Goal: Communication & Community: Answer question/provide support

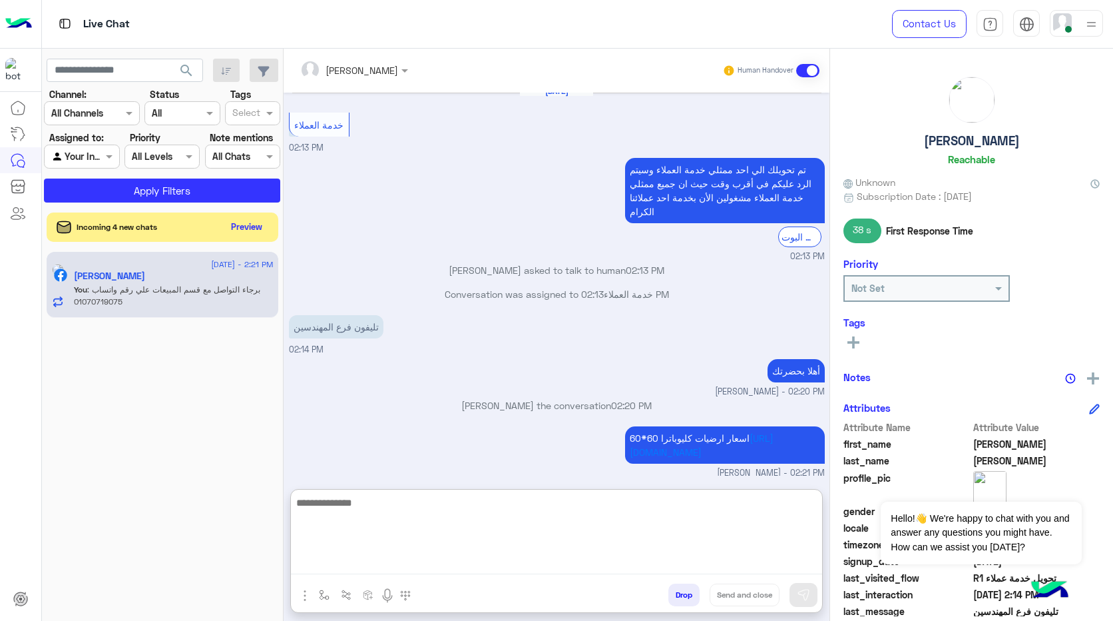
scroll to position [2050, 0]
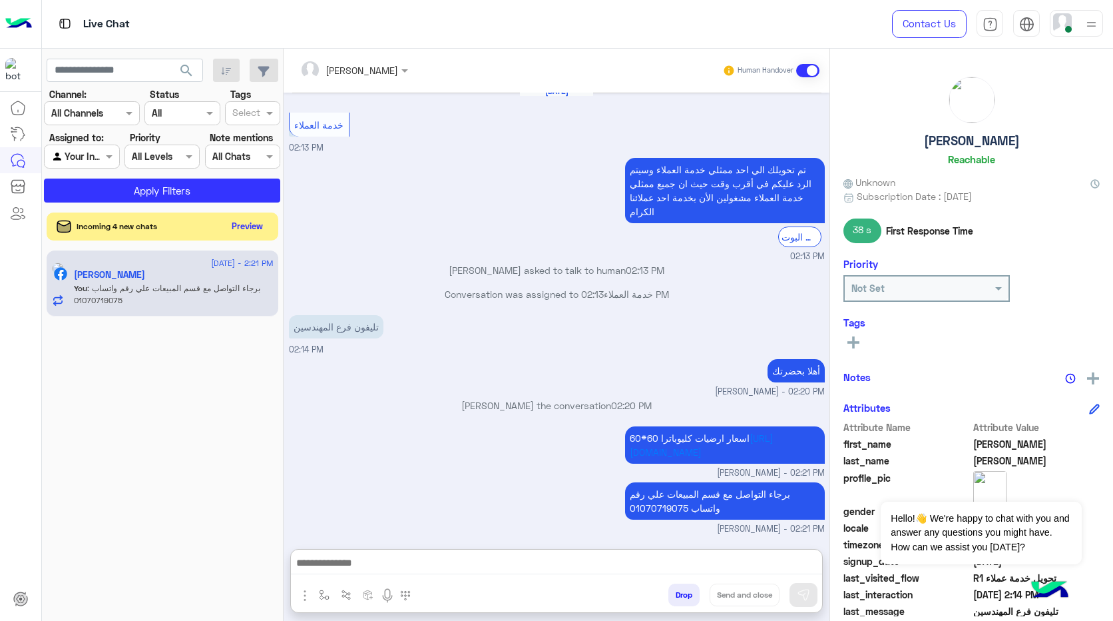
click at [240, 226] on button "Preview" at bounding box center [247, 226] width 41 height 18
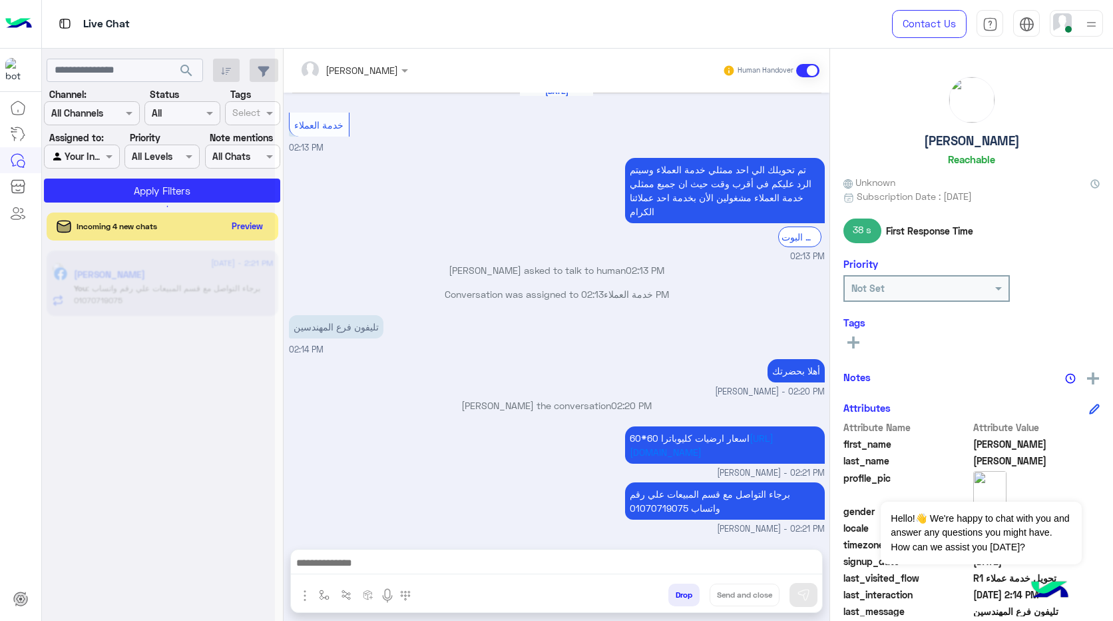
scroll to position [2021, 0]
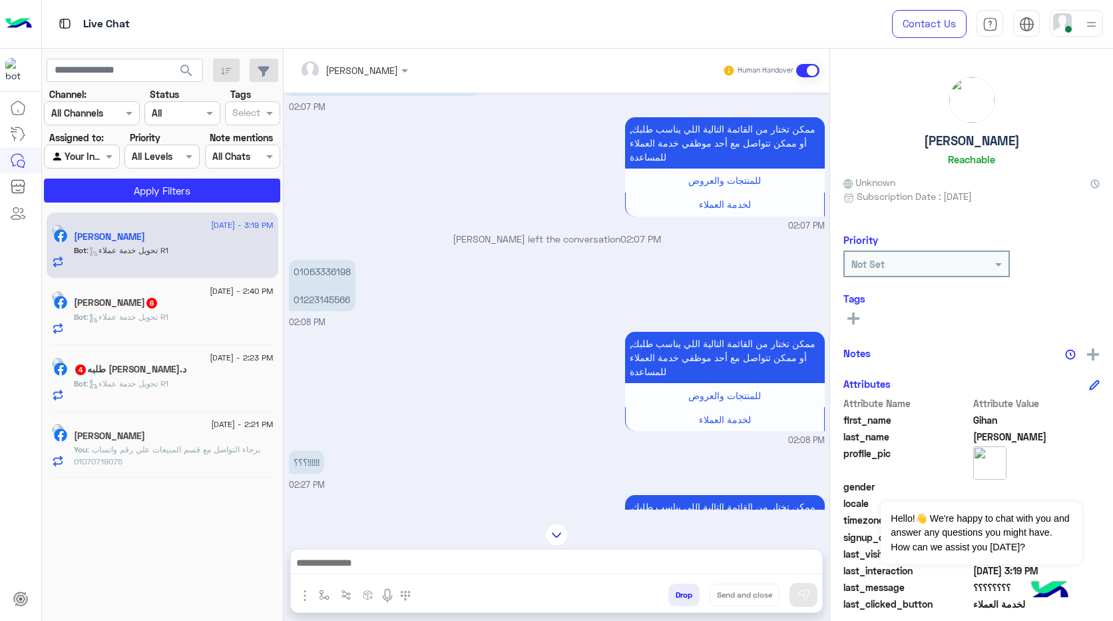
scroll to position [94, 0]
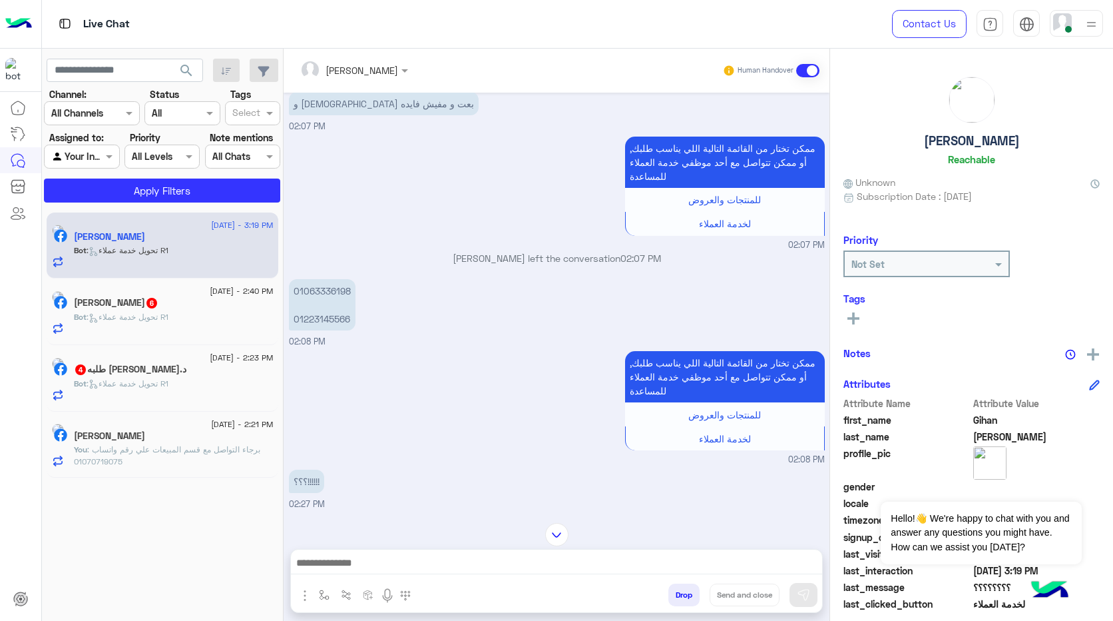
click at [327, 301] on p "01063336198 01223145566" at bounding box center [322, 304] width 67 height 51
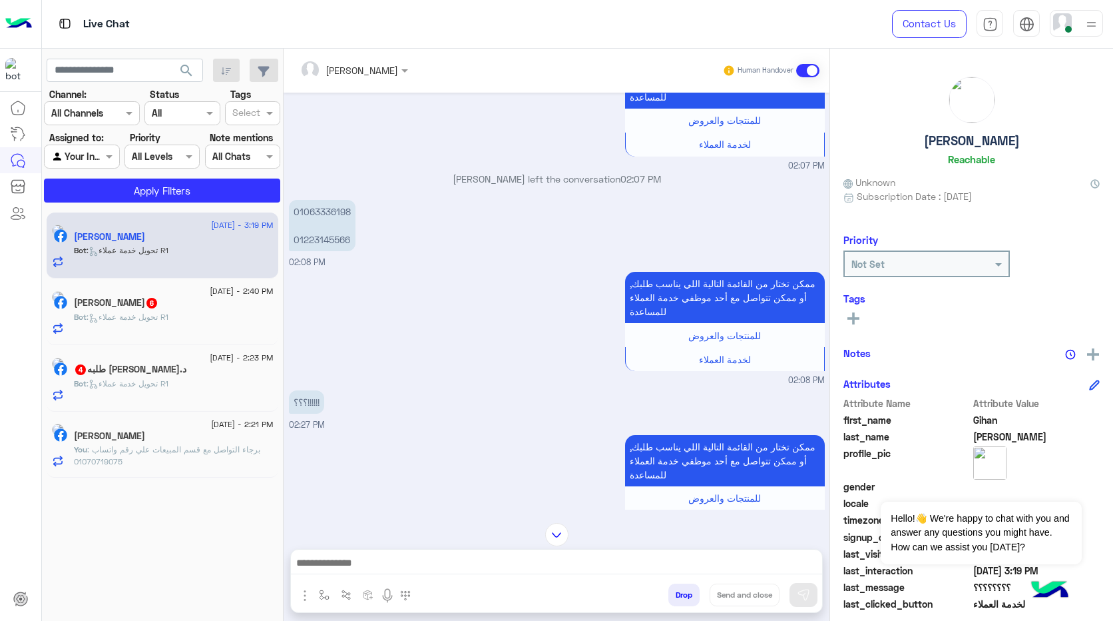
scroll to position [2197, 0]
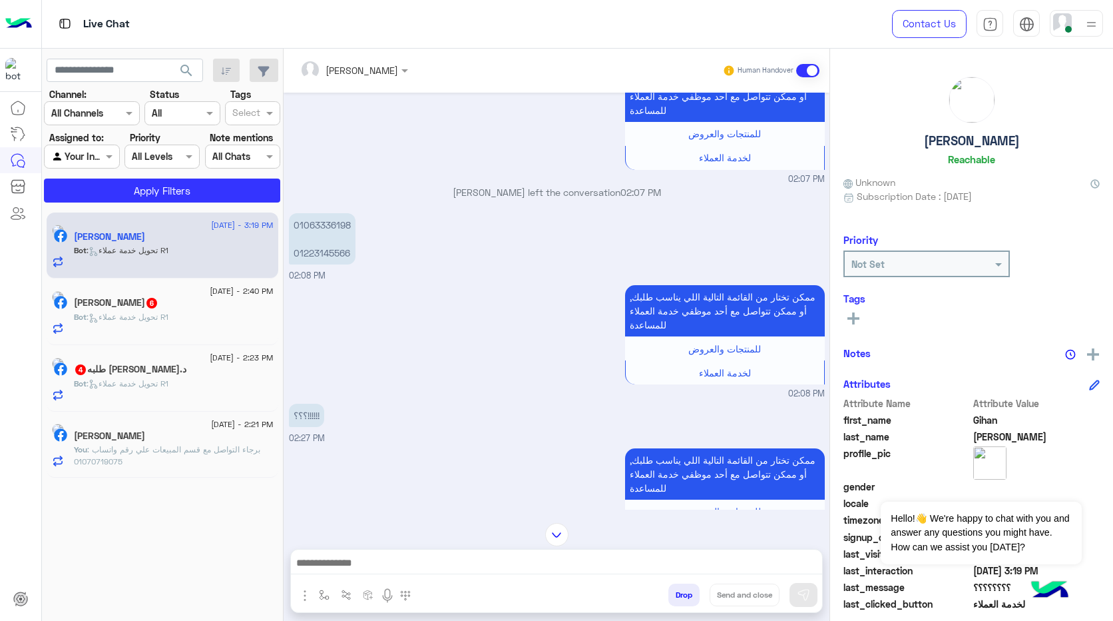
click at [320, 220] on p "01063336198 01223145566" at bounding box center [322, 238] width 67 height 51
click at [319, 220] on p "01063336198 01223145566" at bounding box center [322, 238] width 67 height 51
copy p "01063336198"
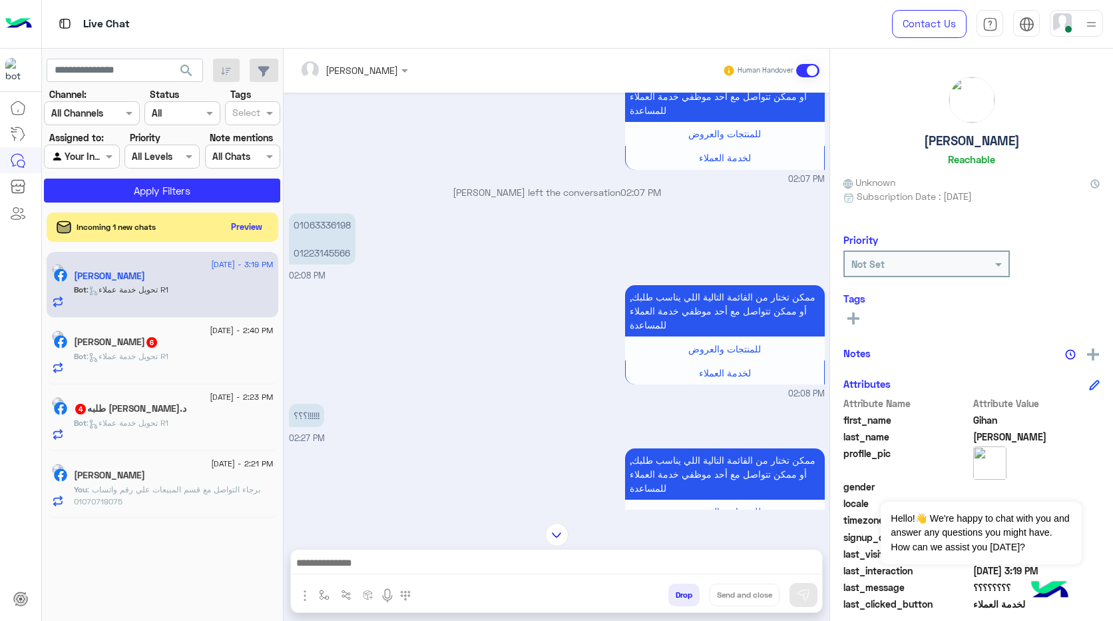
click at [334, 256] on p "01063336198 01223145566" at bounding box center [322, 238] width 67 height 51
copy p "01223145566"
click at [459, 308] on div "ممكن تختار من القائمة التالية اللي يناسب طلبك, أو ممكن تتواصل مع [DATE] موظفي خ…" at bounding box center [557, 341] width 536 height 119
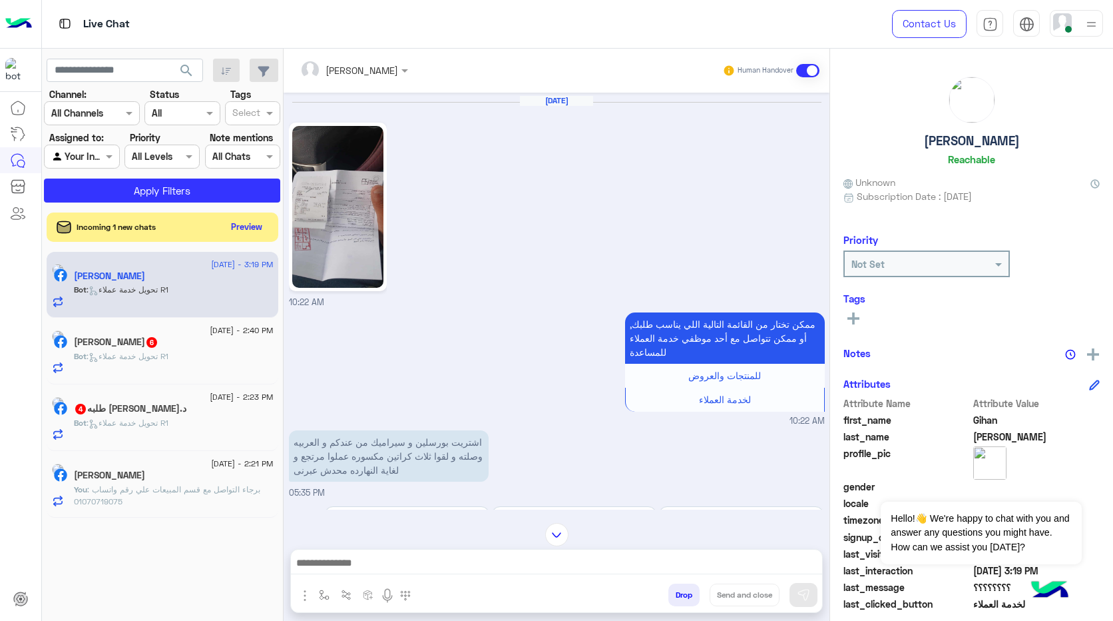
scroll to position [400, 0]
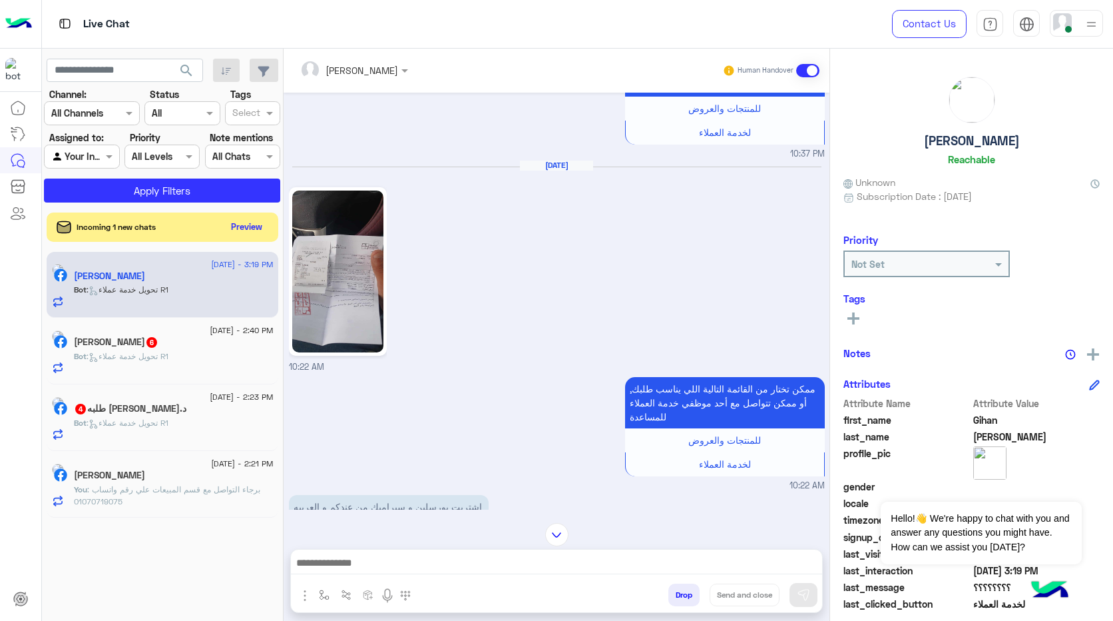
click at [360, 288] on img at bounding box center [337, 271] width 91 height 162
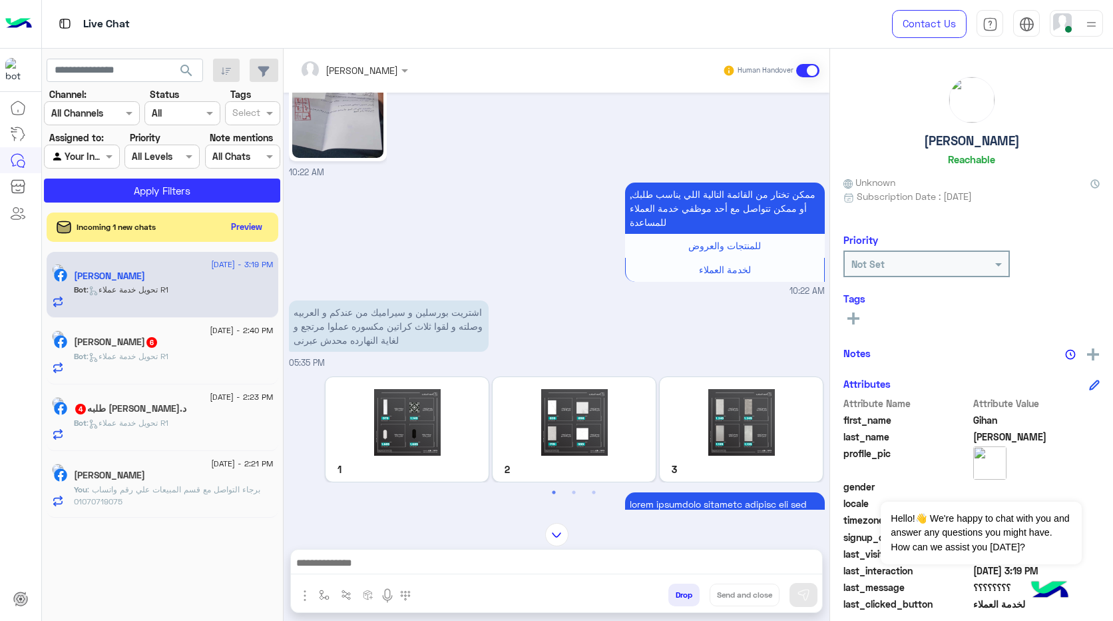
scroll to position [599, 0]
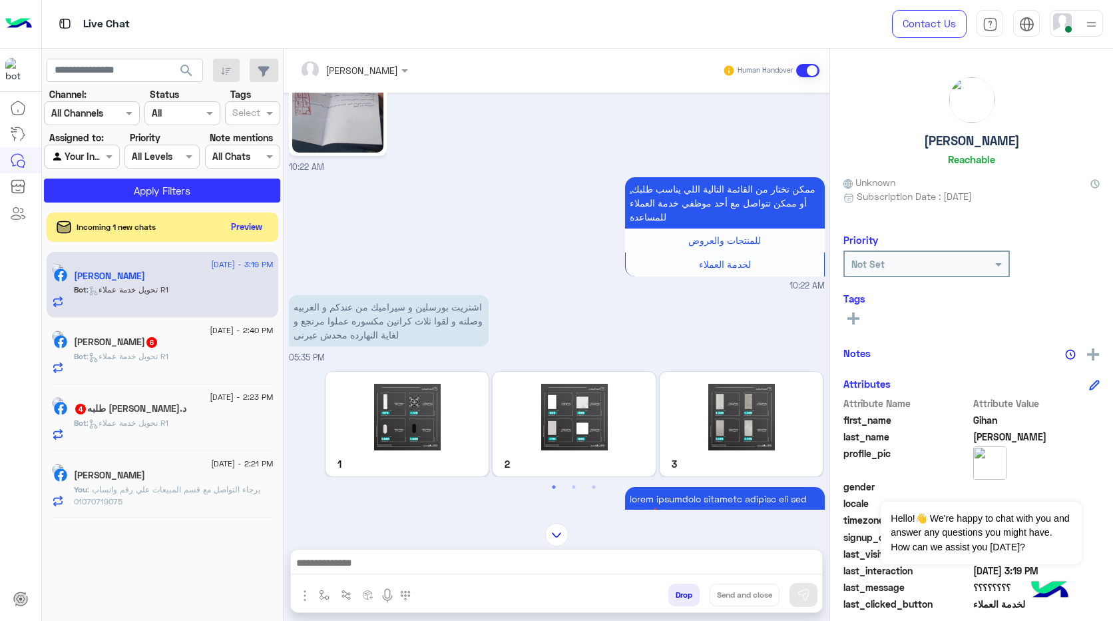
click at [445, 309] on p "اشتريت بورسلين و سيراميك من عندكم و العربيه وصلته و لقوا ثلاث كراتين مكسوره عمل…" at bounding box center [389, 320] width 200 height 51
click at [411, 324] on p "اشتريت بورسلين و سيراميك من عندكم و العربيه وصلته و لقوا ثلاث كراتين مكسوره عمل…" at bounding box center [389, 320] width 200 height 51
click at [460, 324] on p "اشتريت بورسلين و سيراميك من عندكم و العربيه وصلته و لقوا ثلاث كراتين مكسوره عمل…" at bounding box center [389, 320] width 200 height 51
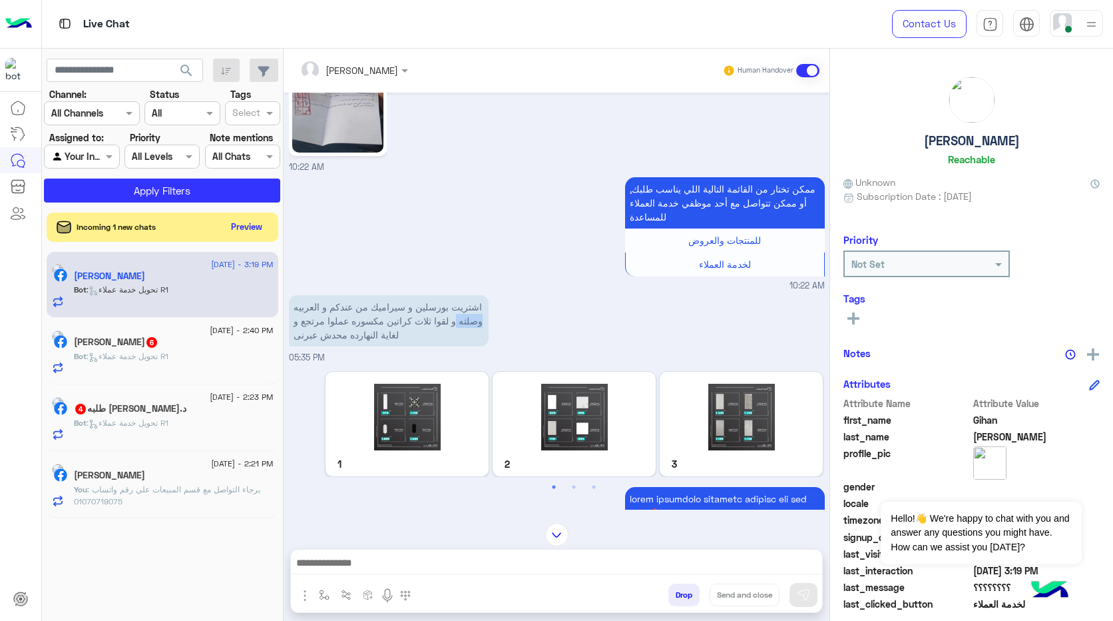
click at [460, 324] on p "اشتريت بورسلين و سيراميك من عندكم و العربيه وصلته و لقوا ثلاث كراتين مكسوره عمل…" at bounding box center [389, 320] width 200 height 51
click at [417, 320] on p "اشتريت بورسلين و سيراميك من عندكم و العربيه وصلته و لقوا ثلاث كراتين مكسوره عمل…" at bounding box center [389, 320] width 200 height 51
click at [380, 322] on p "اشتريت بورسلين و سيراميك من عندكم و العربيه وصلته و لقوا ثلاث كراتين مكسوره عمل…" at bounding box center [389, 320] width 200 height 51
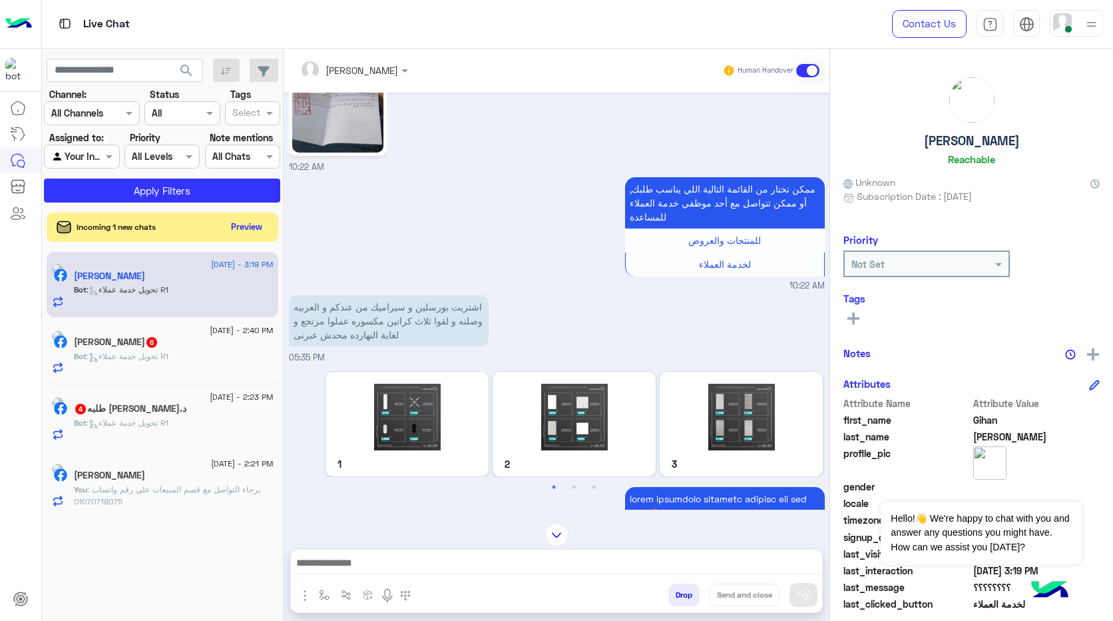
click at [353, 324] on p "اشتريت بورسلين و سيراميك من عندكم و العربيه وصلته و لقوا ثلاث كراتين مكسوره عمل…" at bounding box center [389, 320] width 200 height 51
click at [340, 325] on p "اشتريت بورسلين و سيراميك من عندكم و العربيه وصلته و لقوا ثلاث كراتين مكسوره عمل…" at bounding box center [389, 320] width 200 height 51
click at [339, 326] on p "اشتريت بورسلين و سيراميك من عندكم و العربيه وصلته و لقوا ثلاث كراتين مكسوره عمل…" at bounding box center [389, 320] width 200 height 51
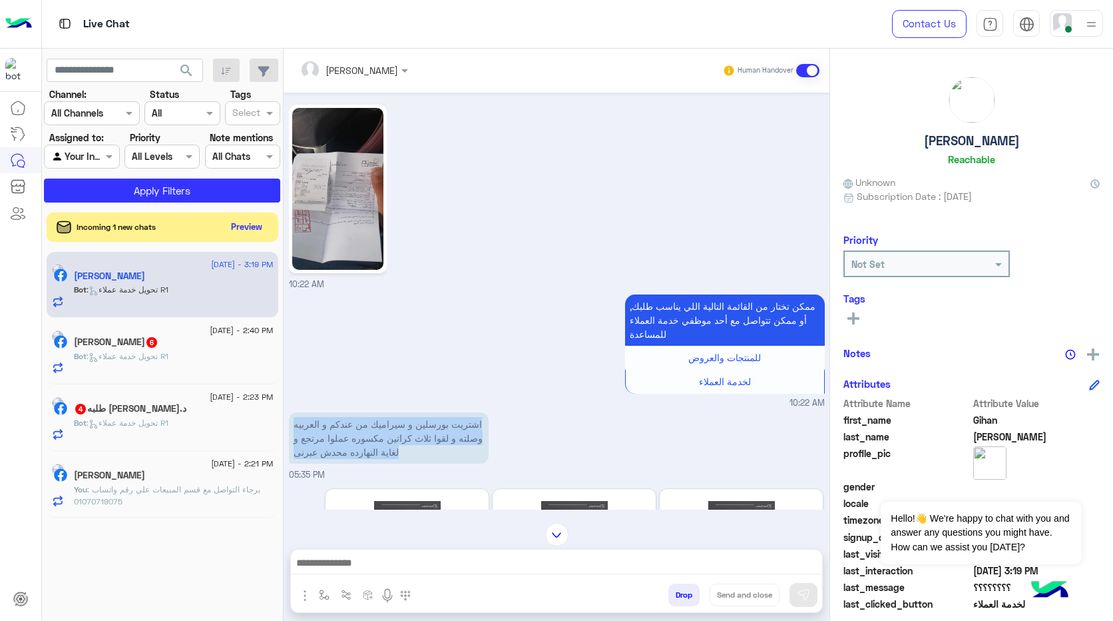
scroll to position [466, 0]
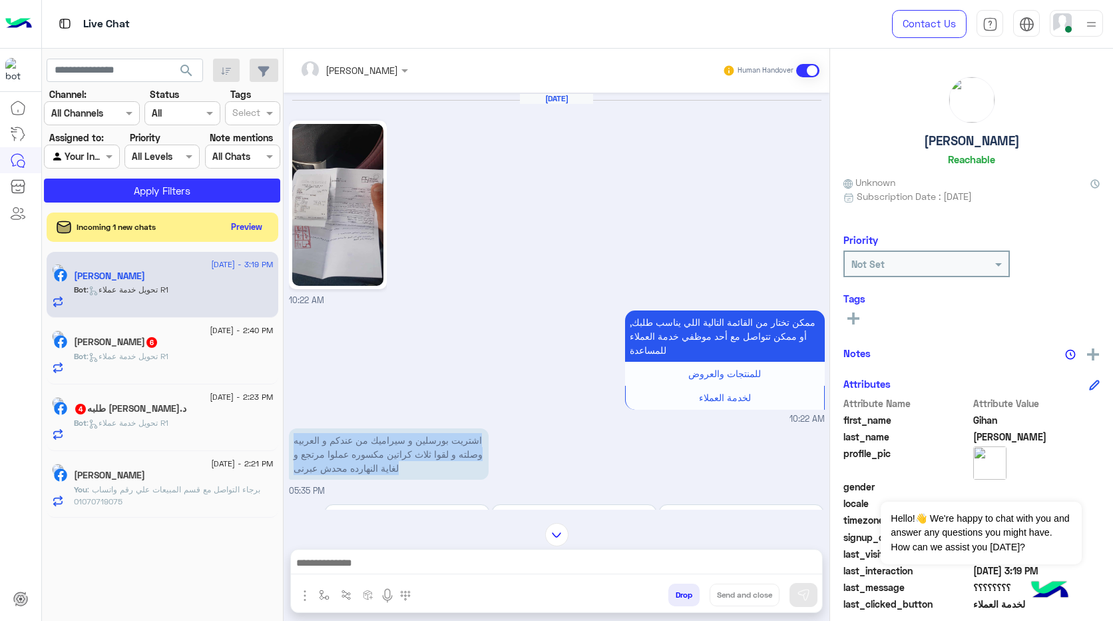
click at [364, 204] on img at bounding box center [337, 205] width 91 height 162
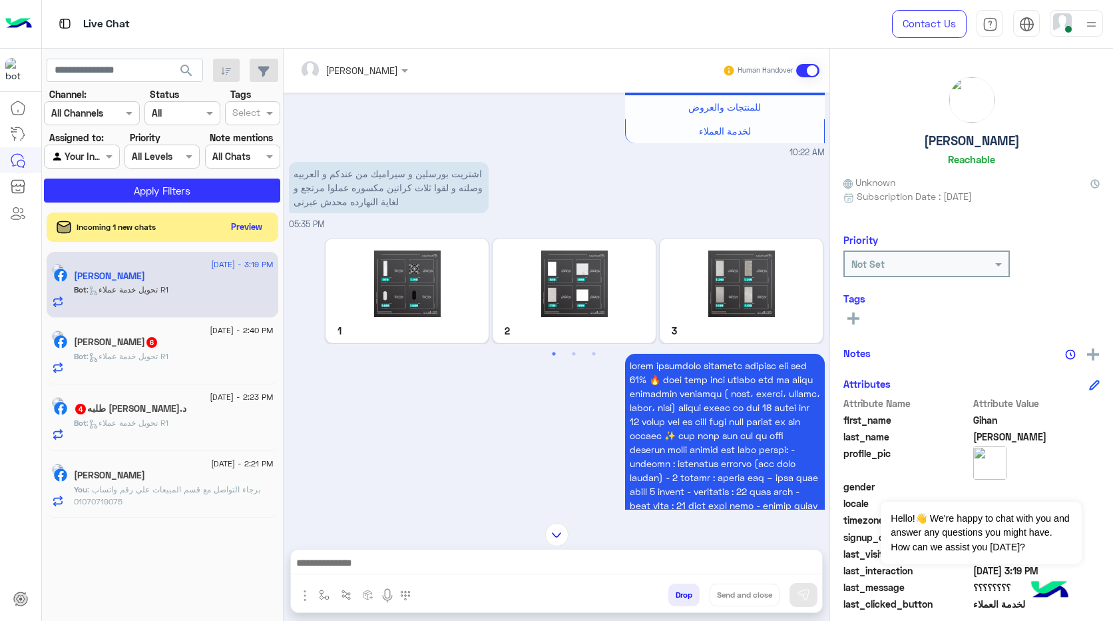
click at [558, 413] on div "التواصل مع المبيعات القائمة الرئيسية" at bounding box center [574, 501] width 501 height 295
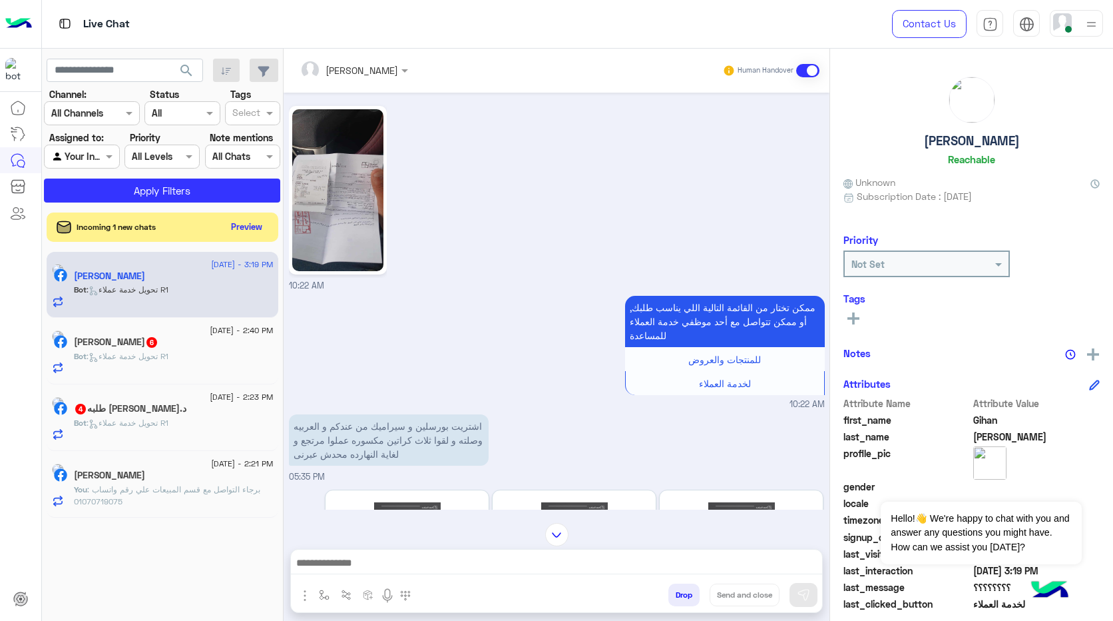
scroll to position [1009, 0]
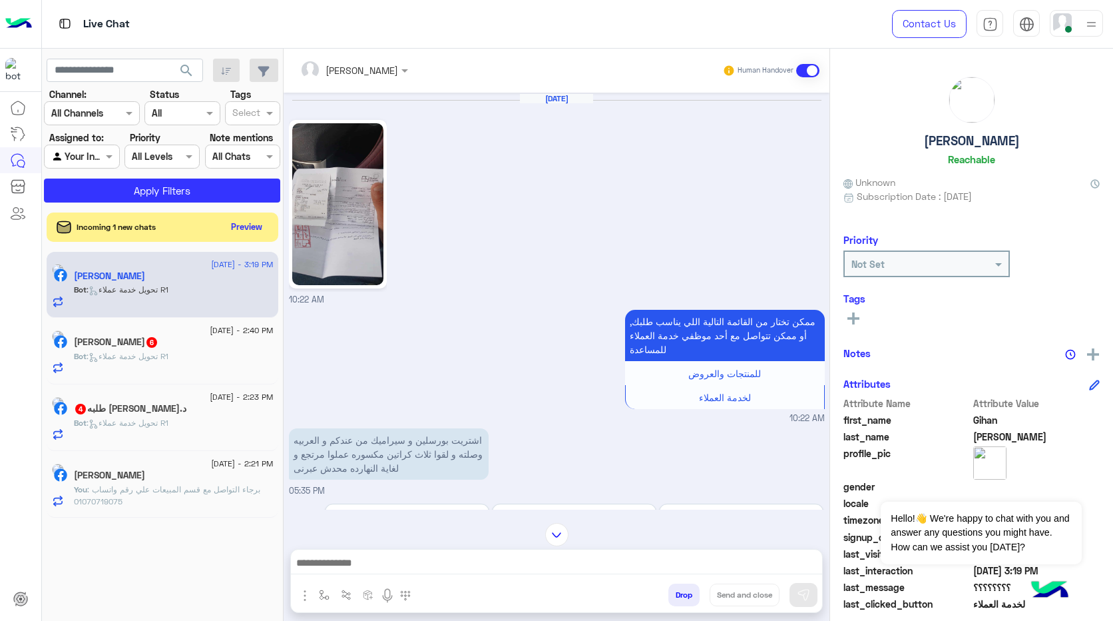
click at [987, 142] on h5 "[PERSON_NAME]" at bounding box center [972, 140] width 96 height 15
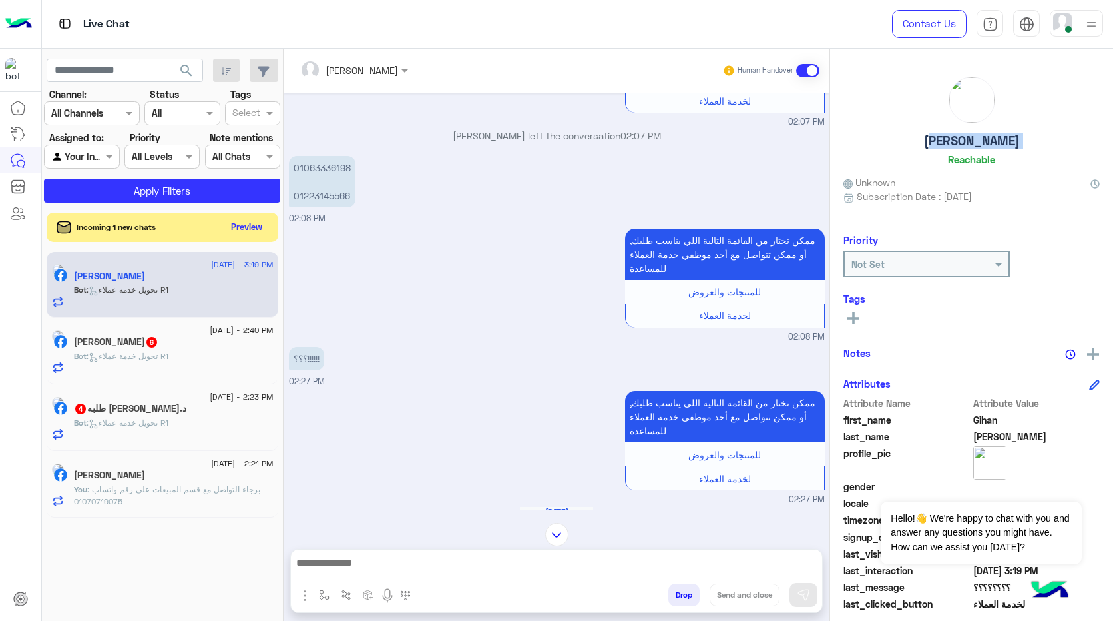
scroll to position [2674, 0]
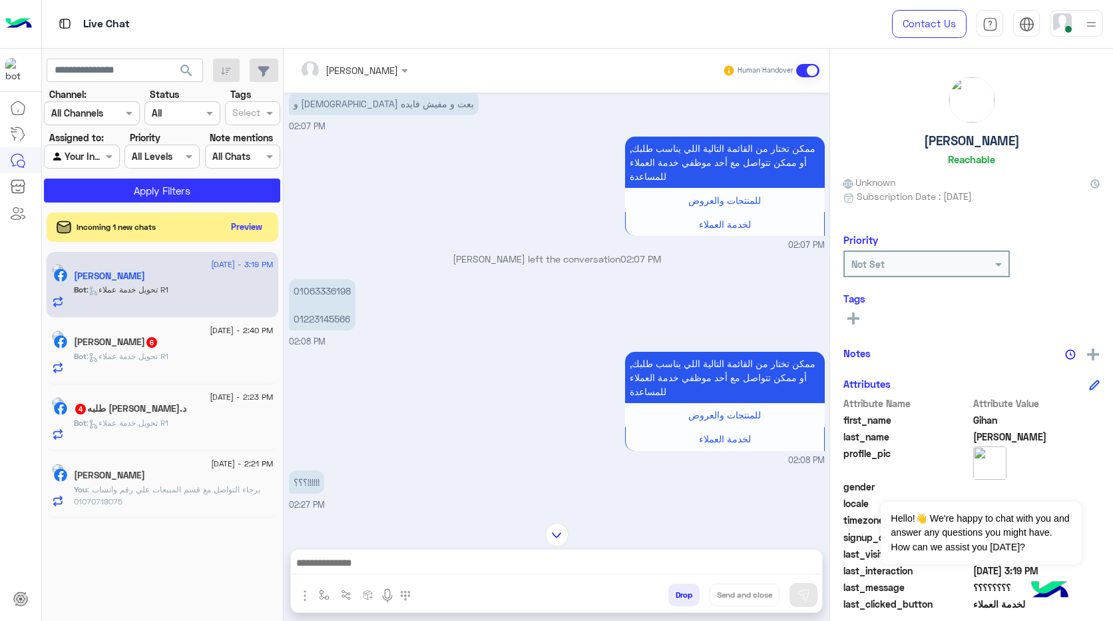
click at [324, 286] on p "01063336198 01223145566" at bounding box center [322, 304] width 67 height 51
copy app-message "01063336198 01223145566"
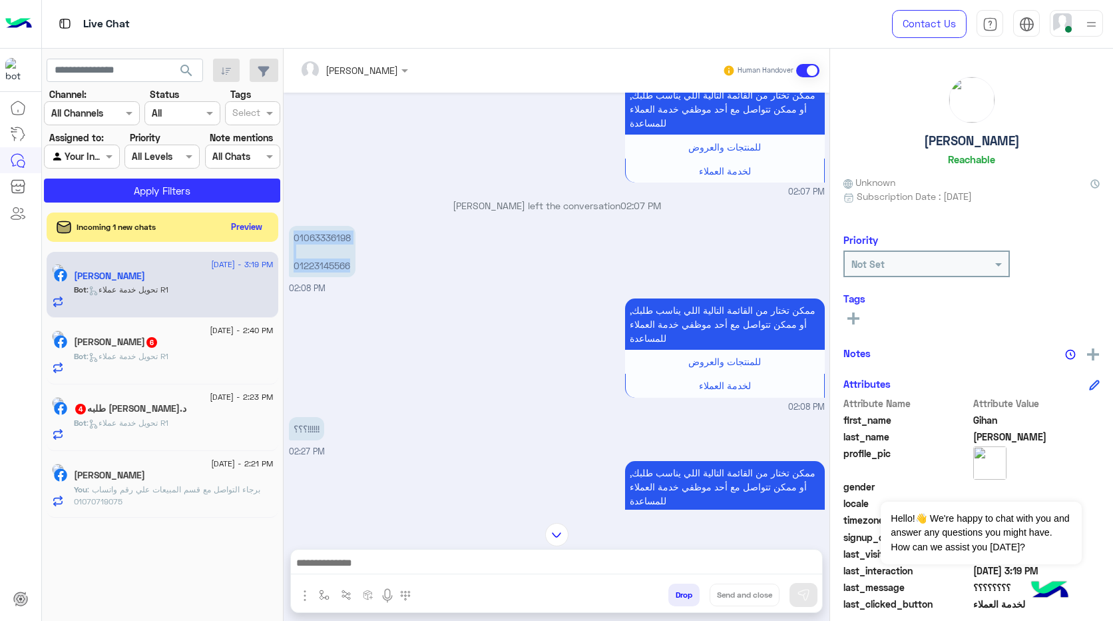
scroll to position [2940, 0]
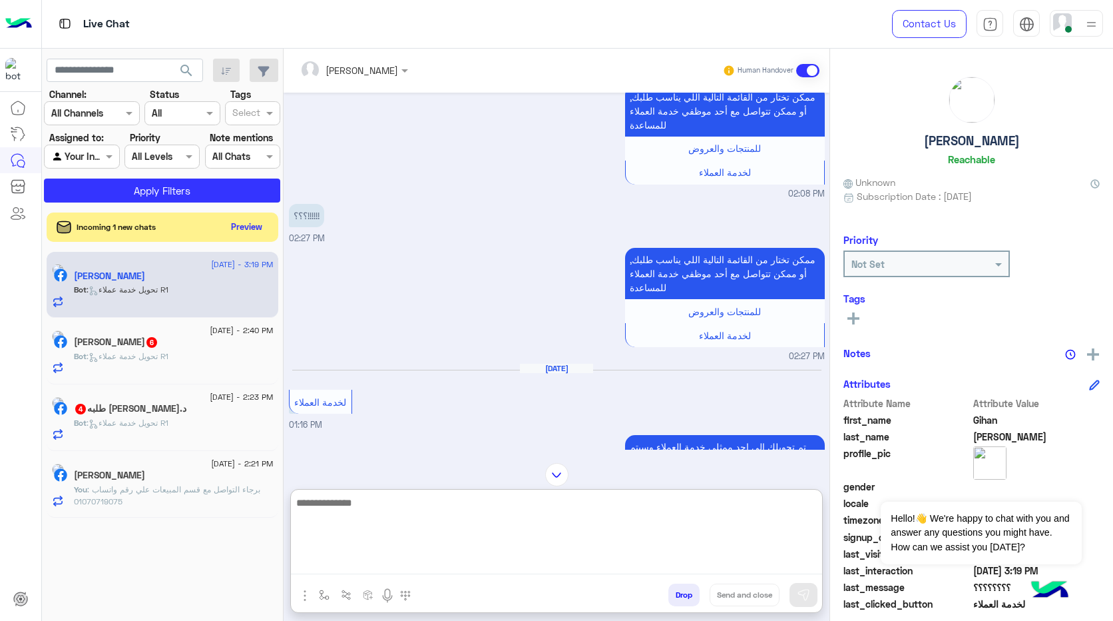
click at [458, 568] on textarea at bounding box center [556, 534] width 531 height 80
click at [416, 499] on textarea at bounding box center [556, 534] width 531 height 80
type textarea "**********"
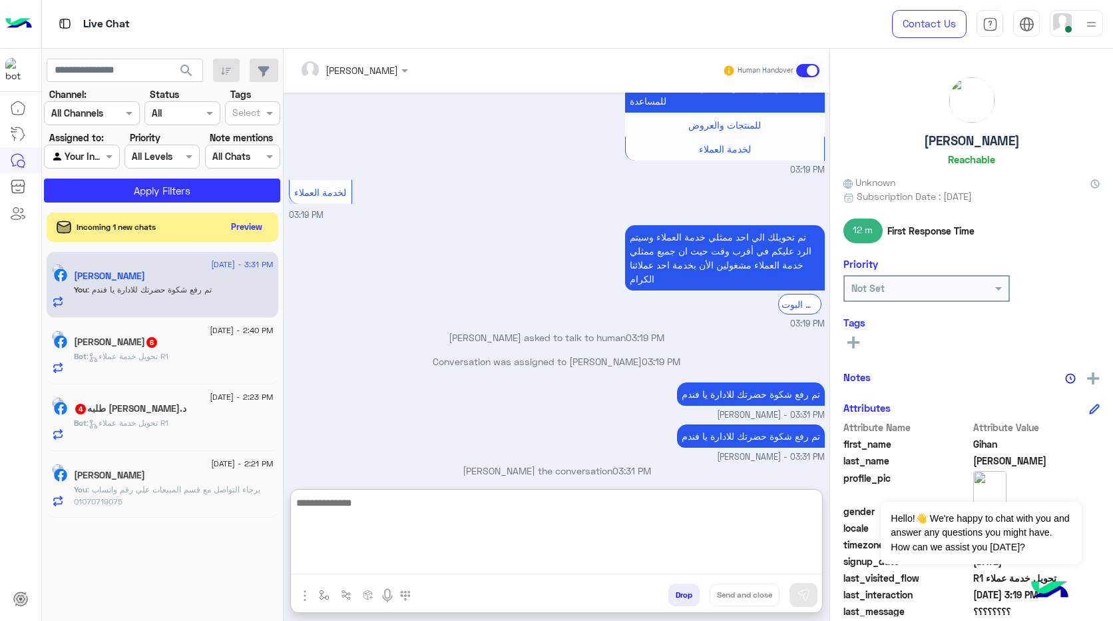
scroll to position [3600, 0]
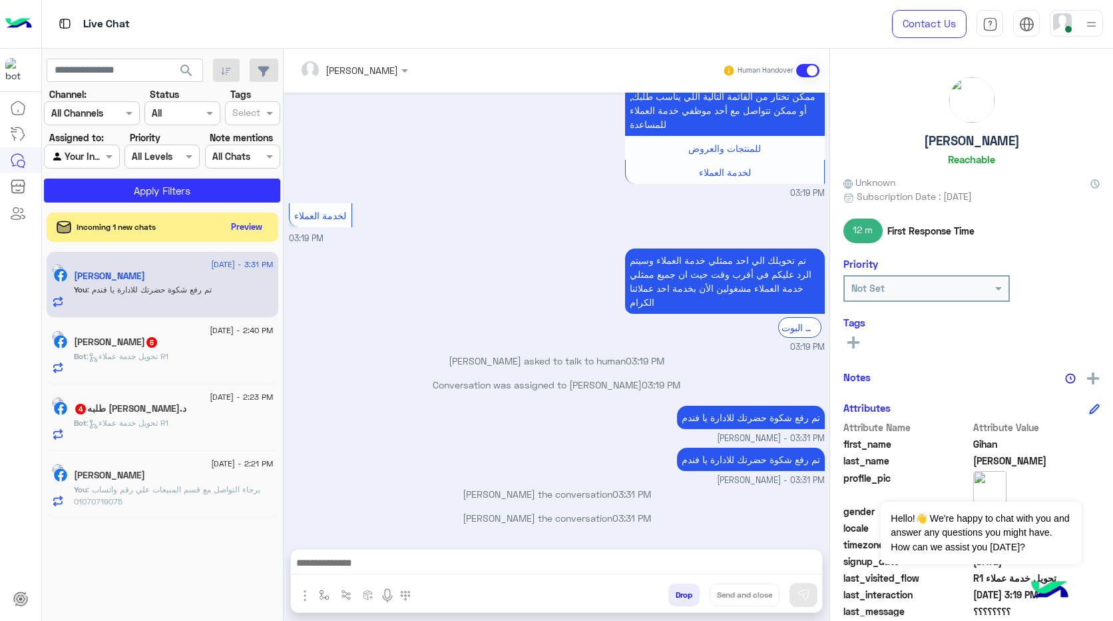
click at [168, 355] on span ": تحويل خدمة عملاء R1" at bounding box center [128, 356] width 82 height 10
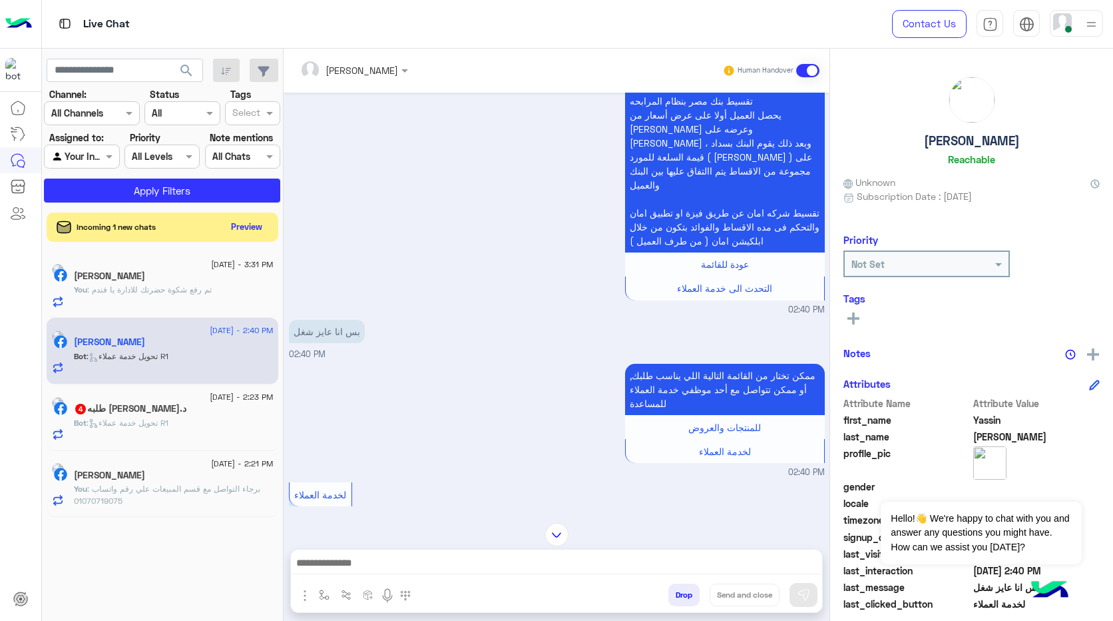
scroll to position [904, 0]
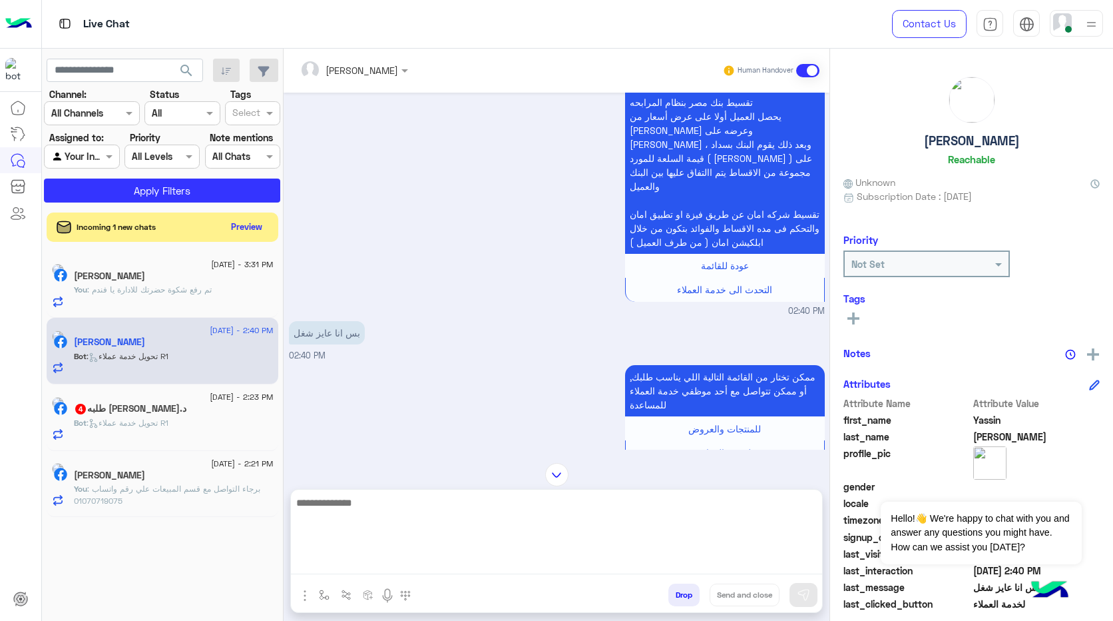
click at [456, 569] on textarea at bounding box center [556, 534] width 531 height 80
type textarea "**********"
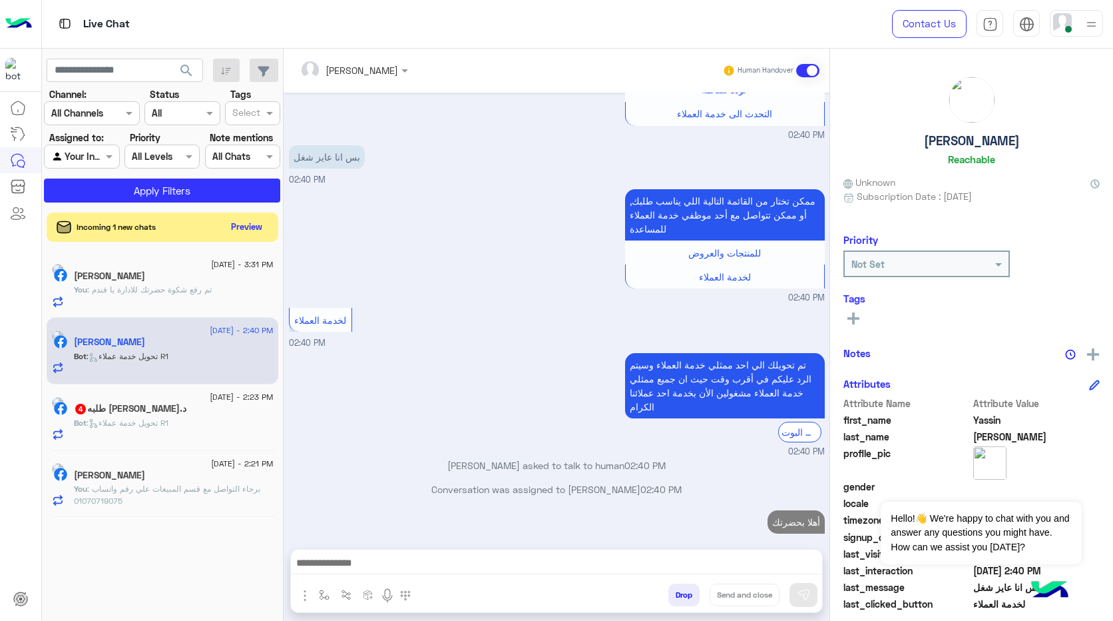
scroll to position [1103, 0]
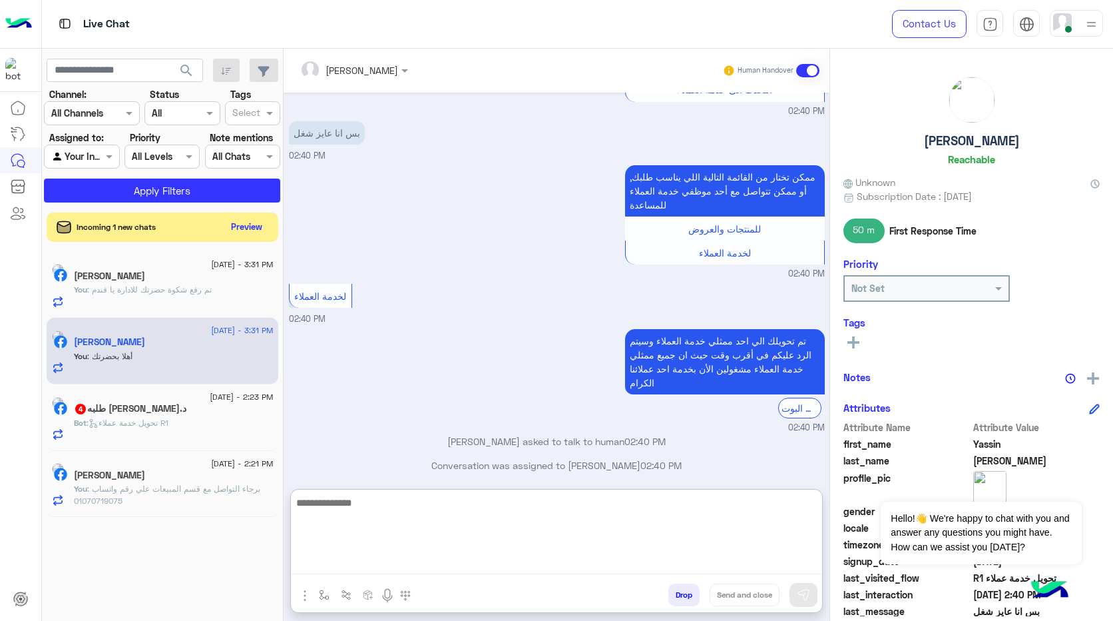
click at [570, 564] on textarea at bounding box center [556, 534] width 531 height 80
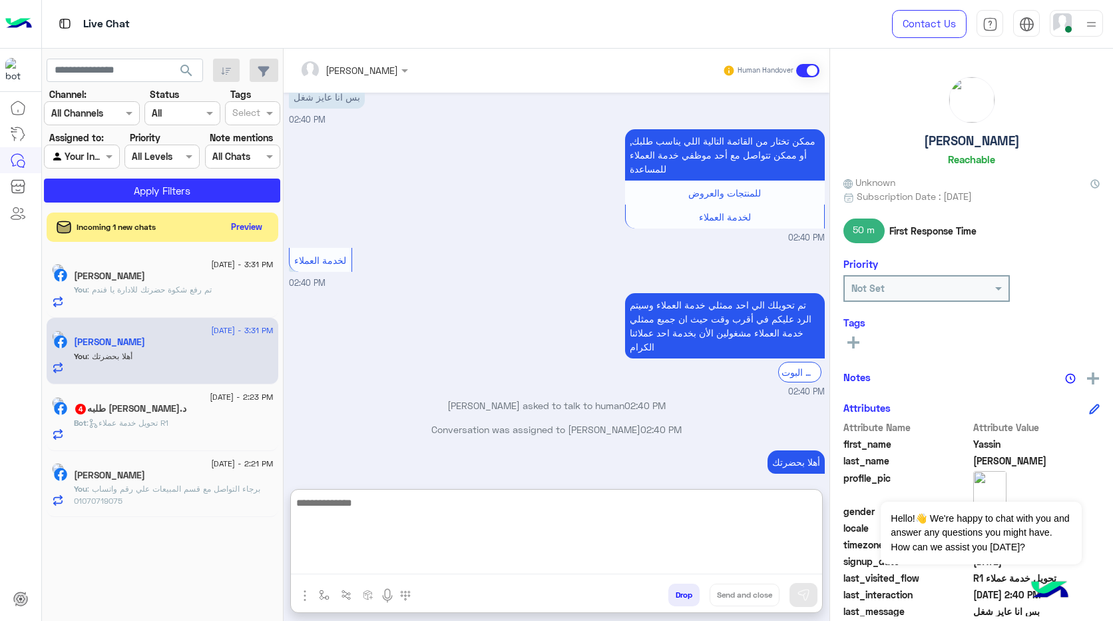
paste textarea "**********"
type textarea "**********"
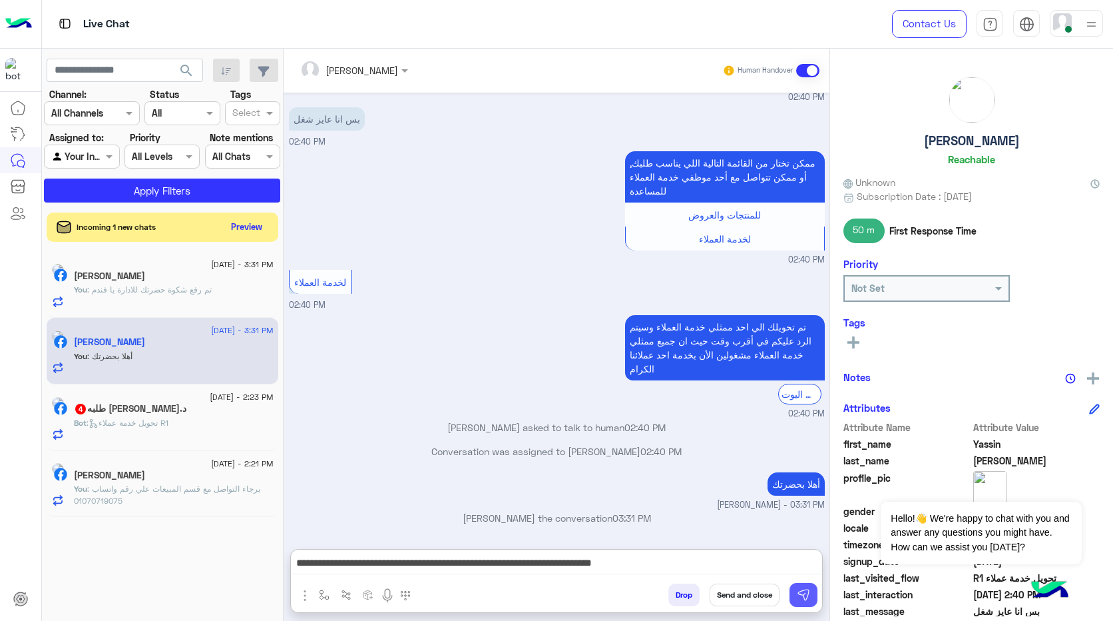
click at [805, 595] on img at bounding box center [803, 594] width 13 height 13
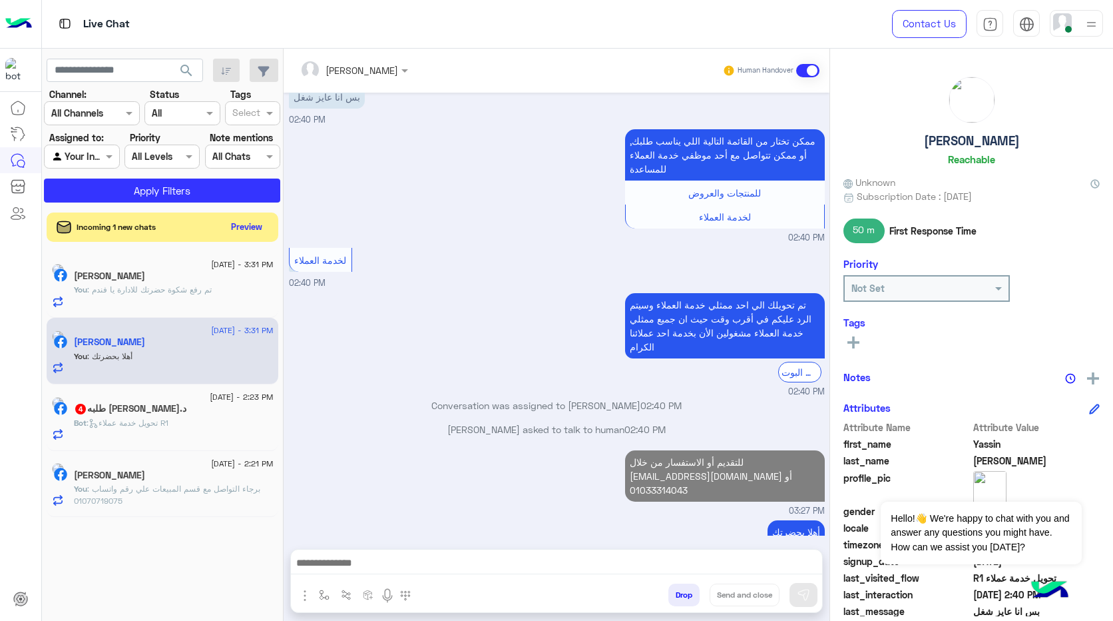
scroll to position [1174, 0]
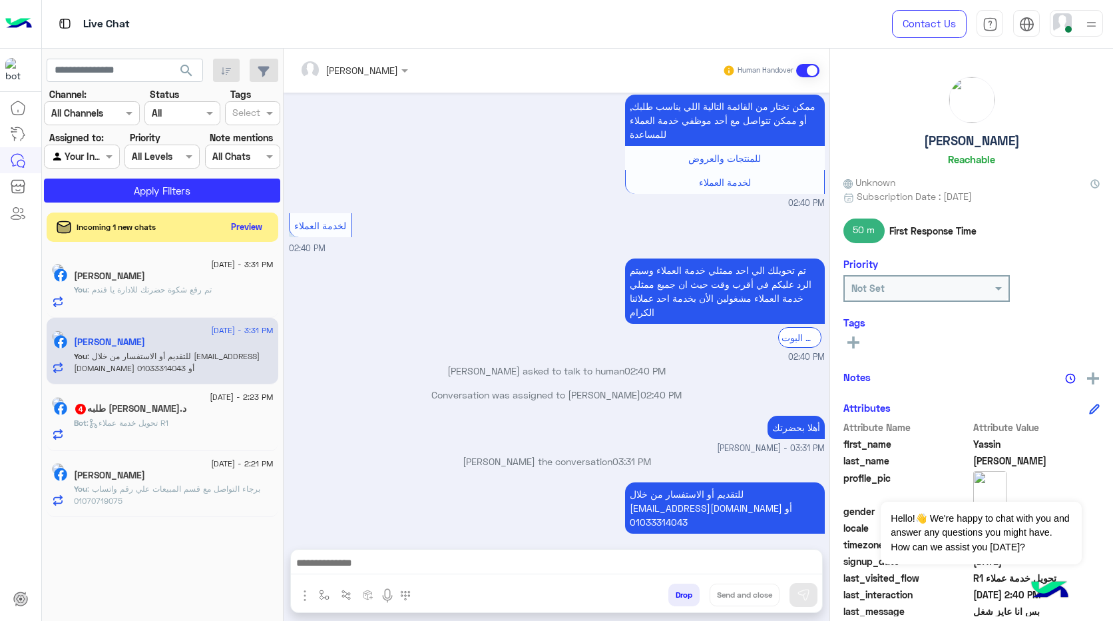
click at [168, 418] on span ": تحويل خدمة عملاء R1" at bounding box center [128, 422] width 82 height 10
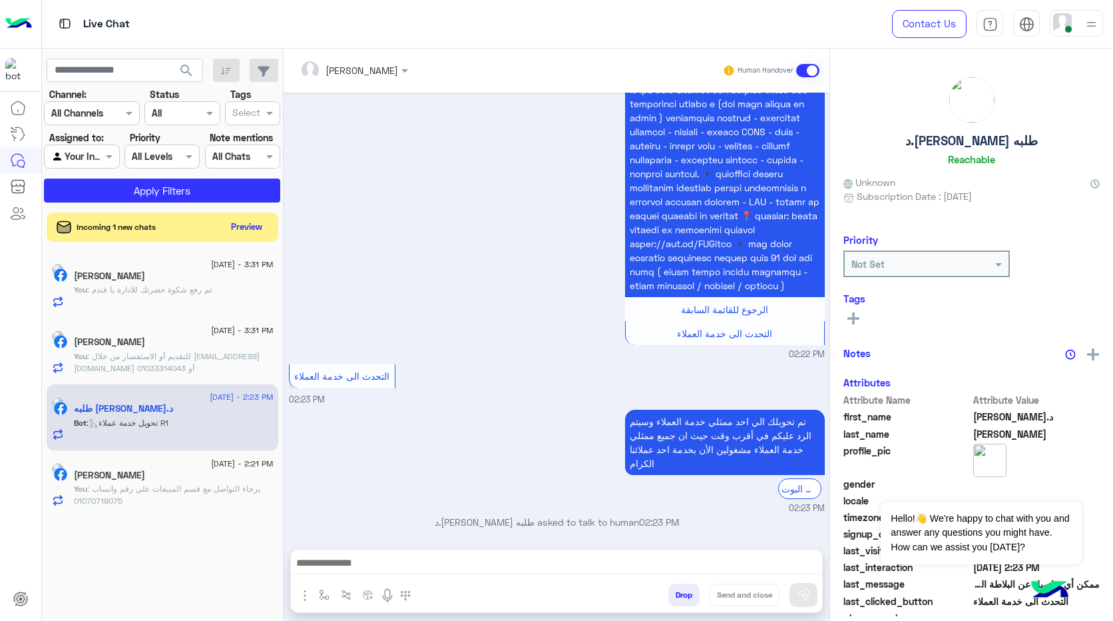
scroll to position [812, 0]
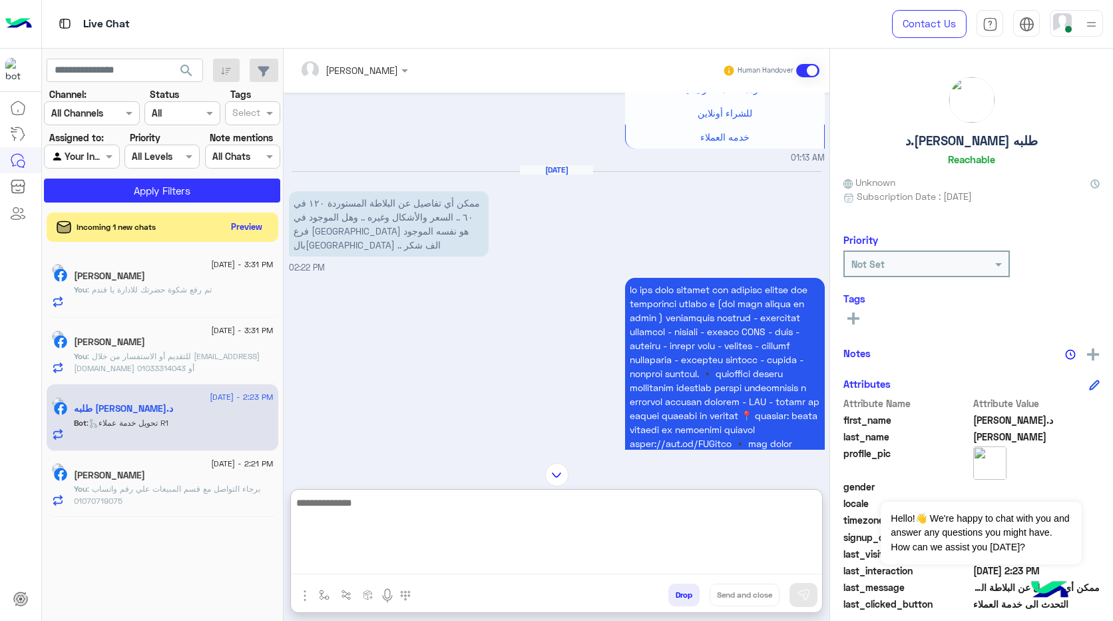
click at [487, 565] on textarea at bounding box center [556, 534] width 531 height 80
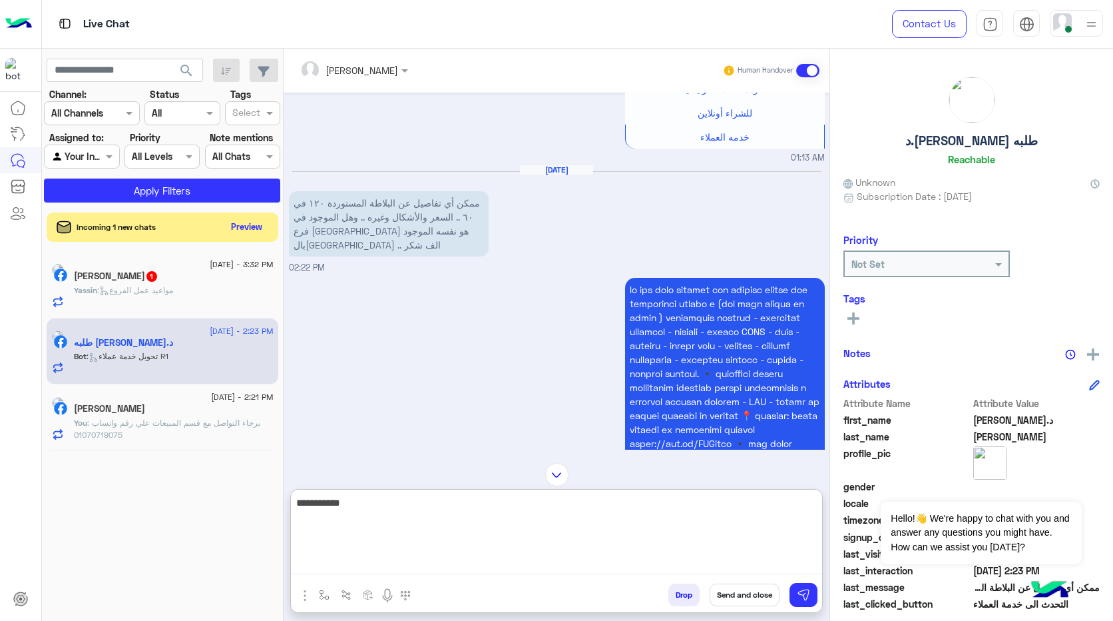
type textarea "**********"
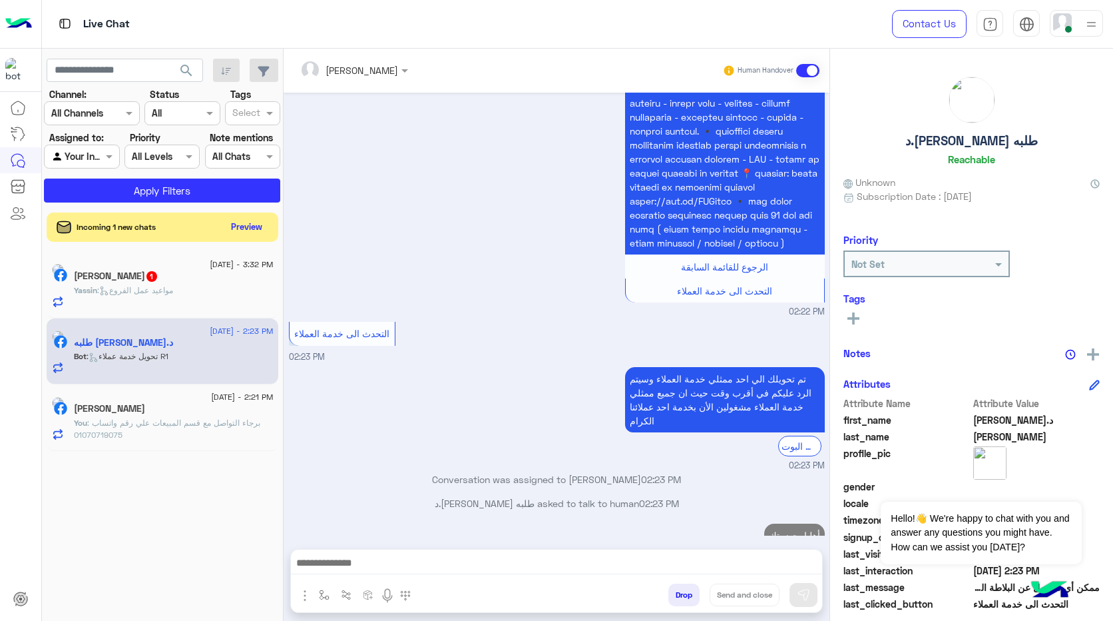
scroll to position [1078, 0]
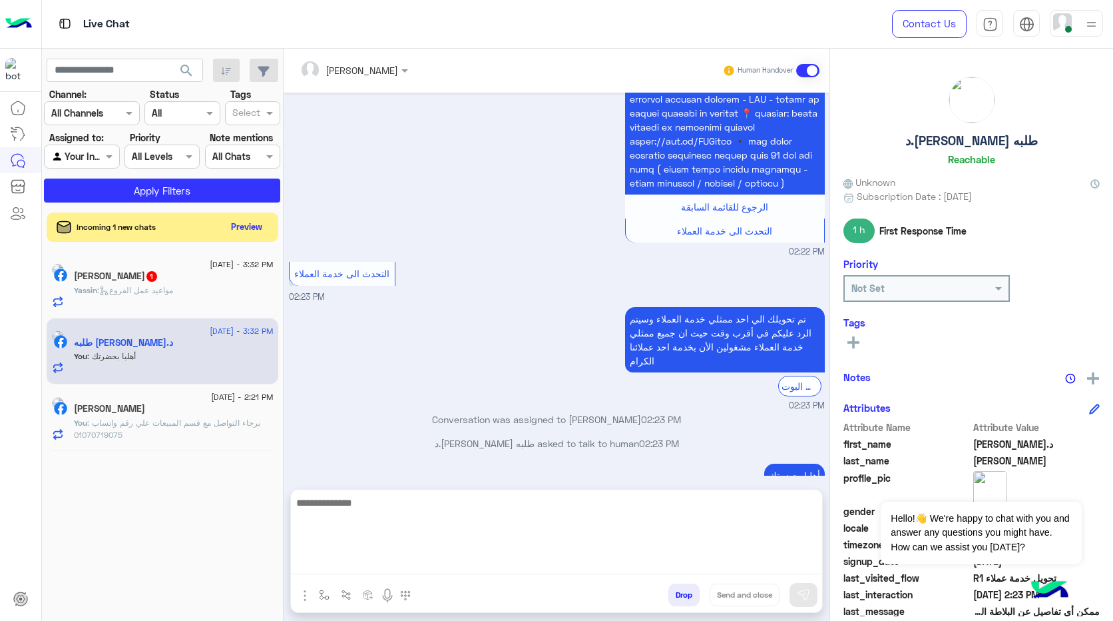
click at [622, 560] on textarea at bounding box center [556, 534] width 531 height 80
paste textarea "**********"
type textarea "**********"
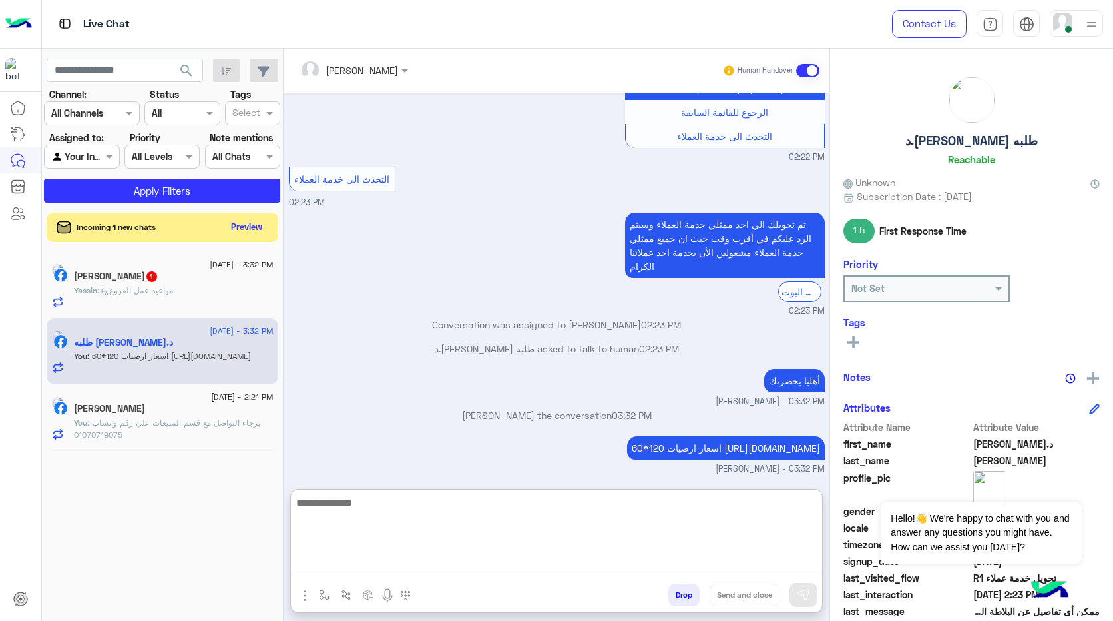
click at [635, 532] on textarea at bounding box center [556, 534] width 531 height 80
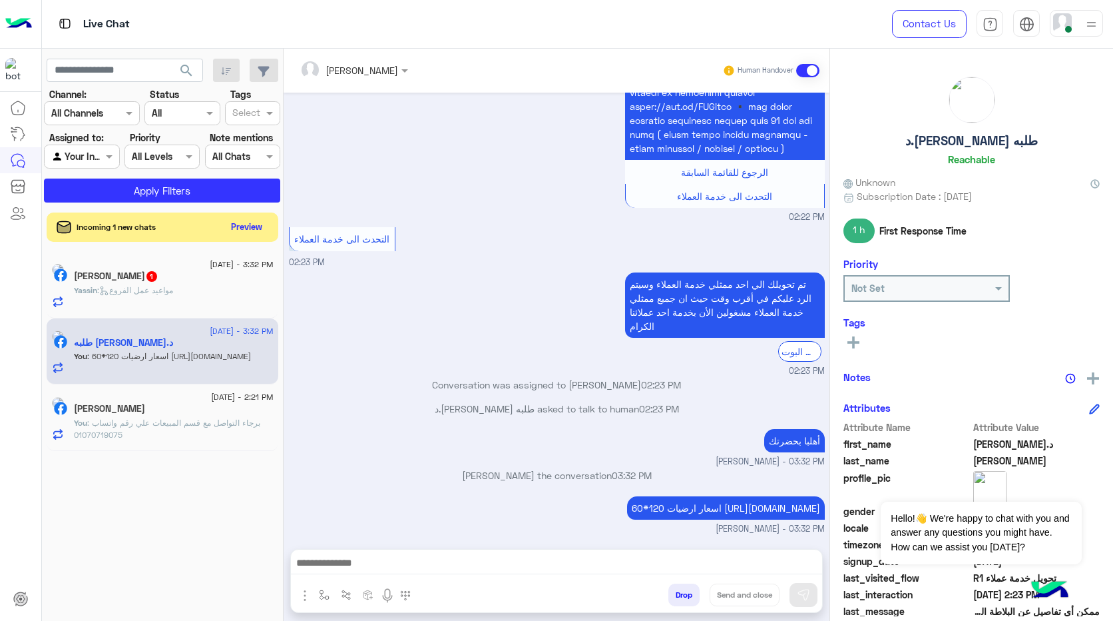
scroll to position [1163, 0]
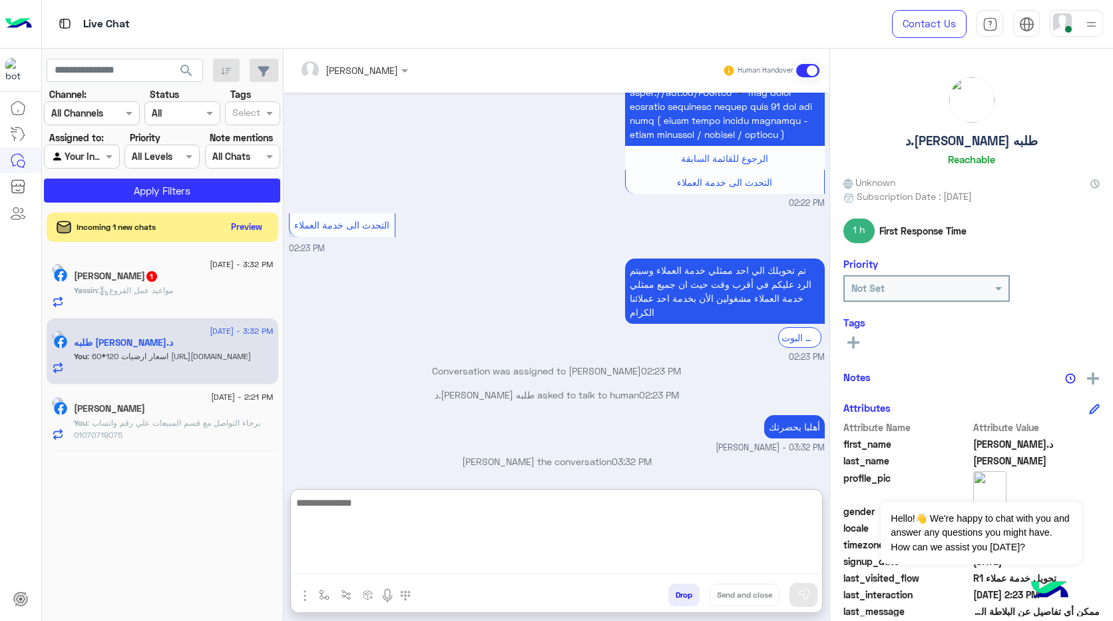
click at [578, 565] on textarea at bounding box center [556, 534] width 531 height 80
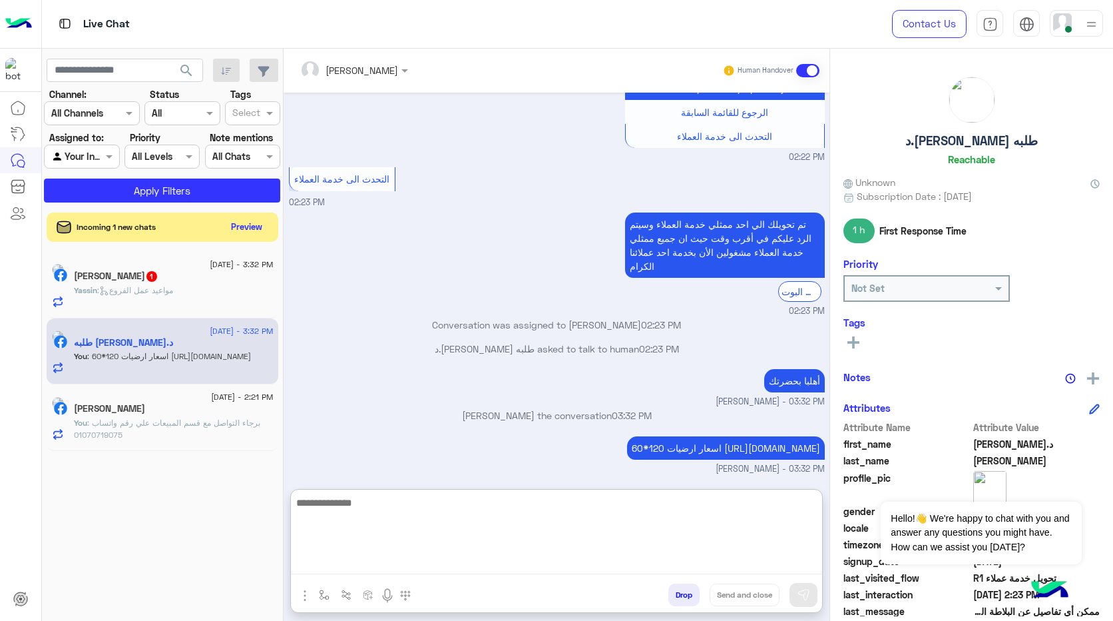
paste textarea "**********"
type textarea "**********"
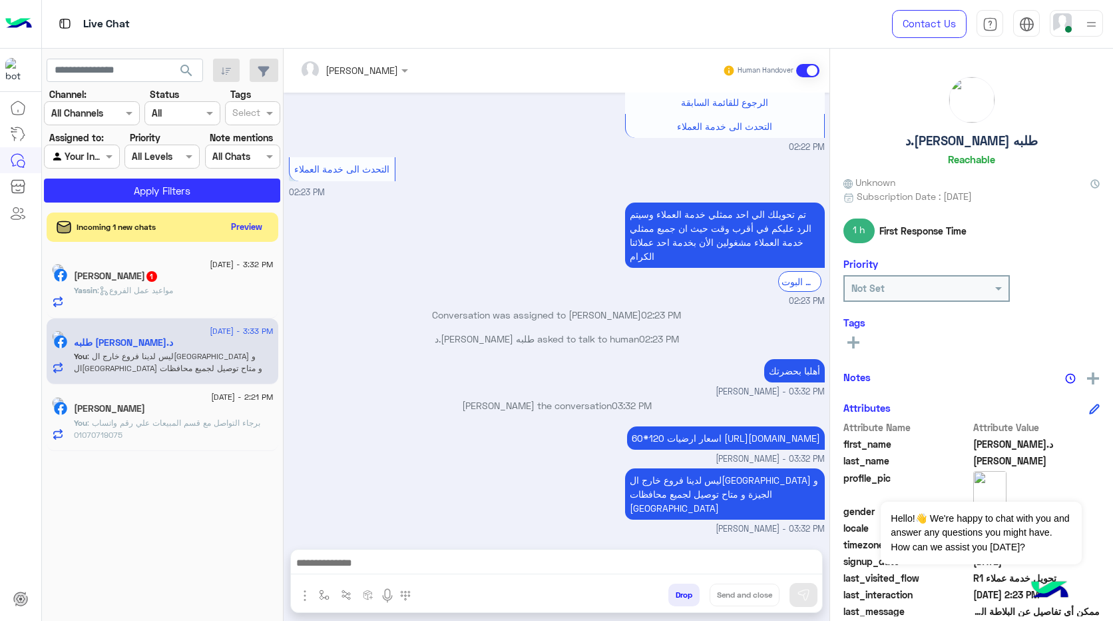
scroll to position [0, 0]
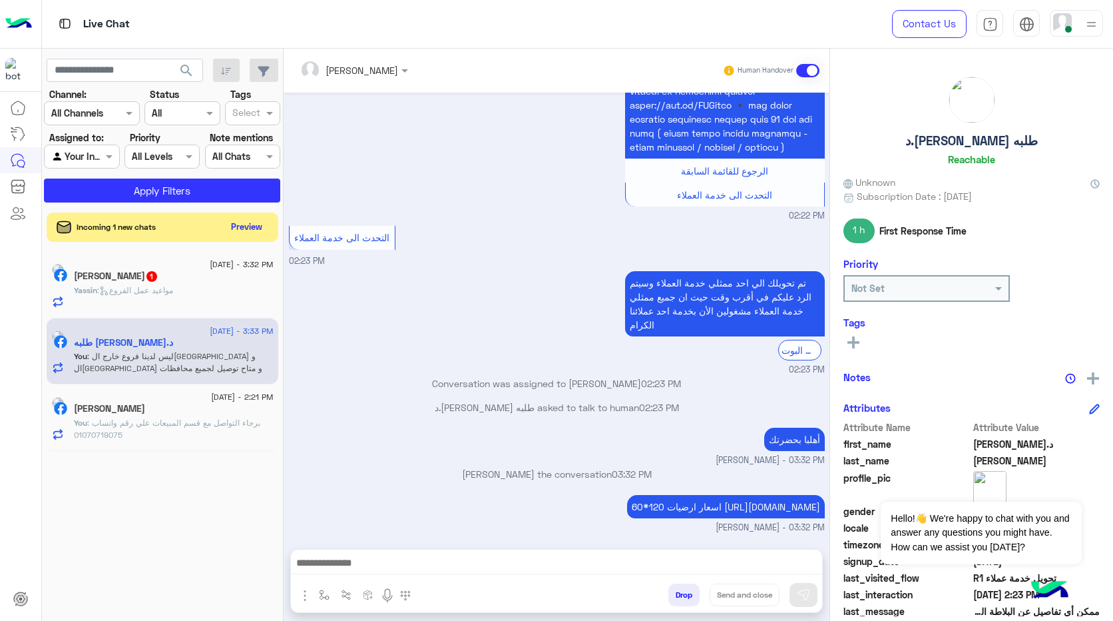
click at [143, 284] on p "Yassin : مواعيد عمل الفروع" at bounding box center [123, 290] width 99 height 12
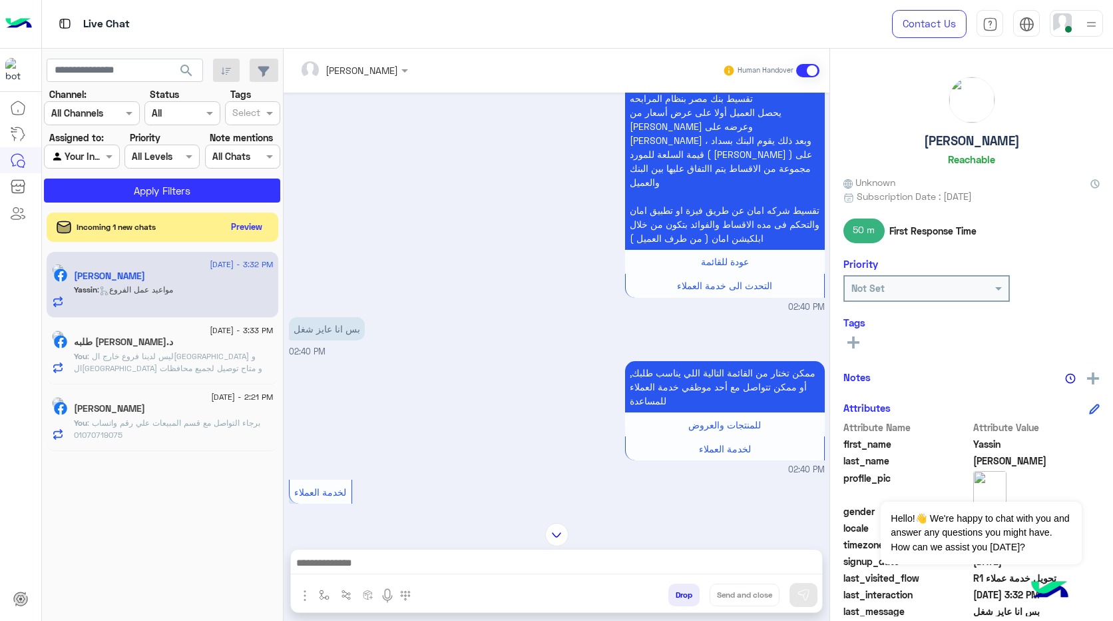
scroll to position [1173, 0]
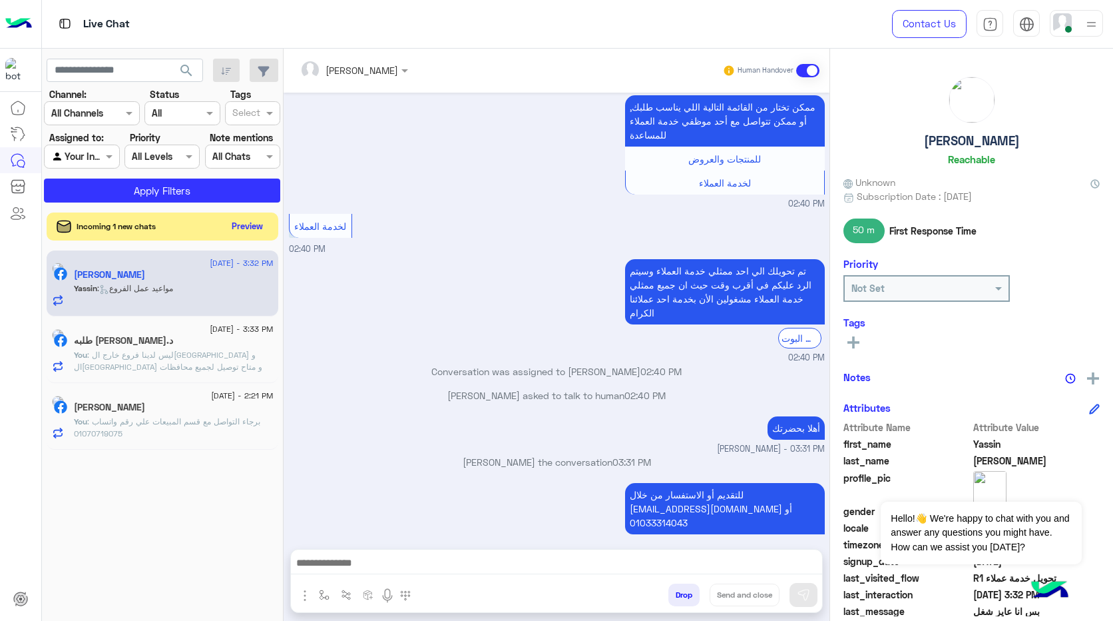
click at [251, 227] on button "Preview" at bounding box center [247, 226] width 41 height 18
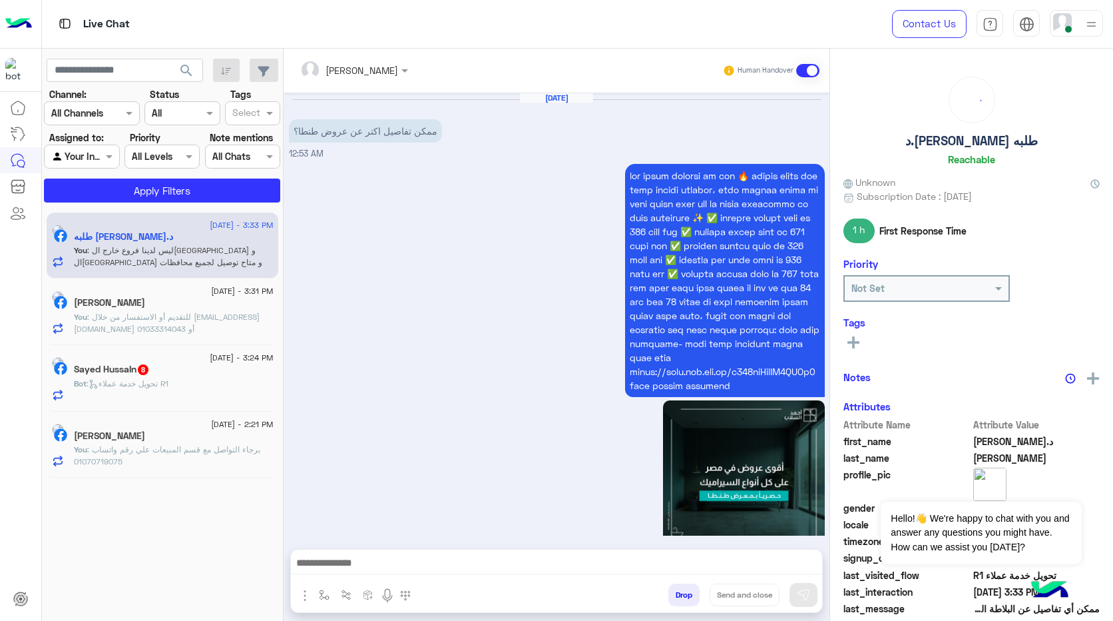
scroll to position [1218, 0]
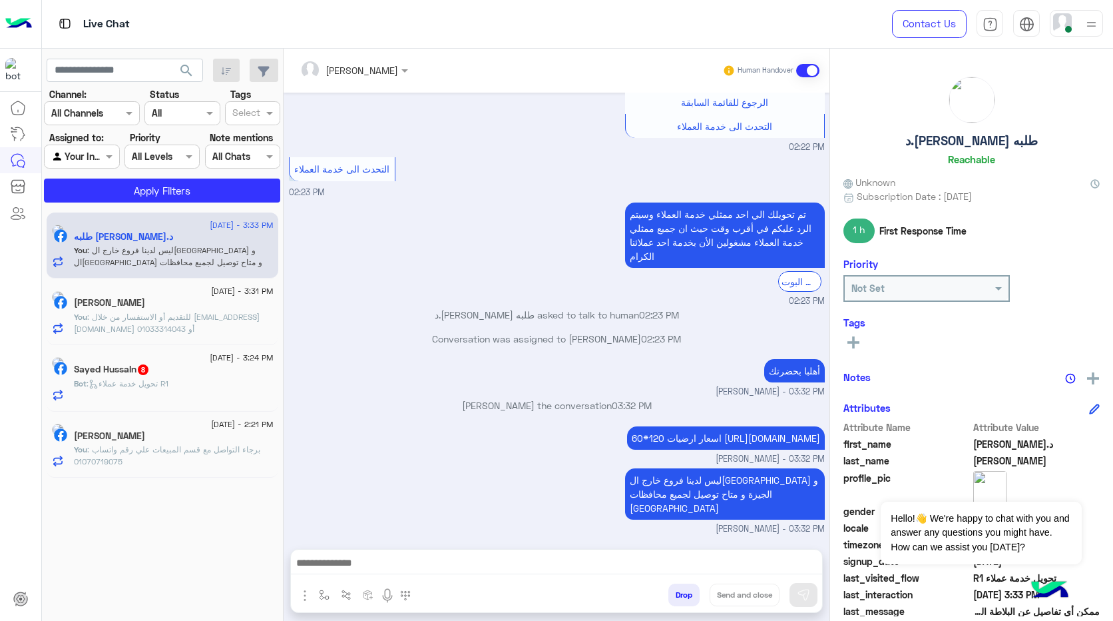
click at [148, 386] on span ": تحويل خدمة عملاء R1" at bounding box center [128, 383] width 82 height 10
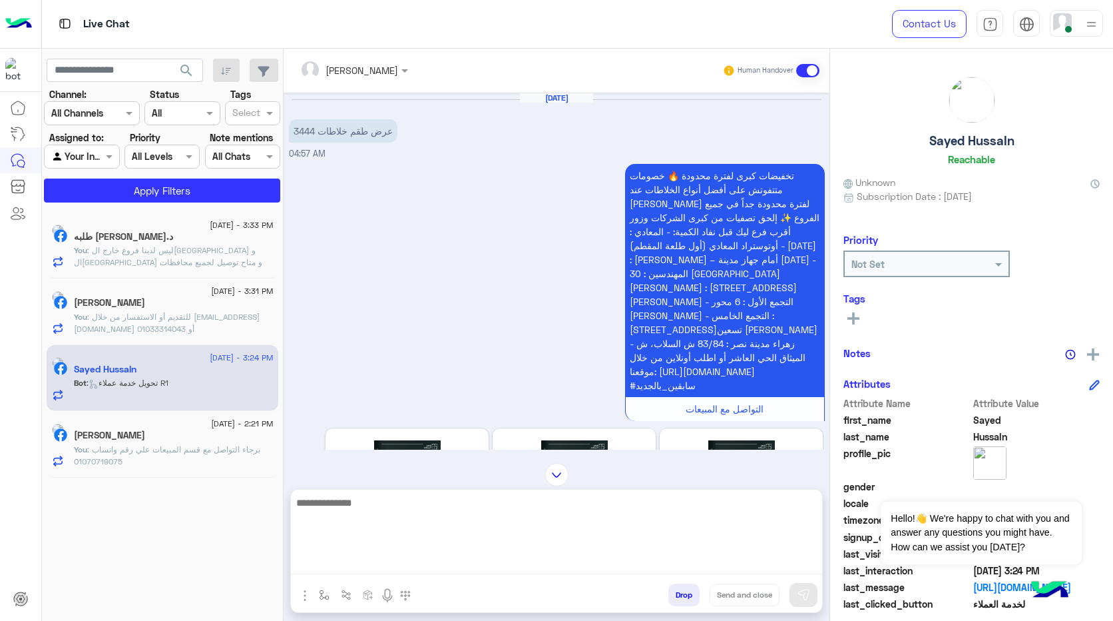
click at [457, 567] on textarea at bounding box center [556, 534] width 531 height 80
type textarea "**********"
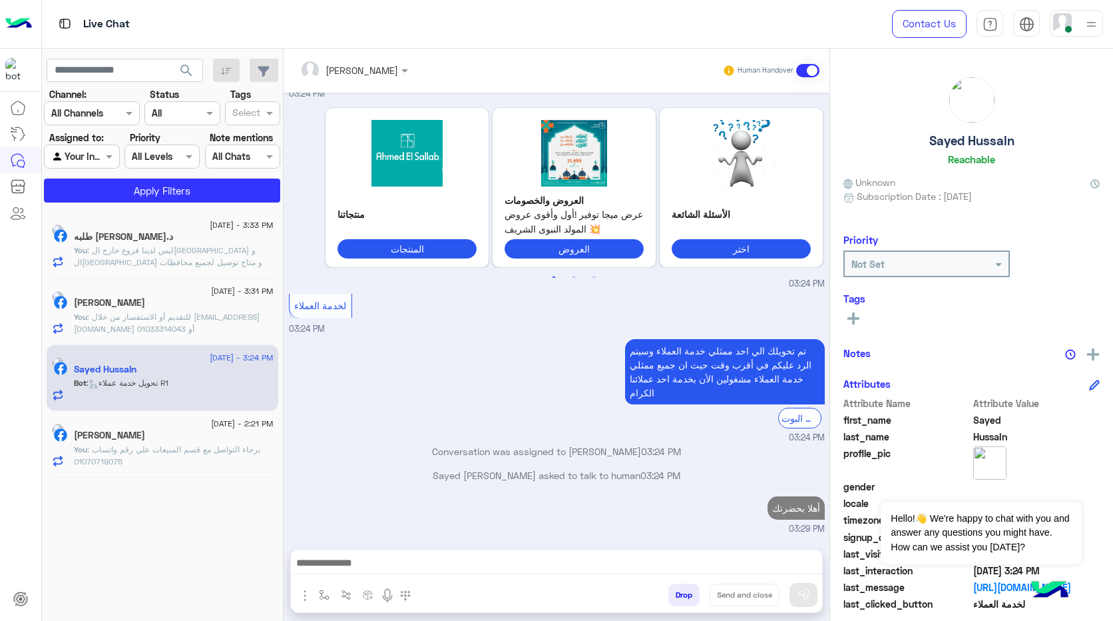
scroll to position [1752, 0]
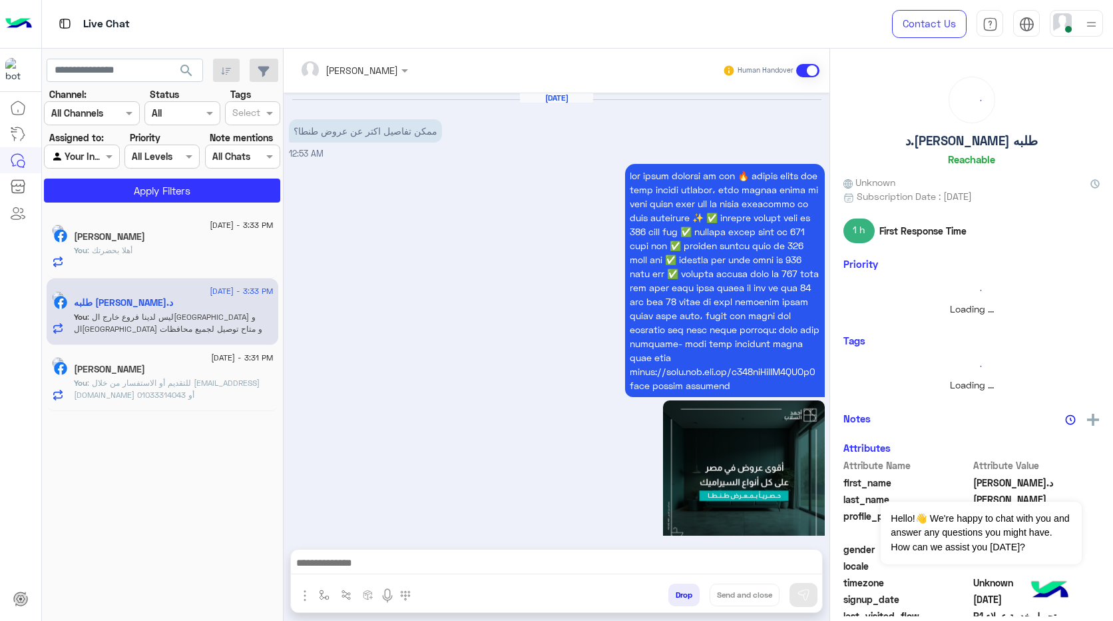
scroll to position [1218, 0]
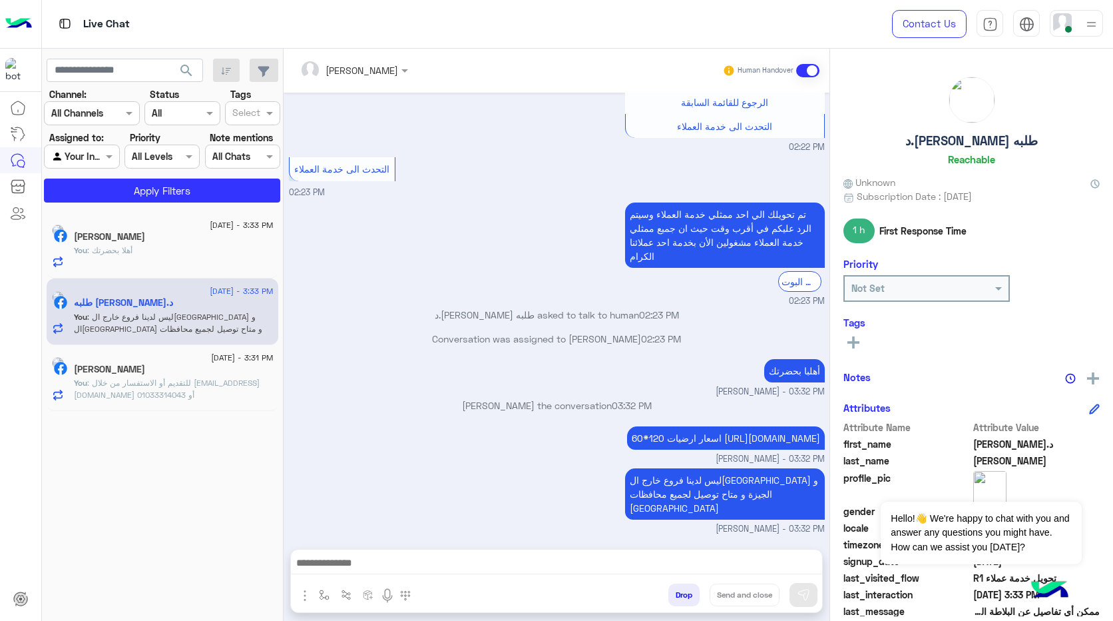
click at [196, 240] on div "[PERSON_NAME]" at bounding box center [174, 238] width 200 height 14
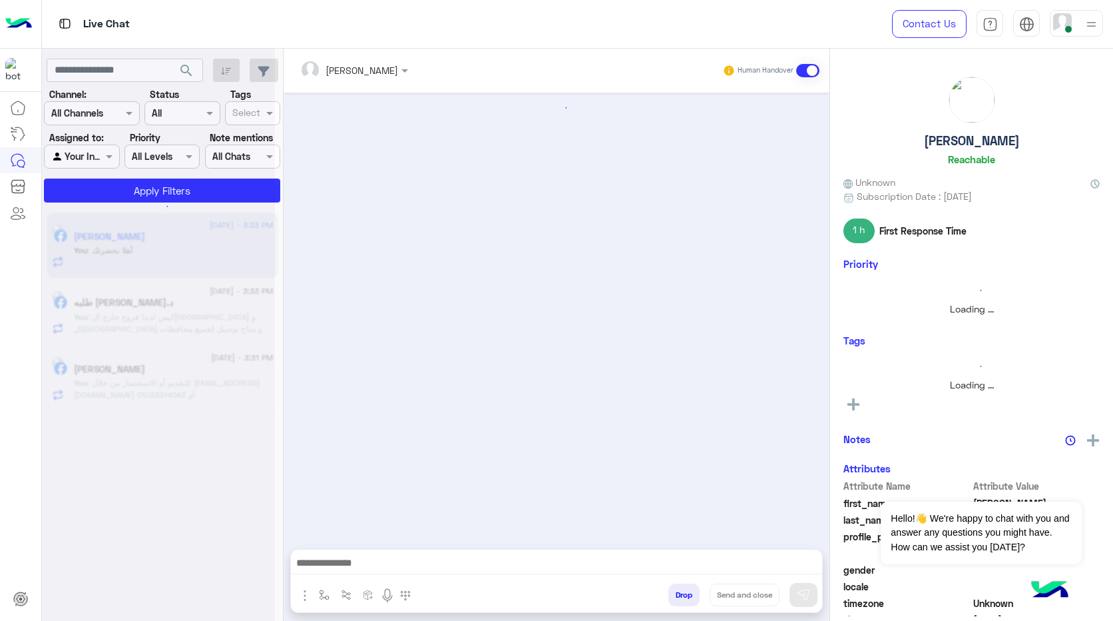
scroll to position [1117, 0]
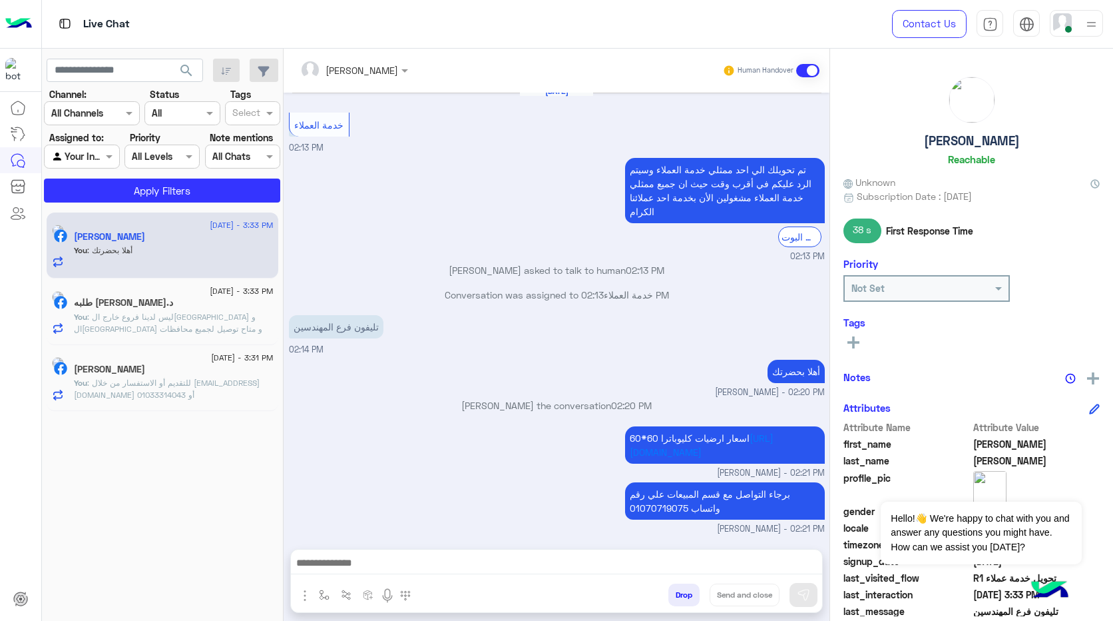
click at [178, 291] on div "[DATE] - 3:33 PM" at bounding box center [174, 292] width 200 height 9
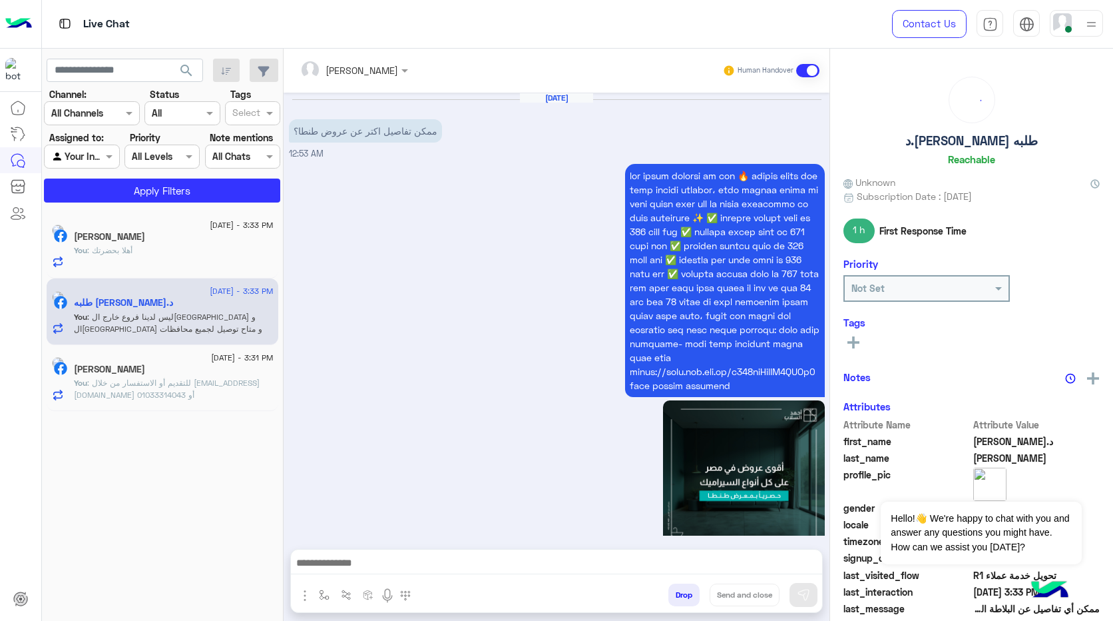
scroll to position [1218, 0]
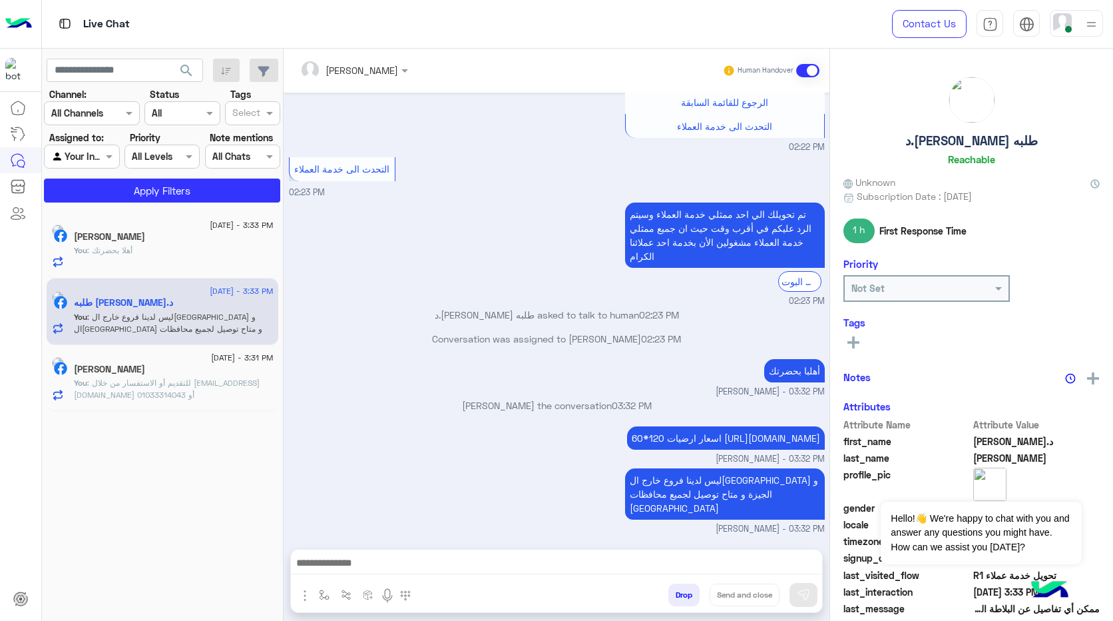
click at [152, 376] on div "[PERSON_NAME]" at bounding box center [174, 371] width 200 height 14
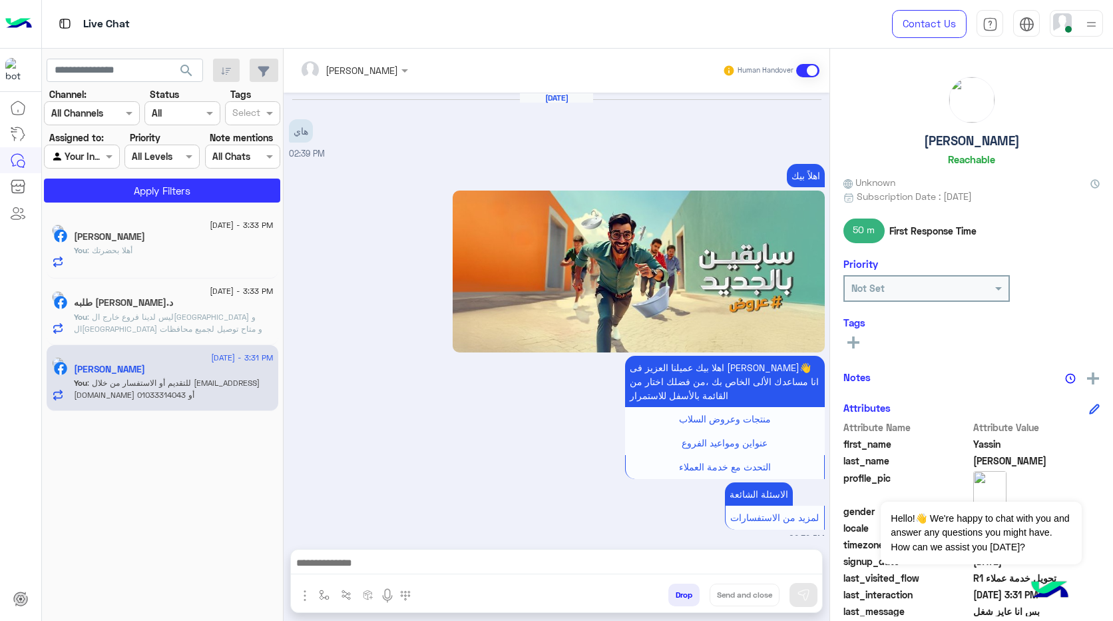
scroll to position [1174, 0]
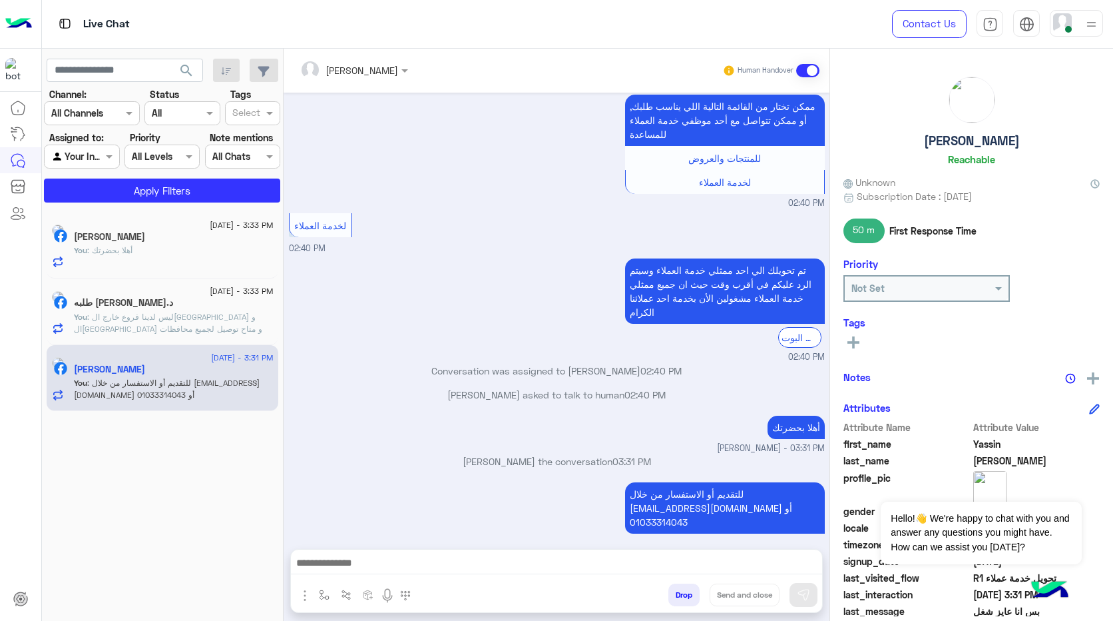
click at [77, 153] on input "text" at bounding box center [66, 157] width 31 height 14
click at [103, 180] on b "Unassigned" at bounding box center [89, 182] width 51 height 11
click at [146, 192] on button "Apply Filters" at bounding box center [162, 190] width 236 height 24
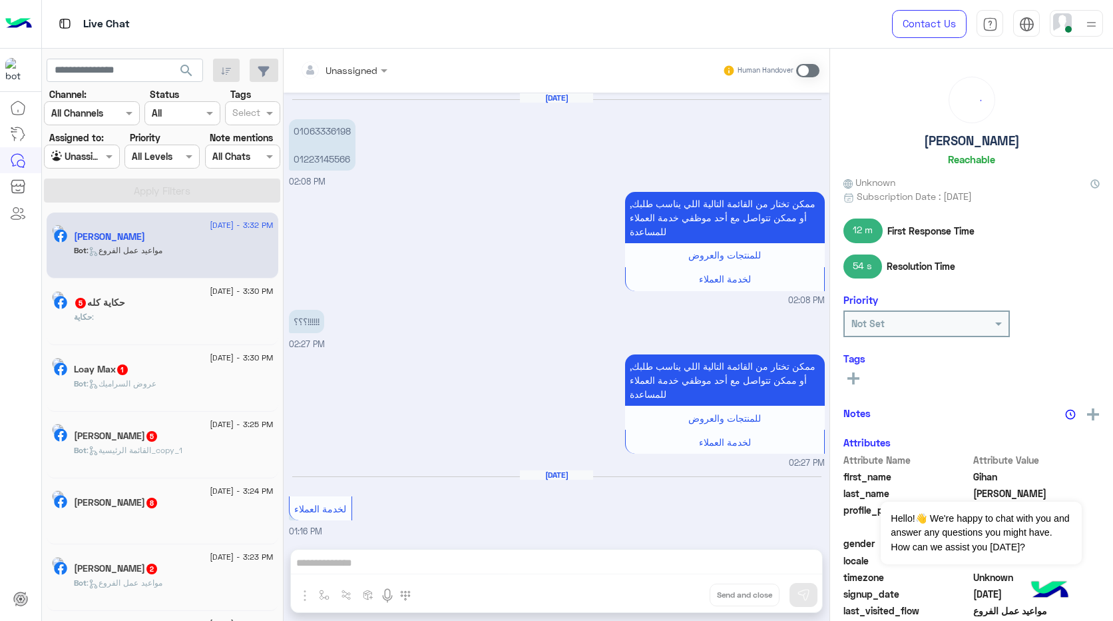
scroll to position [1032, 0]
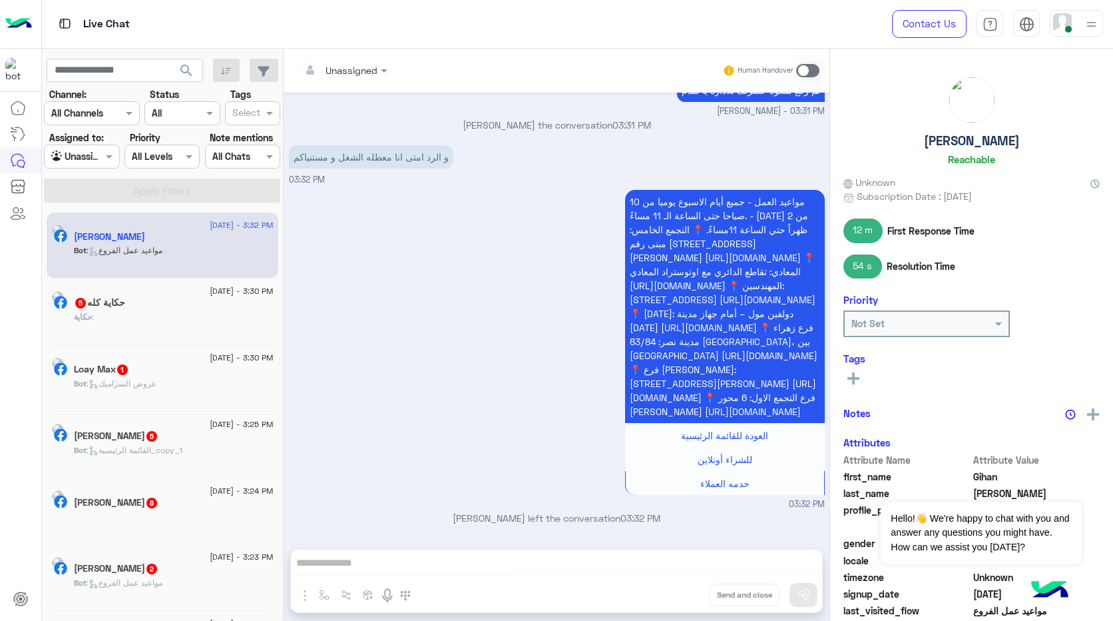
click at [199, 249] on div "Bot : مواعيد عمل الفروع" at bounding box center [174, 255] width 200 height 23
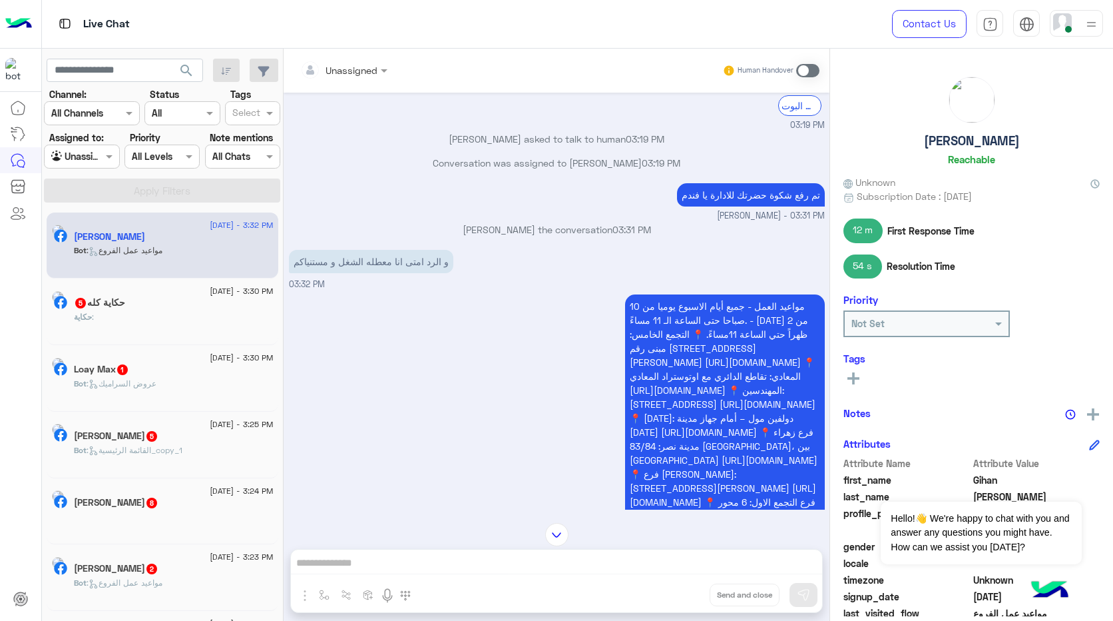
scroll to position [766, 0]
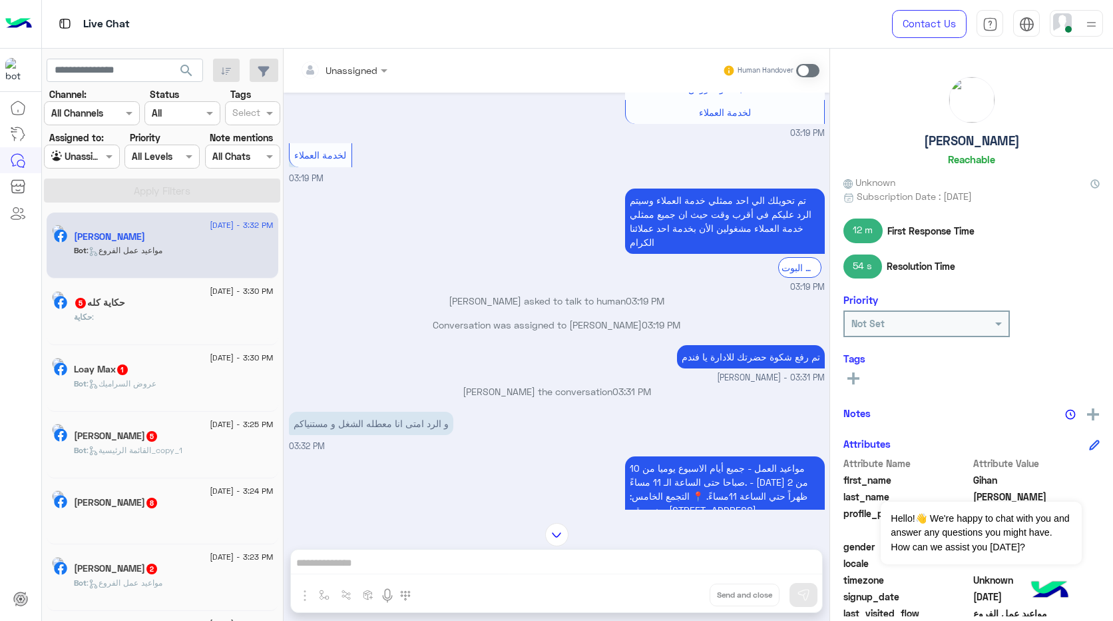
click at [475, 555] on div "Unassigned Human Handover [DATE] 01063336198 01223145566 02:08 PM ممكن تختار من…" at bounding box center [557, 337] width 546 height 577
click at [485, 562] on div "Unassigned Human Handover [DATE] 01063336198 01223145566 02:08 PM ممكن تختار من…" at bounding box center [557, 337] width 546 height 577
click at [810, 70] on span at bounding box center [807, 70] width 23 height 13
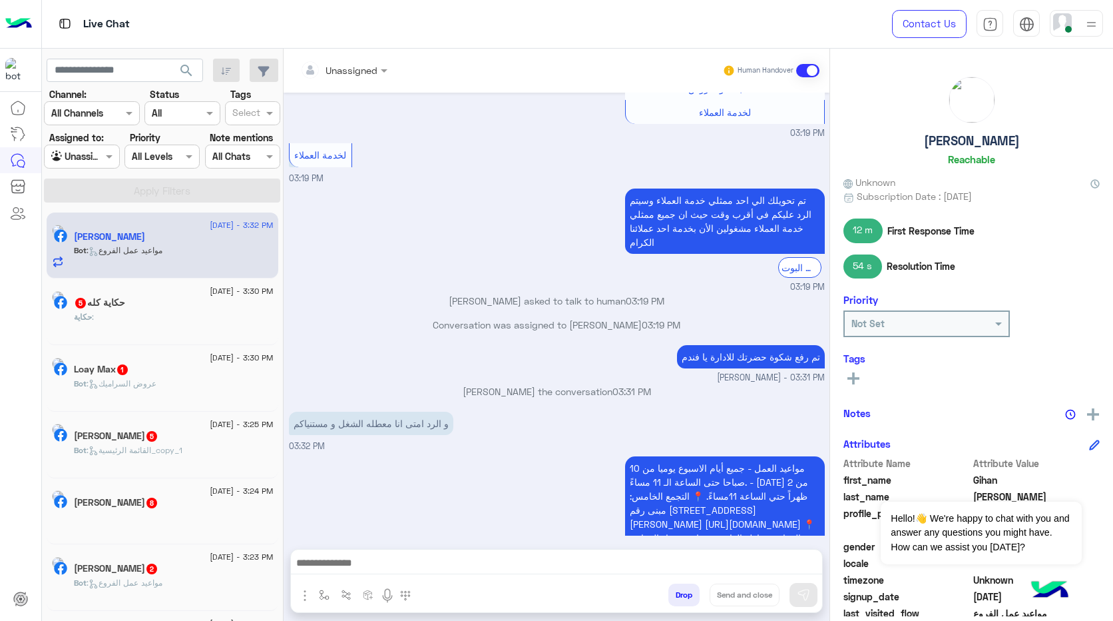
scroll to position [1056, 0]
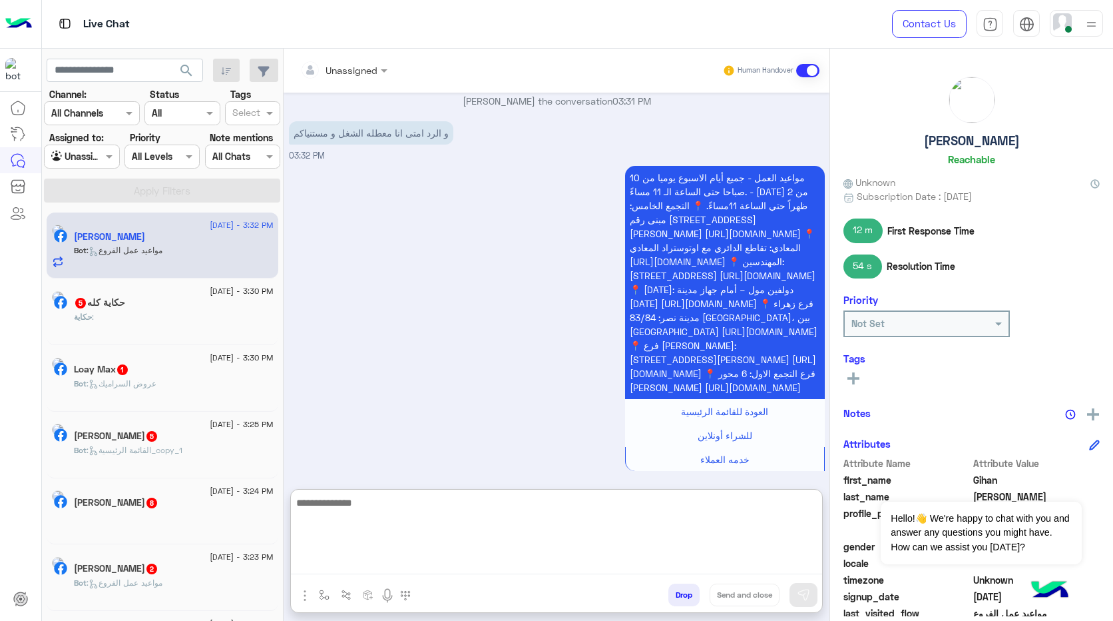
click at [462, 562] on textarea at bounding box center [556, 534] width 531 height 80
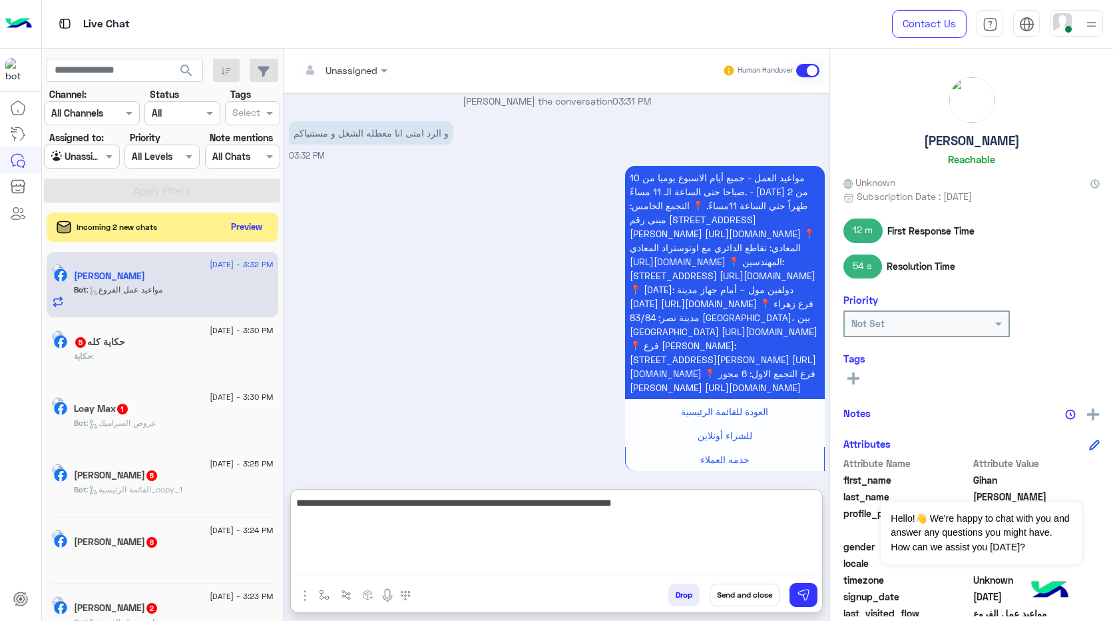
type textarea "**********"
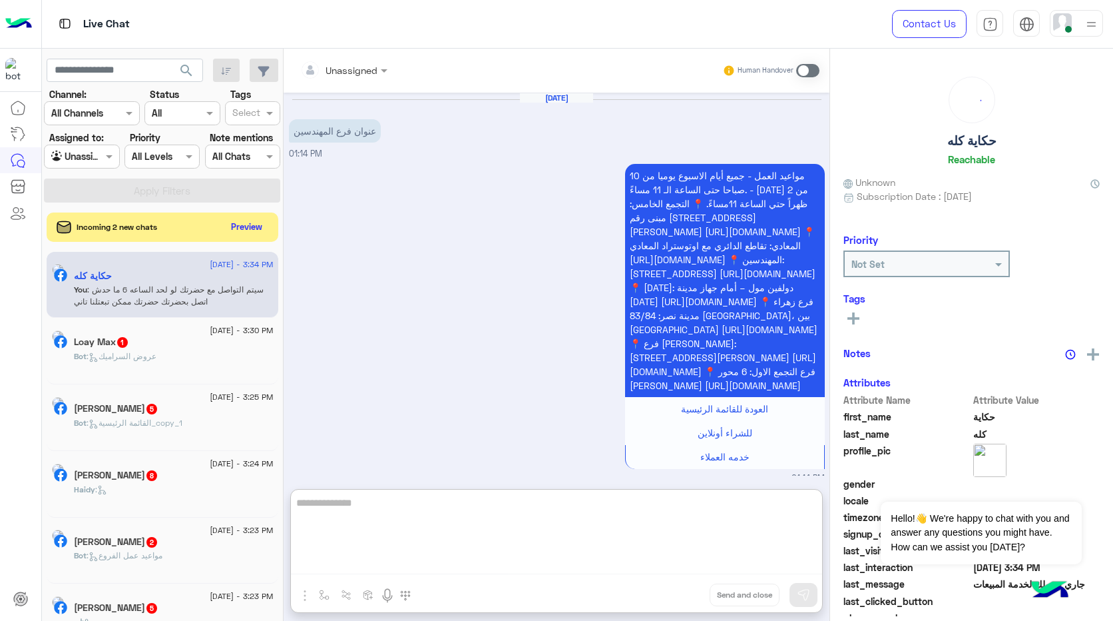
scroll to position [890, 0]
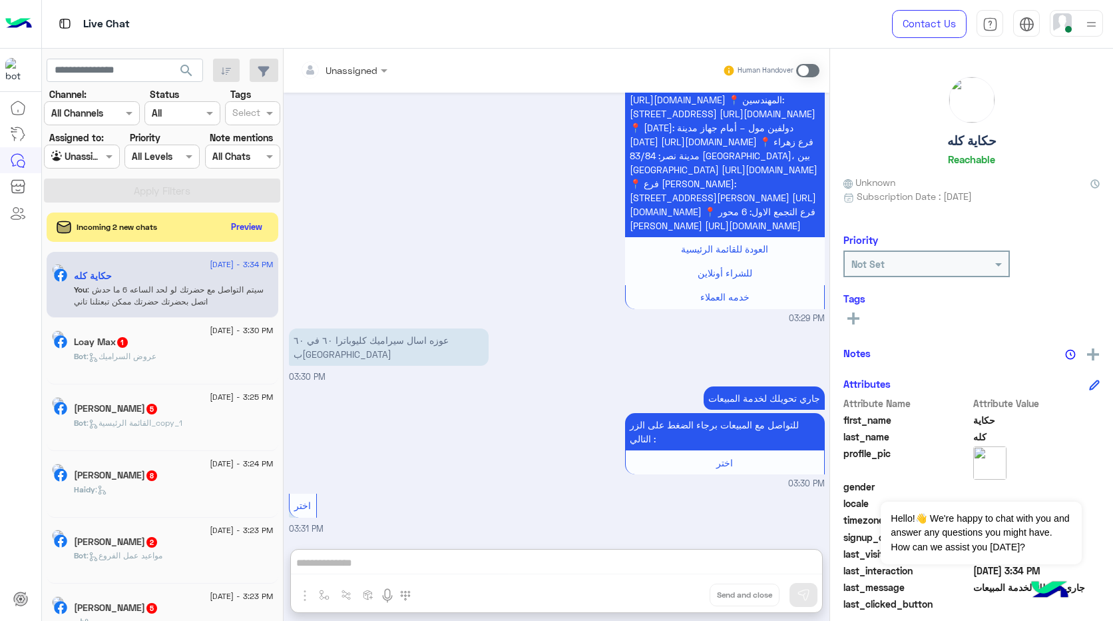
click at [81, 158] on input "text" at bounding box center [66, 157] width 31 height 14
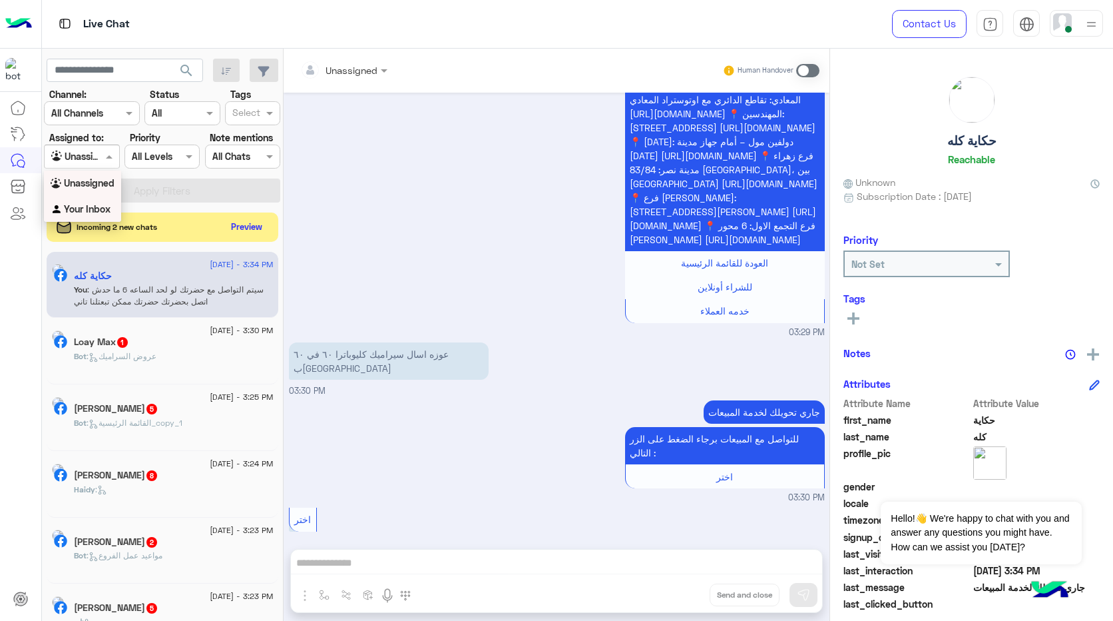
click at [93, 207] on b "Your Inbox" at bounding box center [87, 208] width 47 height 11
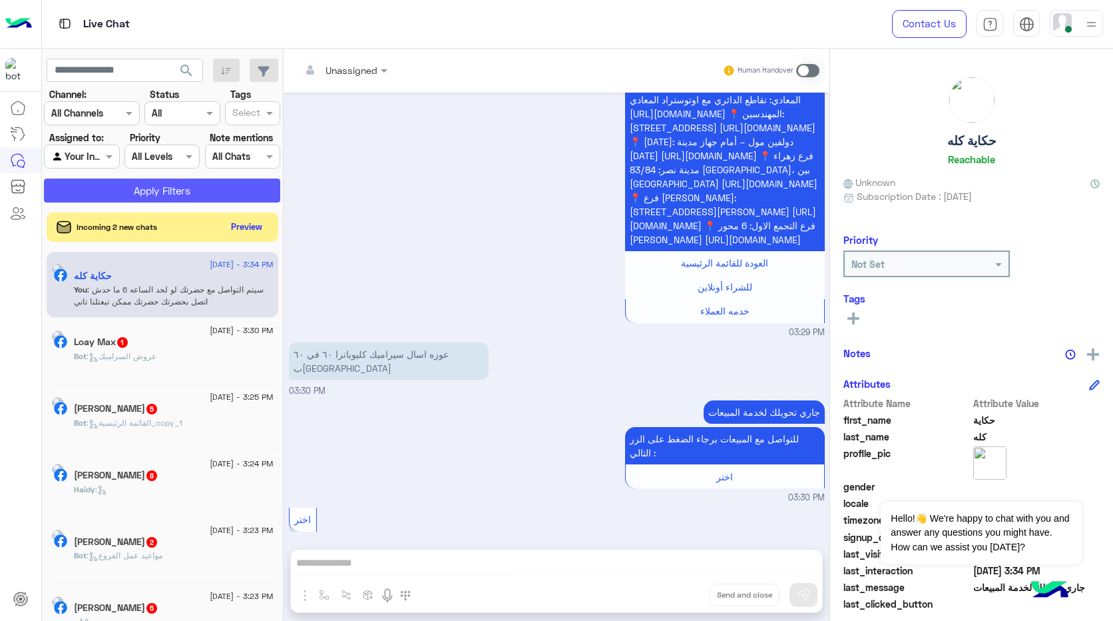
click at [162, 184] on button "Apply Filters" at bounding box center [162, 190] width 236 height 24
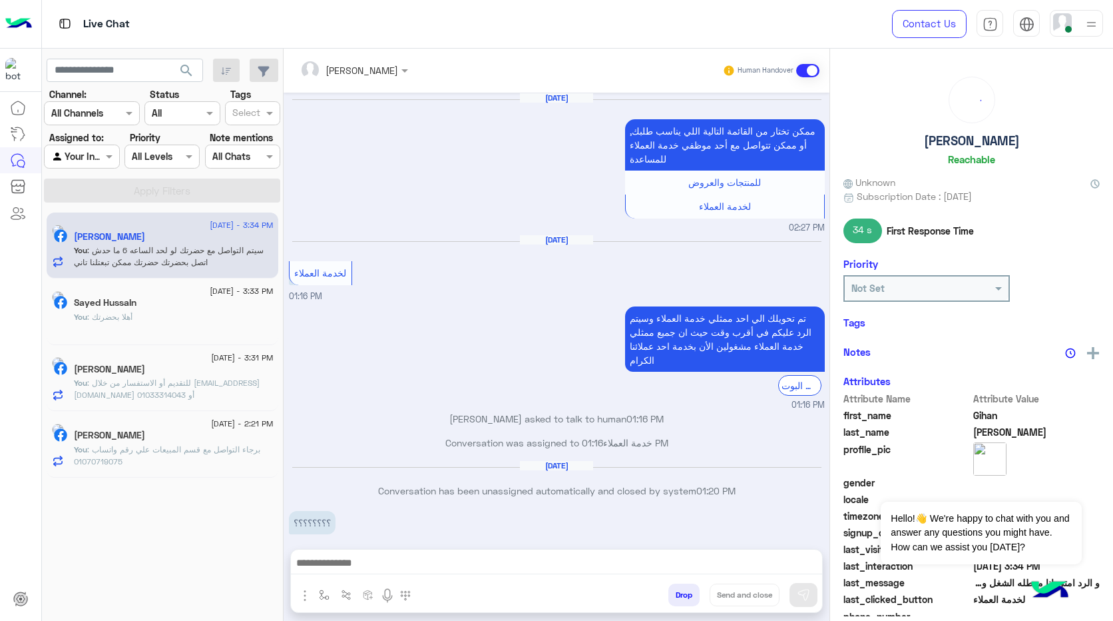
scroll to position [902, 0]
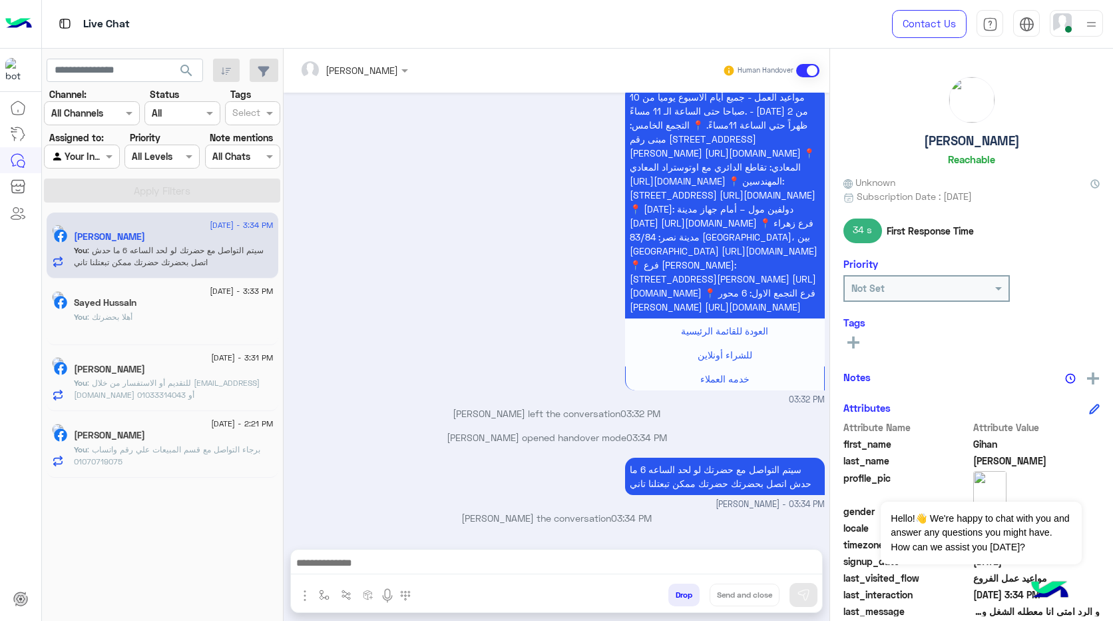
click at [179, 452] on span ": برجاء التواصل مع قسم المبيعات علي رقم واتساب 01070719075" at bounding box center [167, 455] width 186 height 22
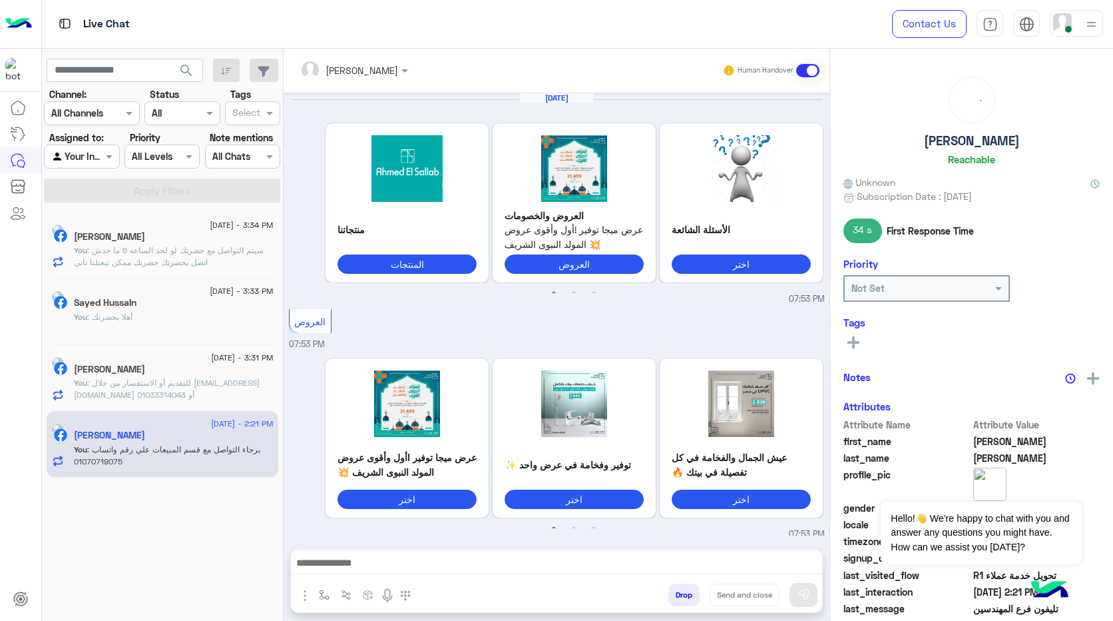
scroll to position [1117, 0]
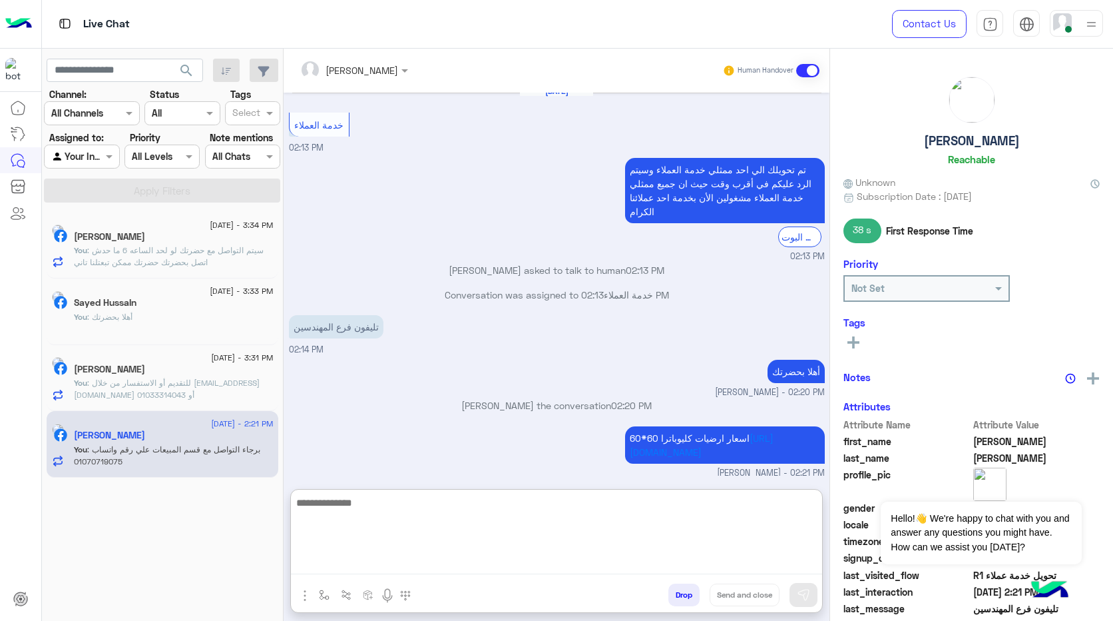
click at [509, 559] on textarea at bounding box center [556, 534] width 531 height 80
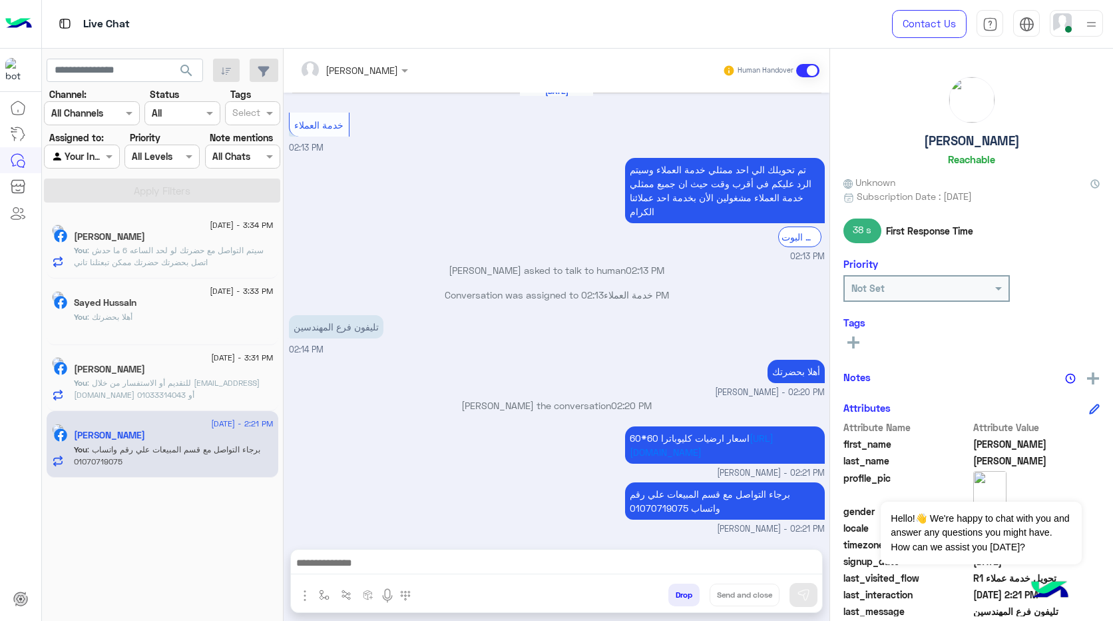
click at [495, 553] on div at bounding box center [556, 565] width 531 height 33
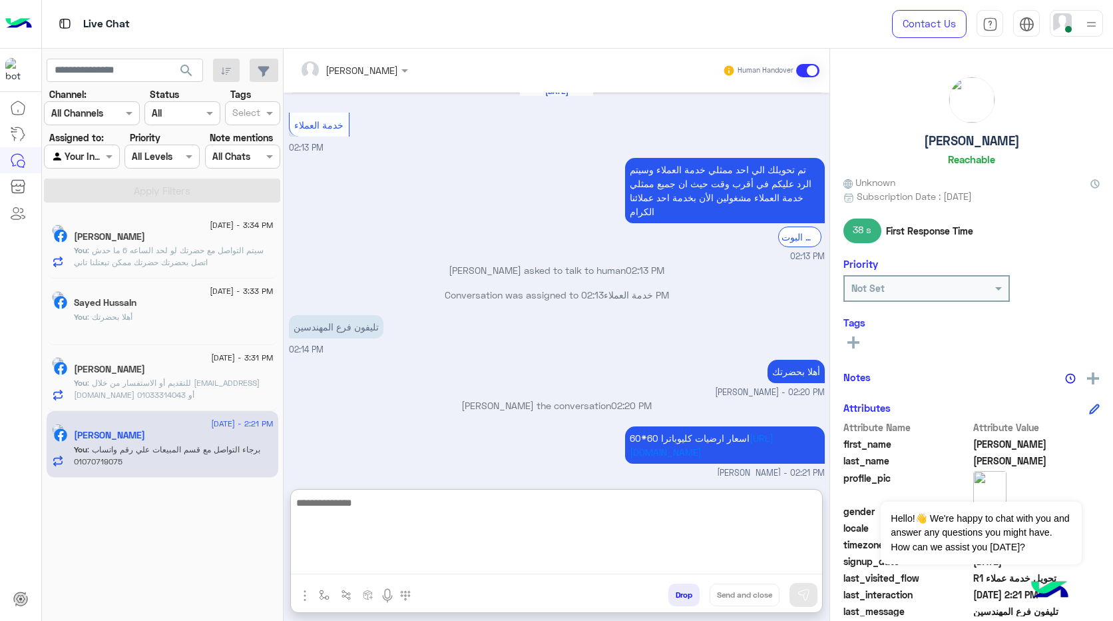
click at [493, 561] on textarea at bounding box center [556, 534] width 531 height 80
paste textarea "**********"
type textarea "**********"
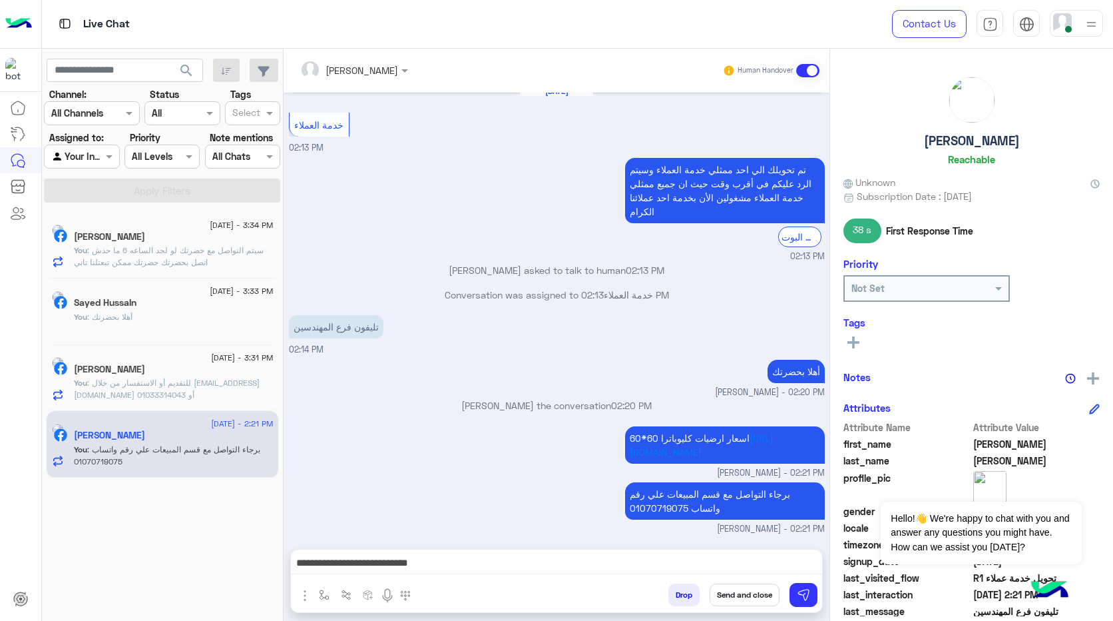
click at [770, 597] on button "Send and close" at bounding box center [745, 594] width 70 height 23
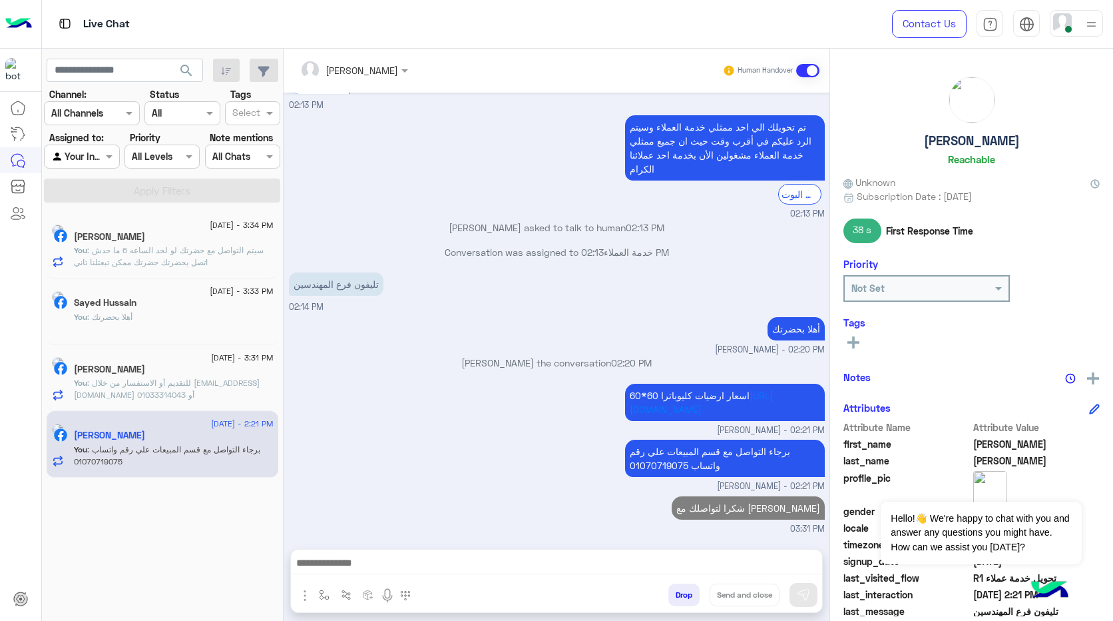
scroll to position [1184, 0]
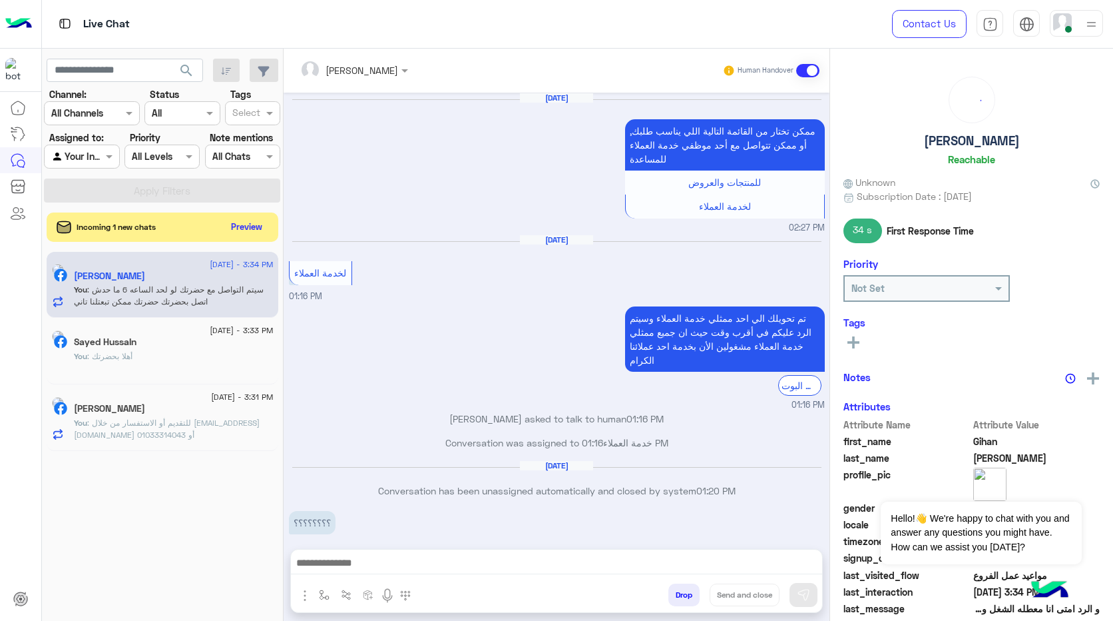
scroll to position [902, 0]
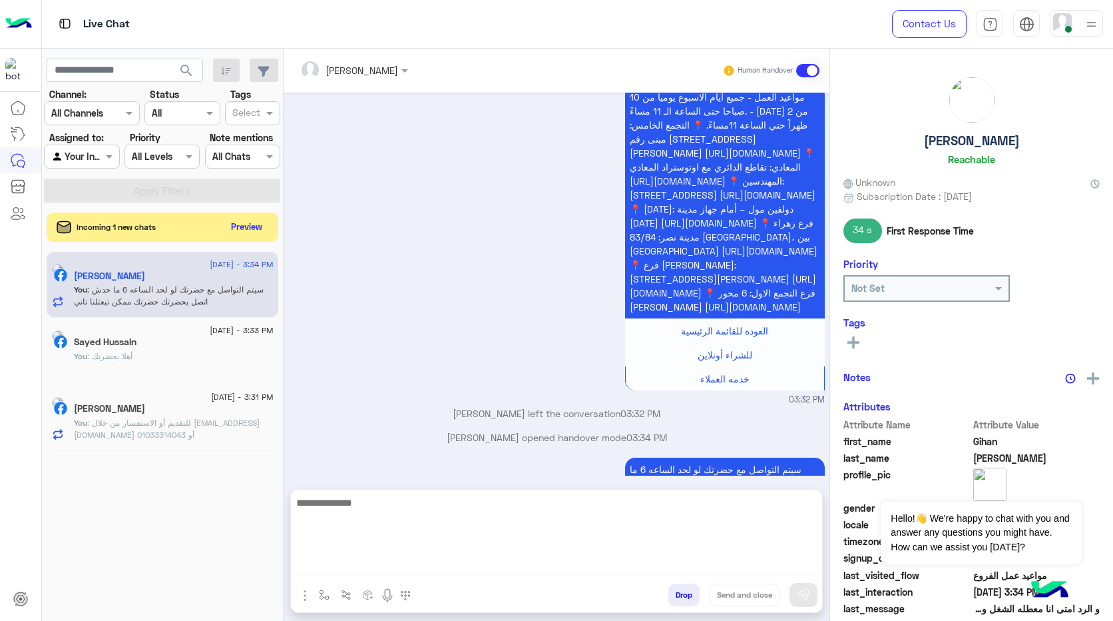
drag, startPoint x: 606, startPoint y: 564, endPoint x: 767, endPoint y: 593, distance: 163.8
click at [609, 565] on textarea at bounding box center [556, 534] width 531 height 80
paste textarea "**********"
type textarea "**********"
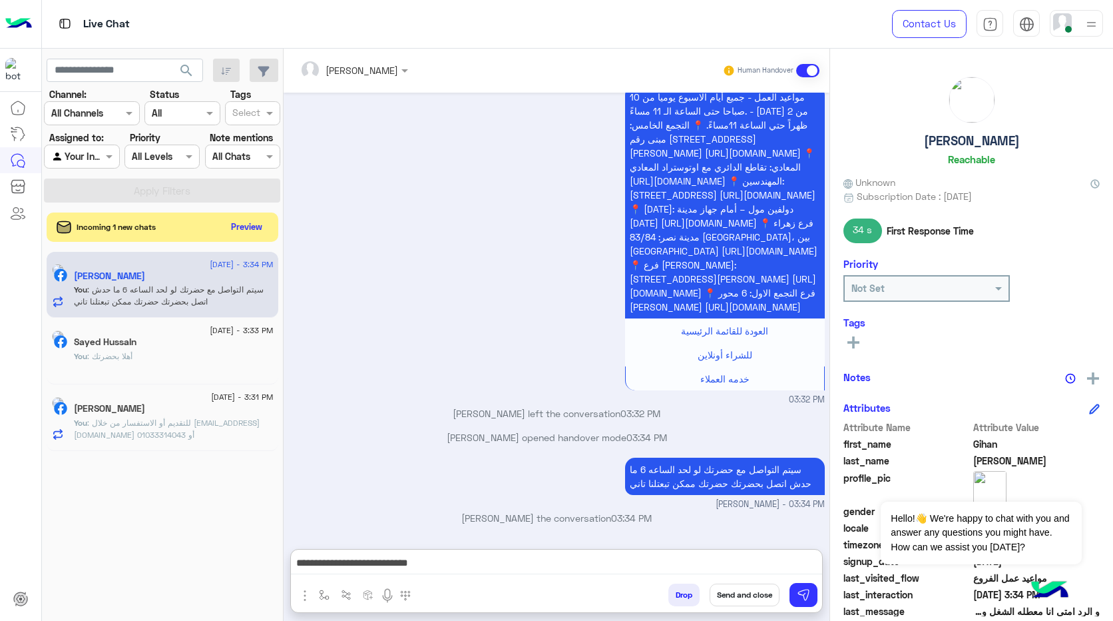
click at [756, 600] on button "Send and close" at bounding box center [745, 594] width 70 height 23
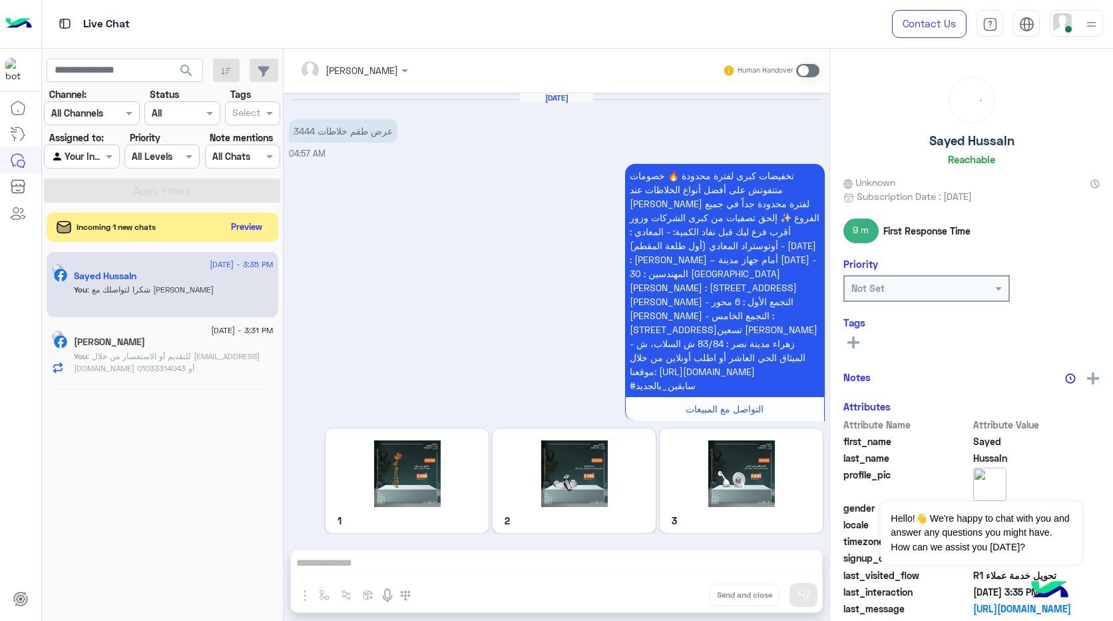
scroll to position [1752, 0]
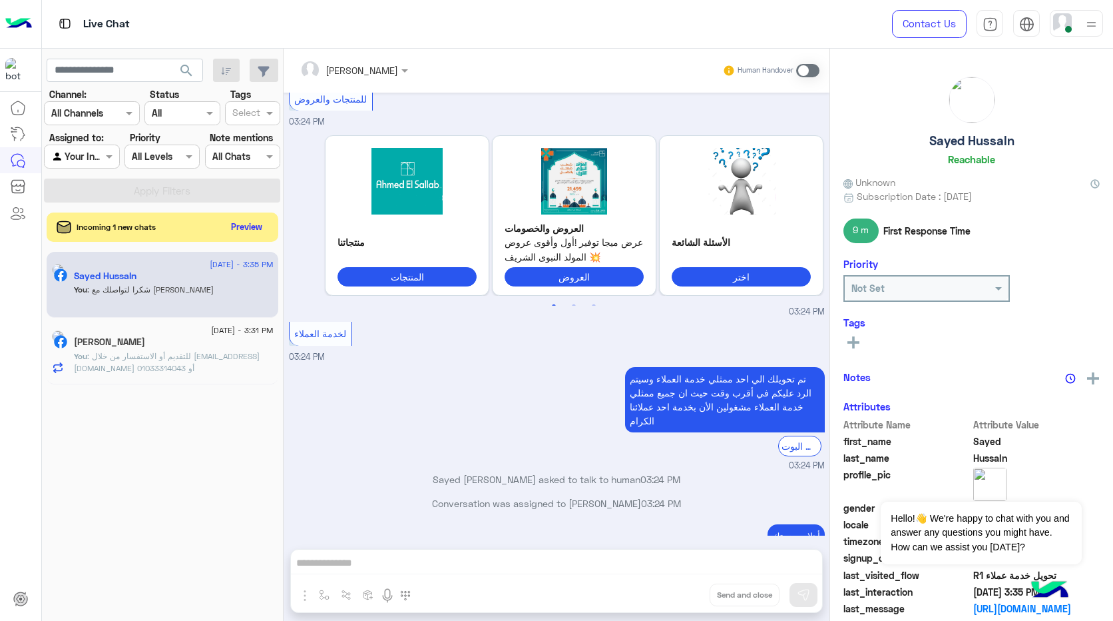
click at [666, 563] on div "[PERSON_NAME] Human Handover [DATE] عرض طقم خلاطات 3444 04:57 AM التواصل مع الم…" at bounding box center [557, 337] width 546 height 577
click at [604, 562] on div "[PERSON_NAME] Human Handover [DATE] عرض طقم خلاطات 3444 04:57 AM التواصل مع الم…" at bounding box center [557, 337] width 546 height 577
click at [598, 564] on div "[PERSON_NAME] Human Handover [DATE] عرض طقم خلاطات 3444 04:57 AM التواصل مع الم…" at bounding box center [557, 337] width 546 height 577
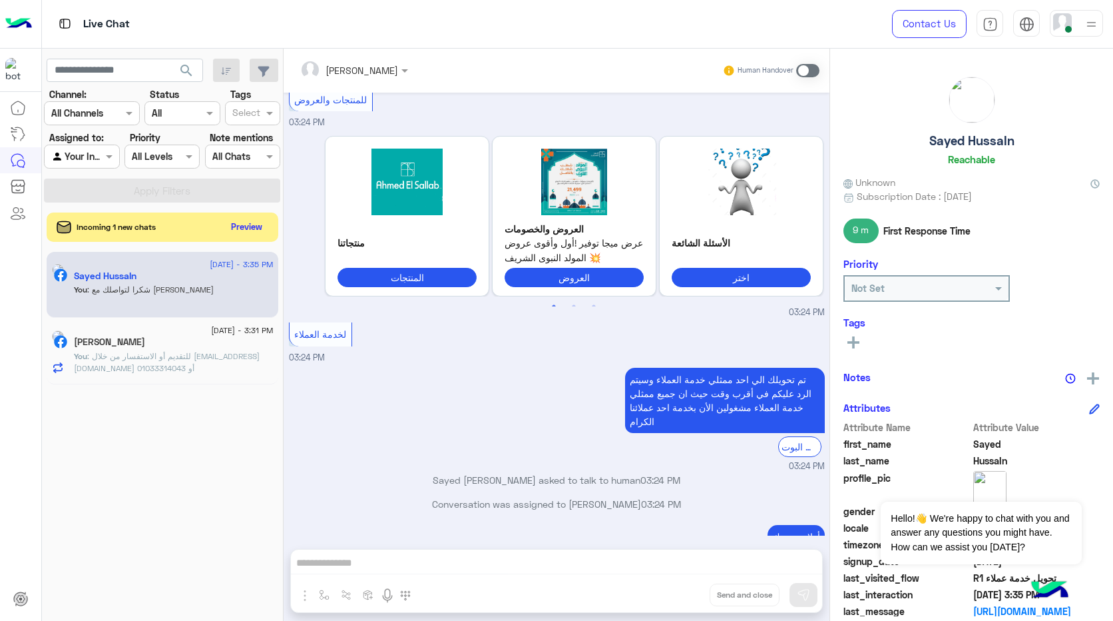
click at [813, 75] on span at bounding box center [807, 70] width 23 height 13
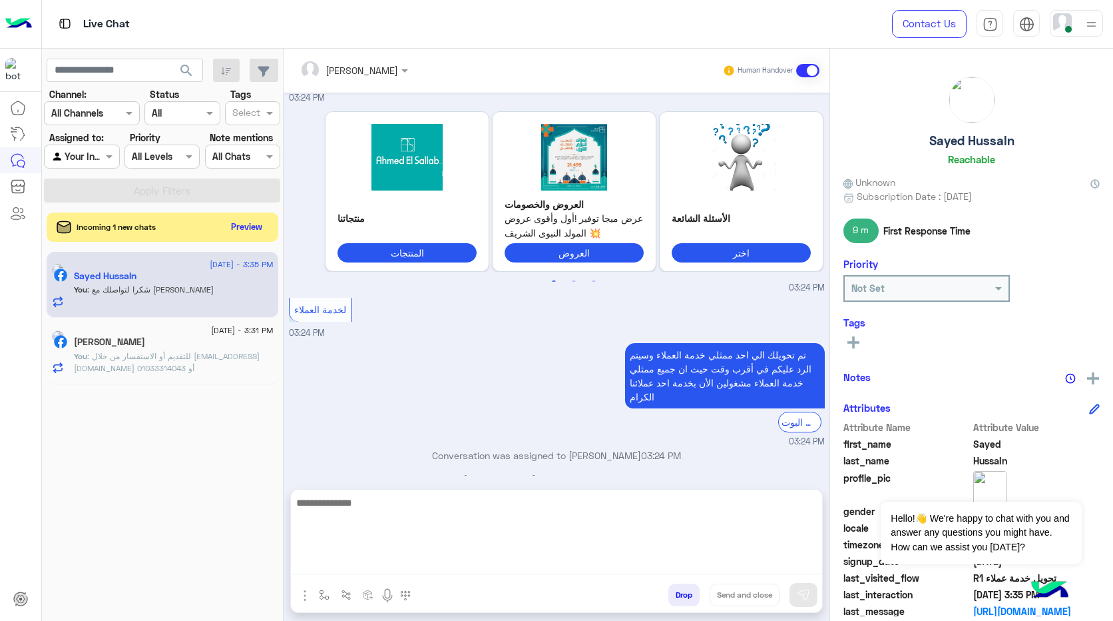
click at [548, 561] on textarea at bounding box center [556, 534] width 531 height 80
click at [531, 566] on textarea at bounding box center [556, 534] width 531 height 80
paste textarea "**********"
type textarea "**********"
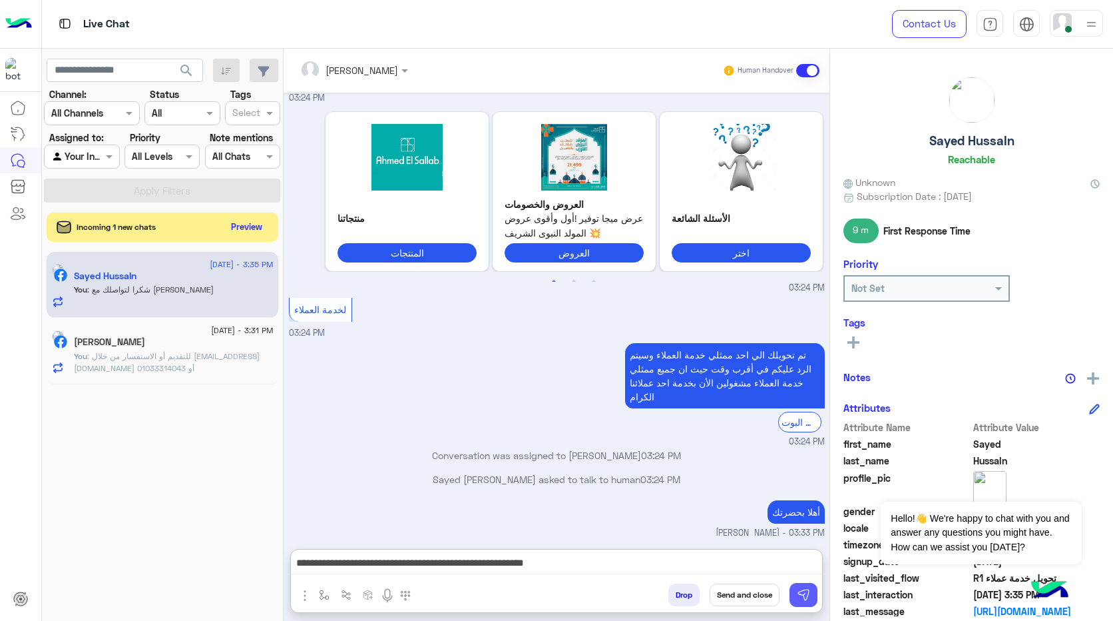
click at [803, 601] on button at bounding box center [804, 595] width 28 height 24
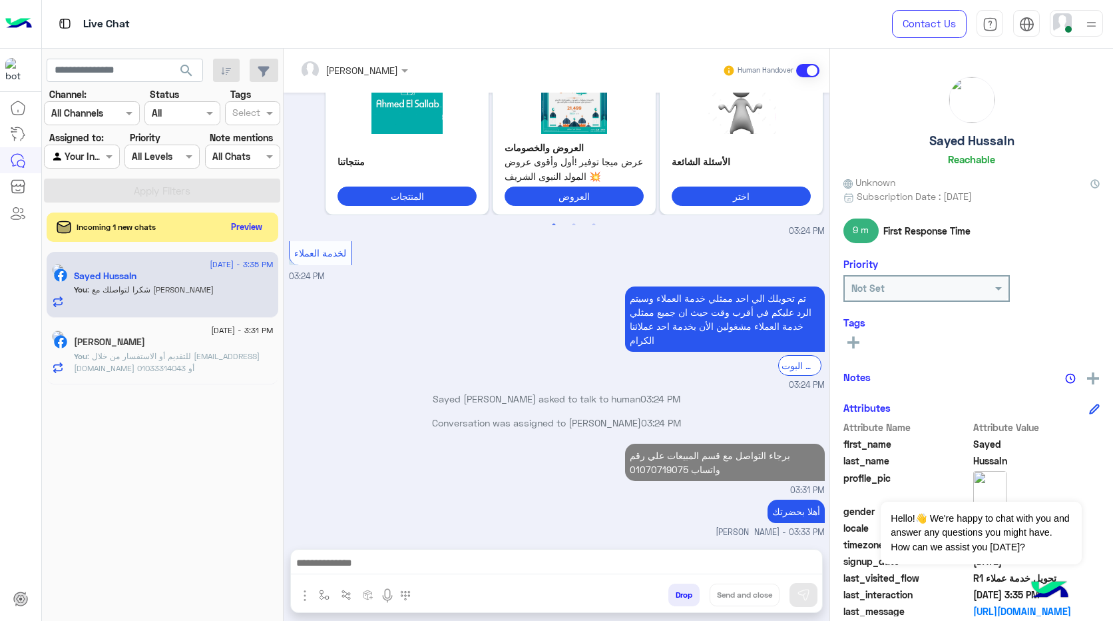
scroll to position [1857, 0]
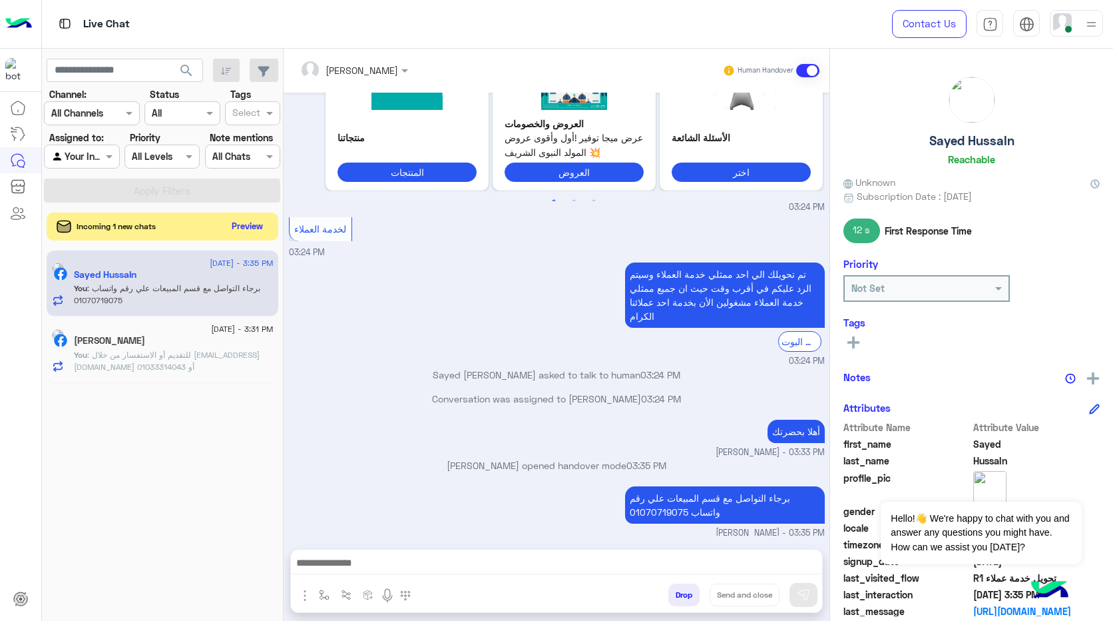
click at [254, 222] on button "Preview" at bounding box center [247, 226] width 41 height 18
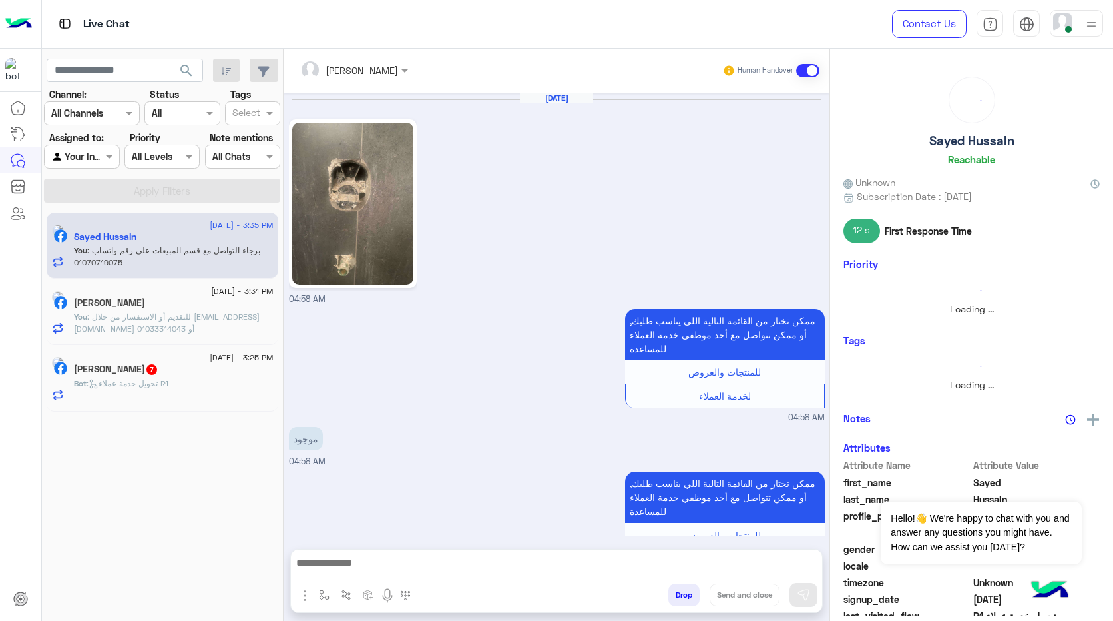
scroll to position [1445, 0]
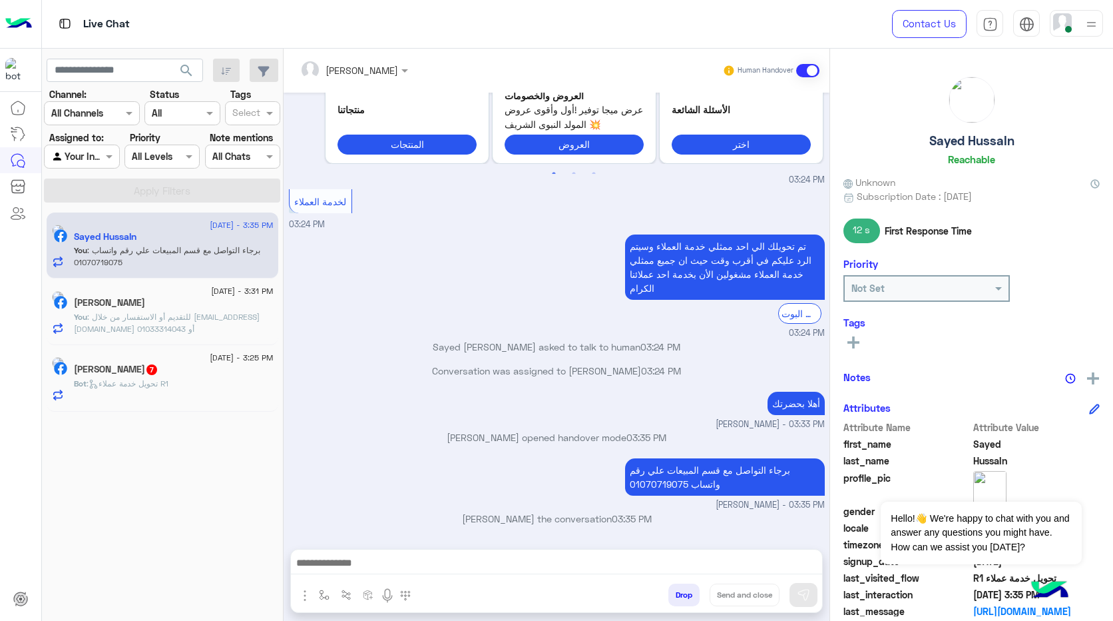
click at [198, 380] on div "Bot : تحويل خدمة عملاء R1" at bounding box center [174, 389] width 200 height 23
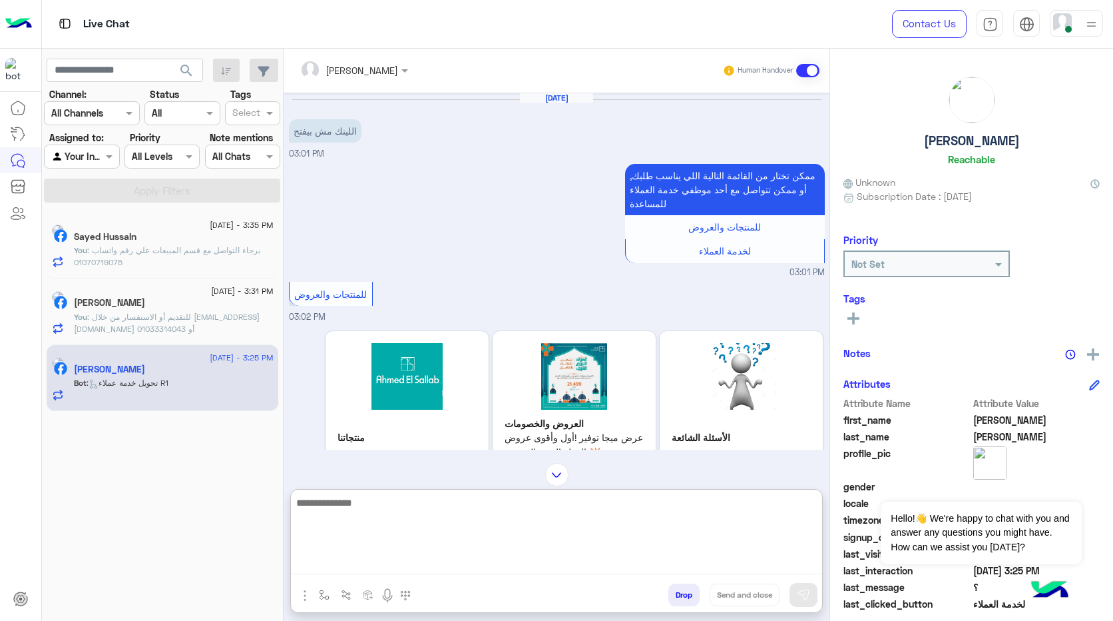
click at [461, 556] on textarea at bounding box center [556, 534] width 531 height 80
type textarea "**********"
type textarea "*"
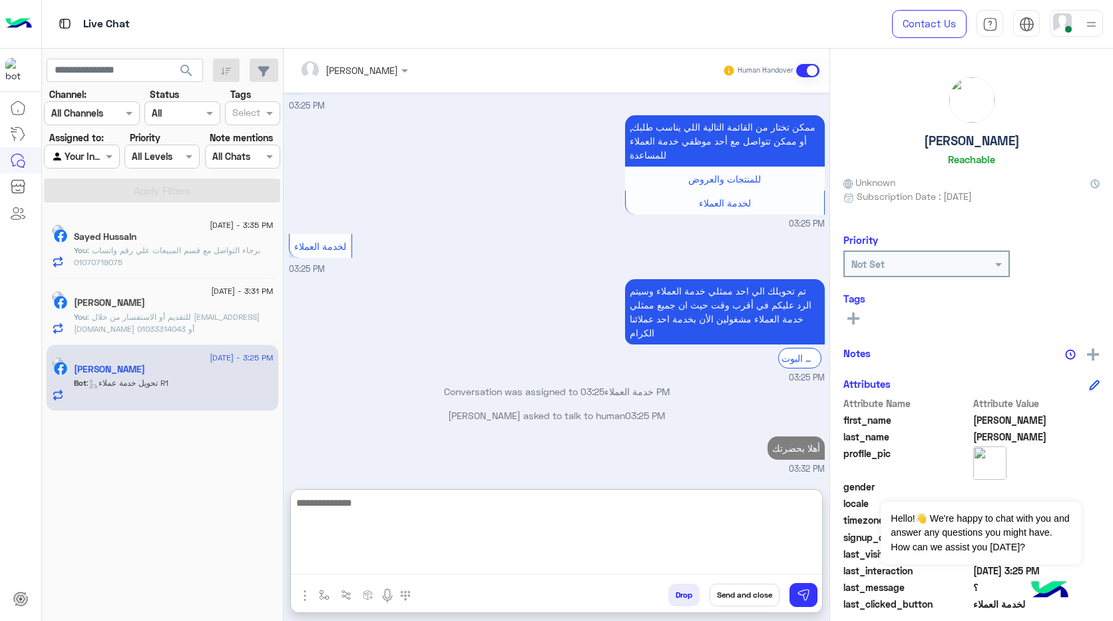
scroll to position [967, 0]
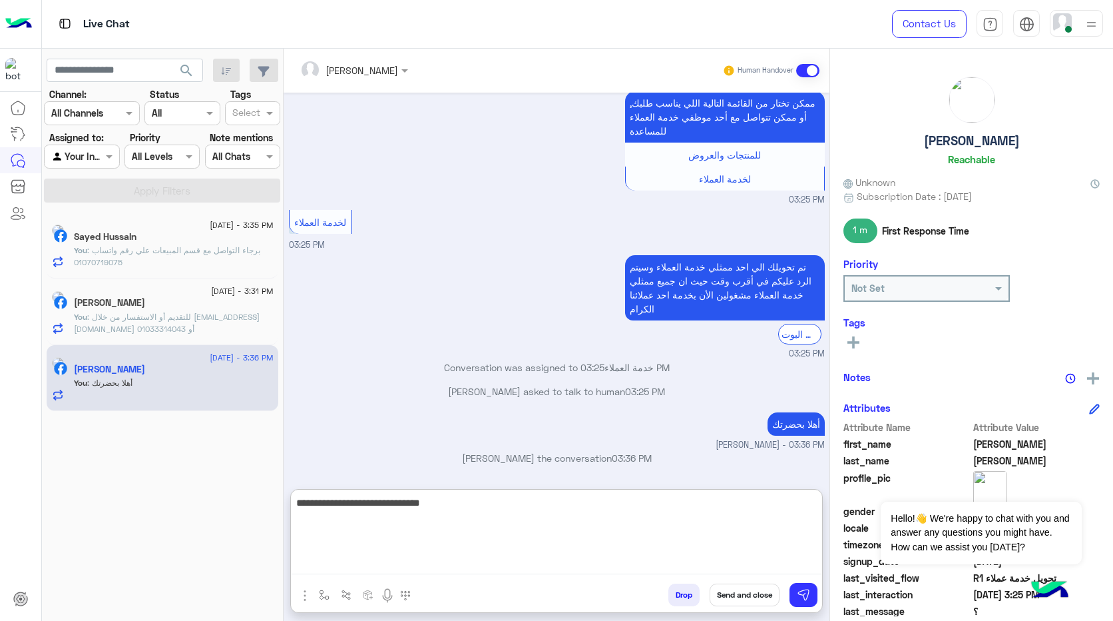
type textarea "**********"
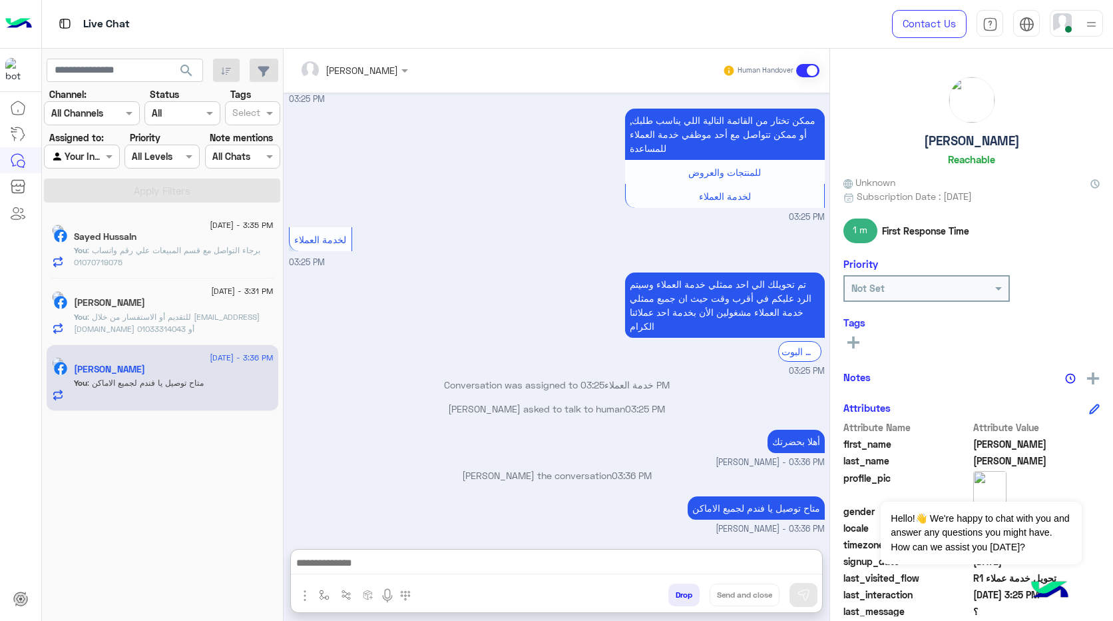
click at [124, 242] on div "Sayed HussaIn" at bounding box center [174, 238] width 200 height 14
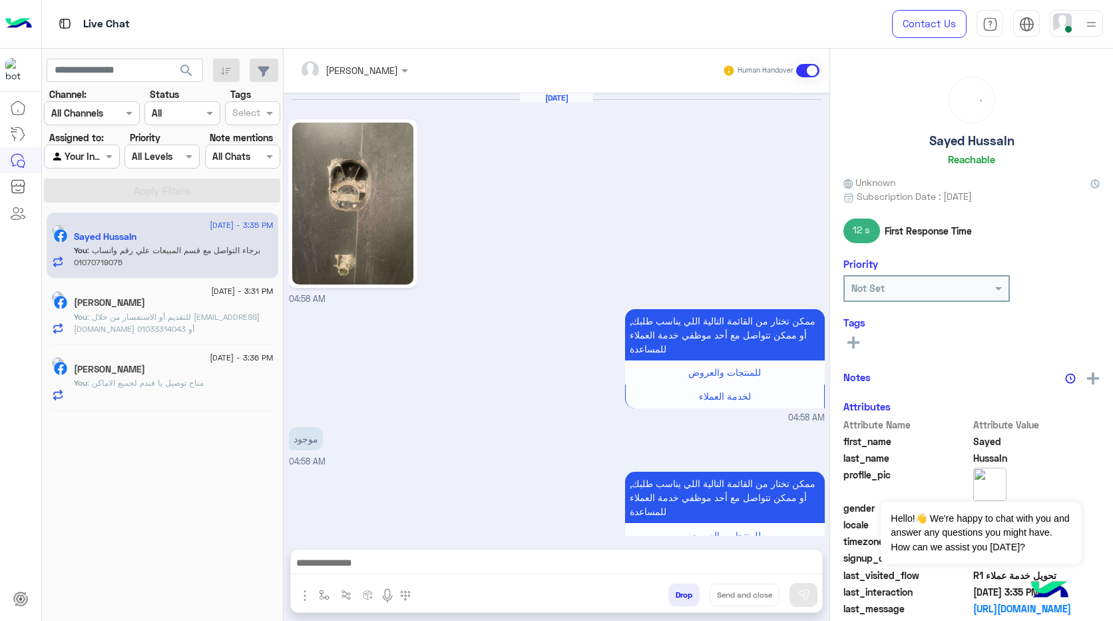
scroll to position [1445, 0]
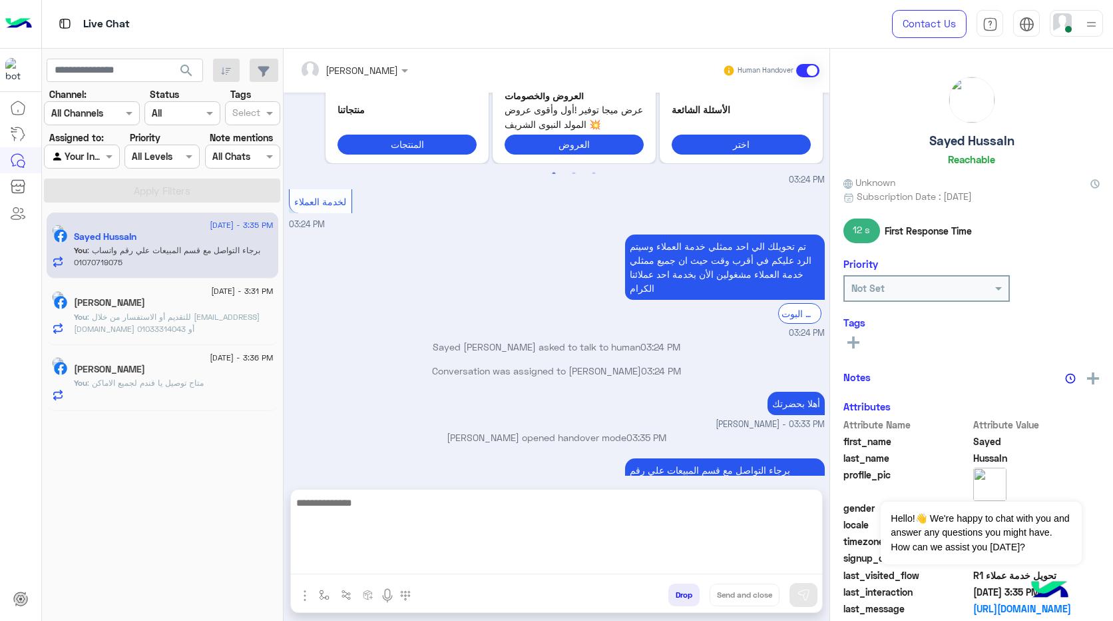
click at [539, 558] on textarea at bounding box center [556, 534] width 531 height 80
paste textarea "**********"
type textarea "**********"
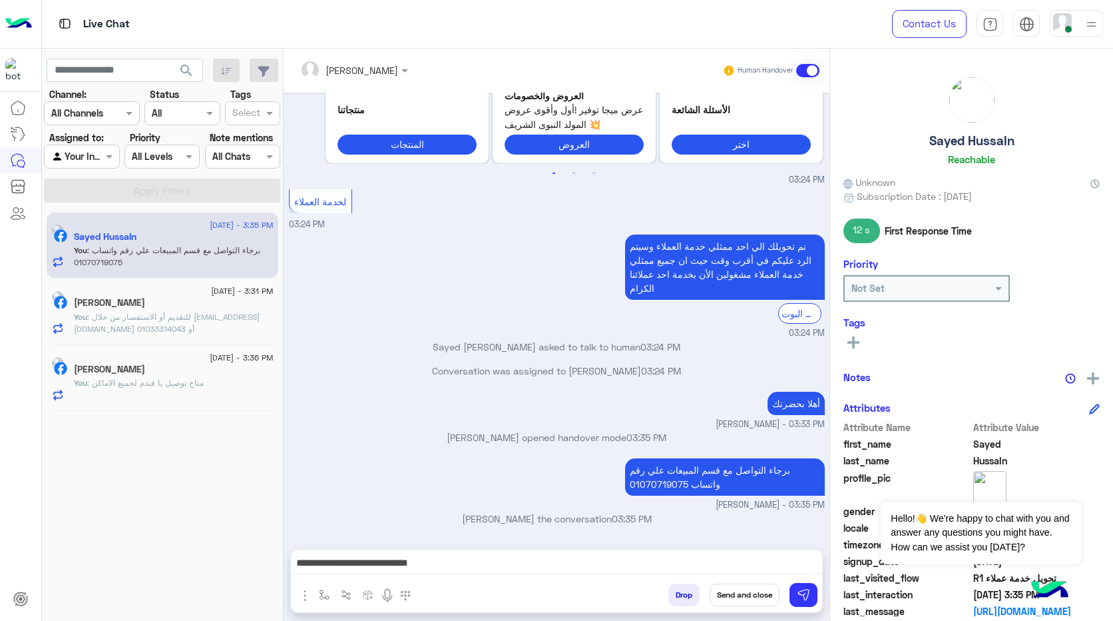
click at [737, 598] on button "Send and close" at bounding box center [745, 594] width 70 height 23
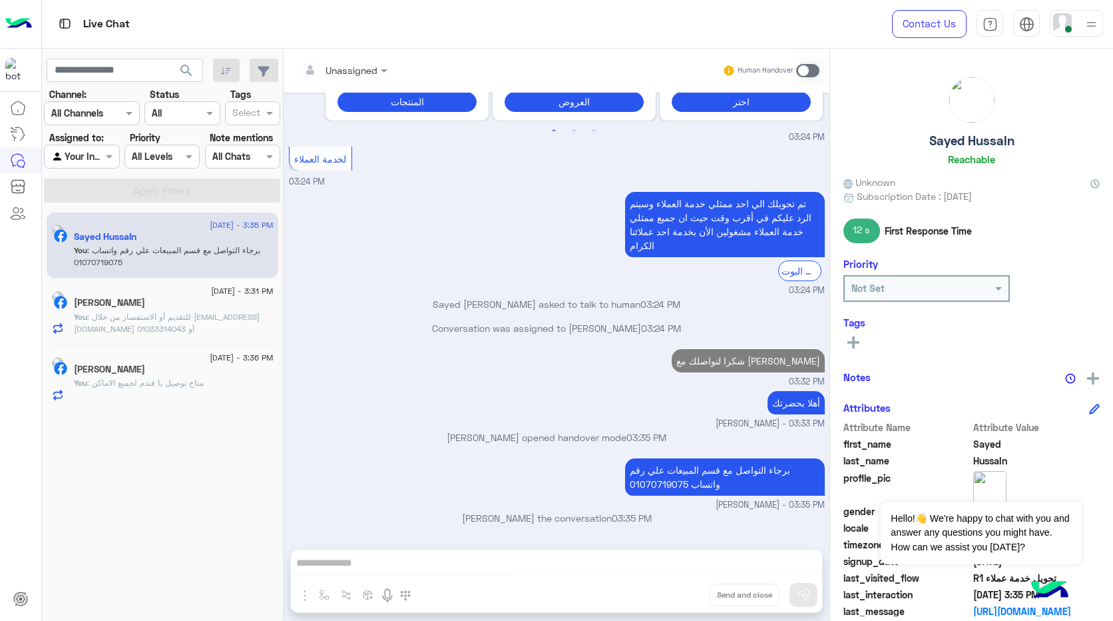
scroll to position [1511, 0]
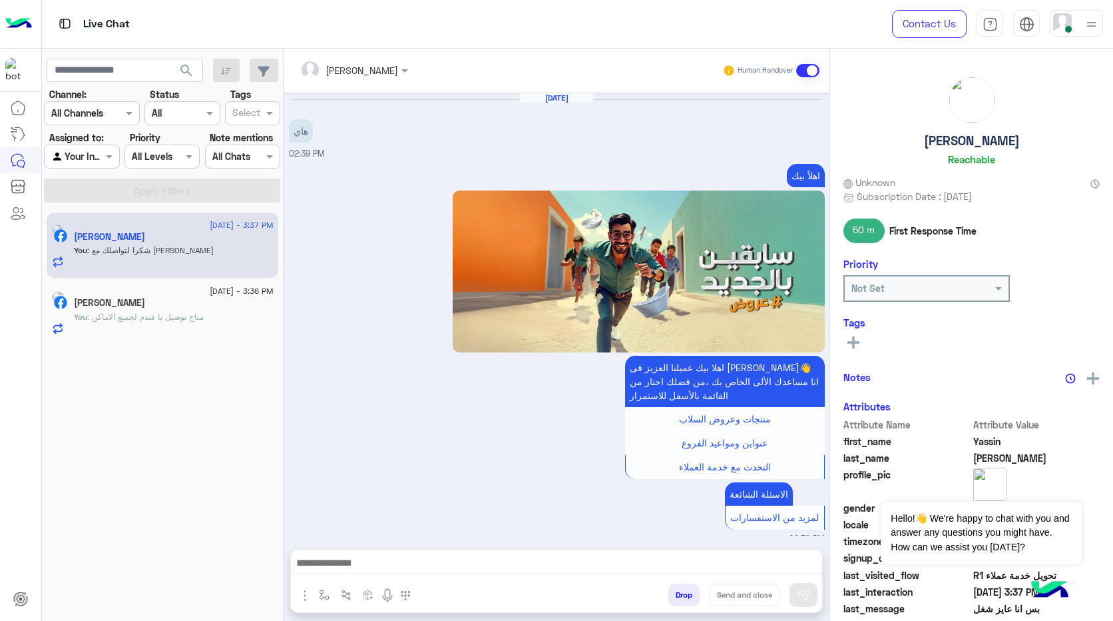
scroll to position [1174, 0]
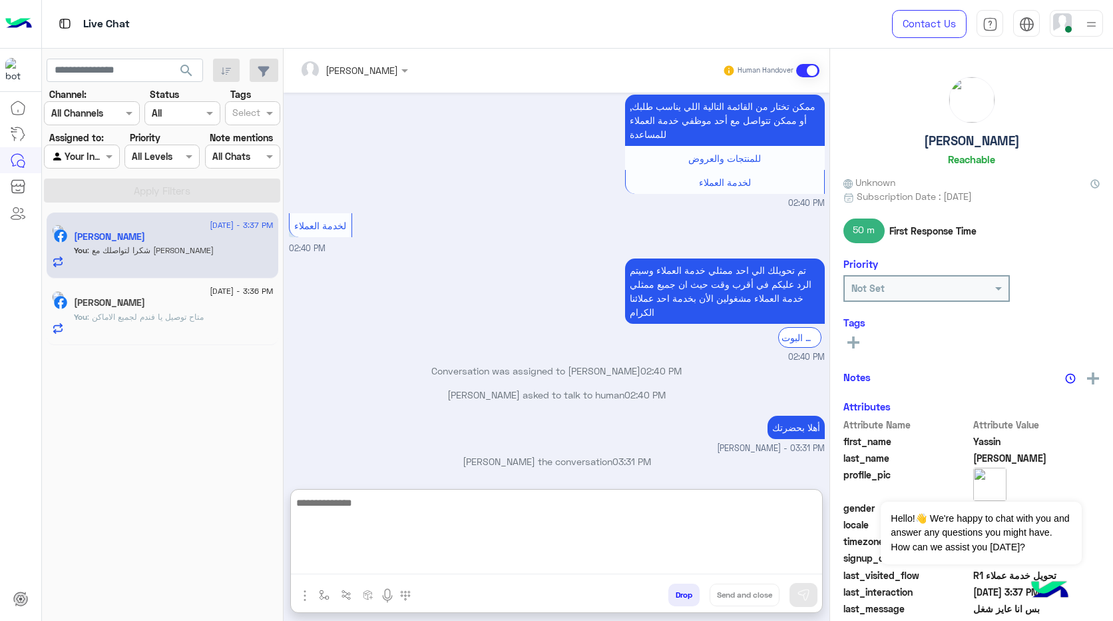
drag, startPoint x: 754, startPoint y: 557, endPoint x: 765, endPoint y: 597, distance: 41.5
click at [755, 559] on textarea at bounding box center [556, 534] width 531 height 80
paste textarea "**********"
type textarea "**********"
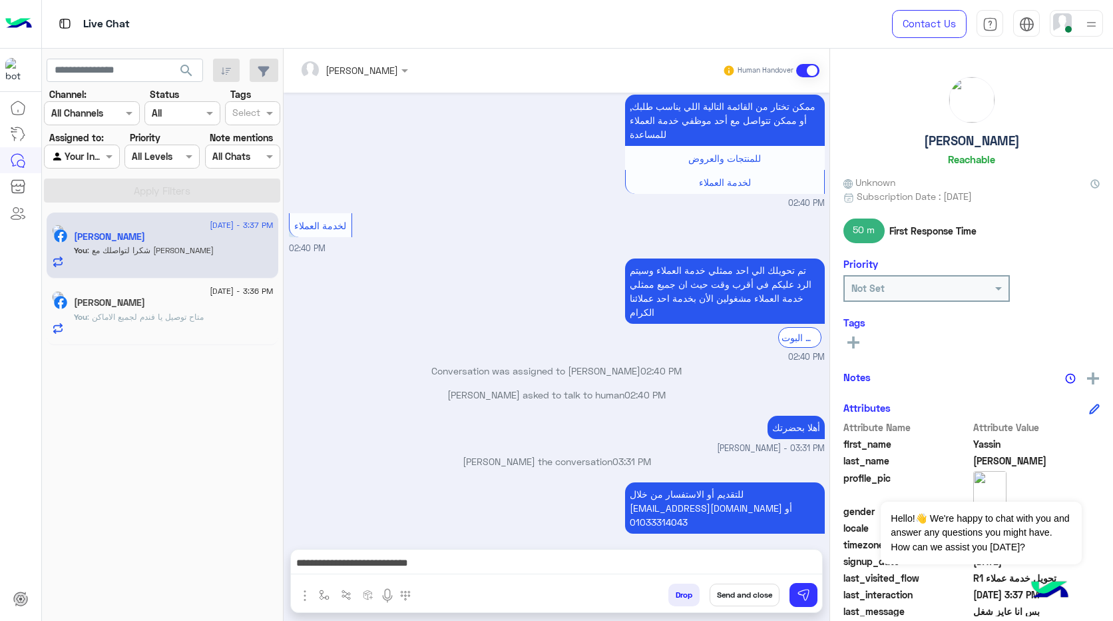
click at [747, 590] on button "Send and close" at bounding box center [745, 594] width 70 height 23
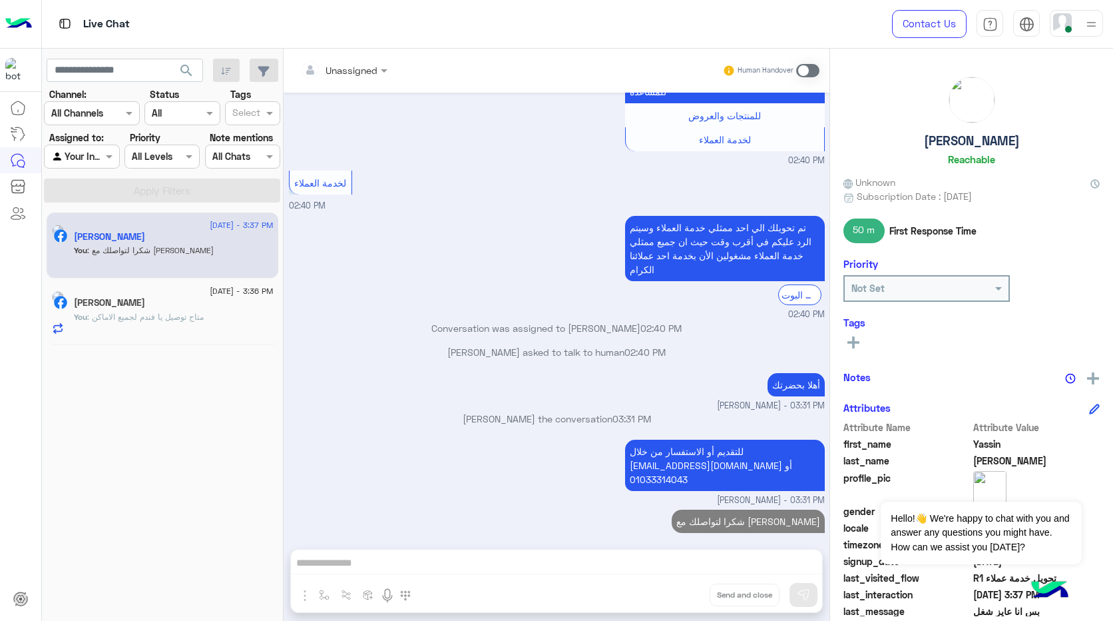
scroll to position [1240, 0]
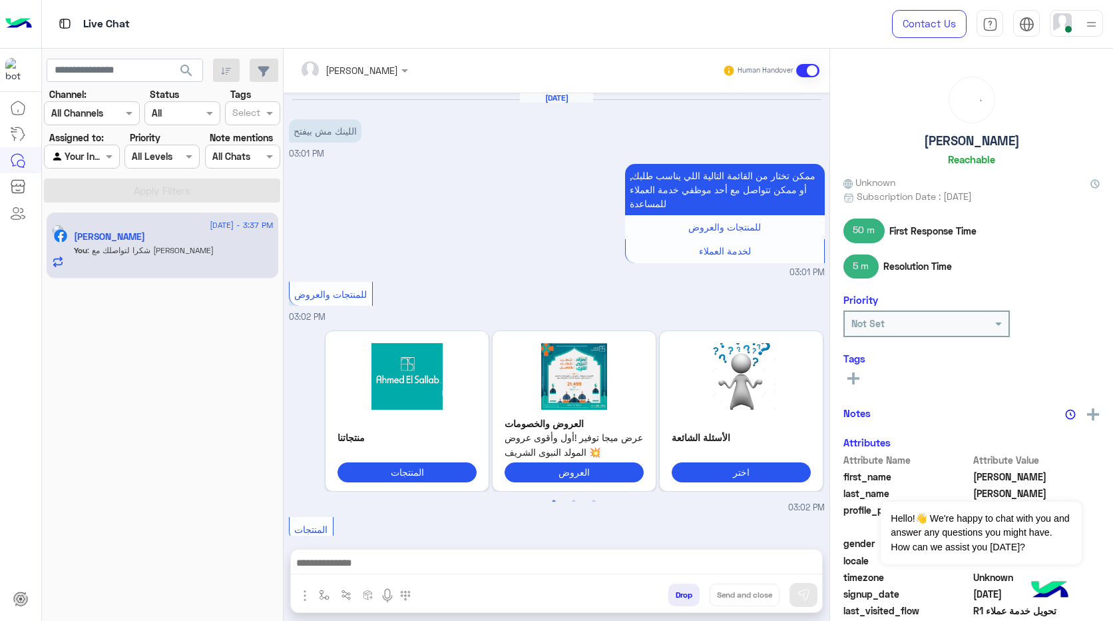
scroll to position [950, 0]
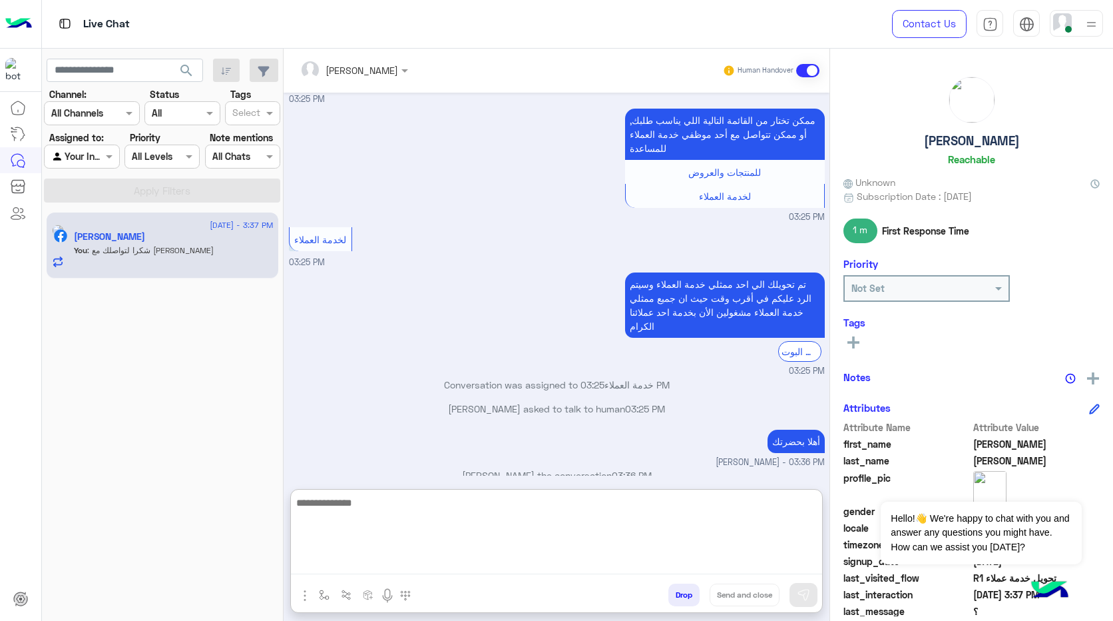
click at [758, 564] on textarea at bounding box center [556, 534] width 531 height 80
paste textarea "**********"
type textarea "**********"
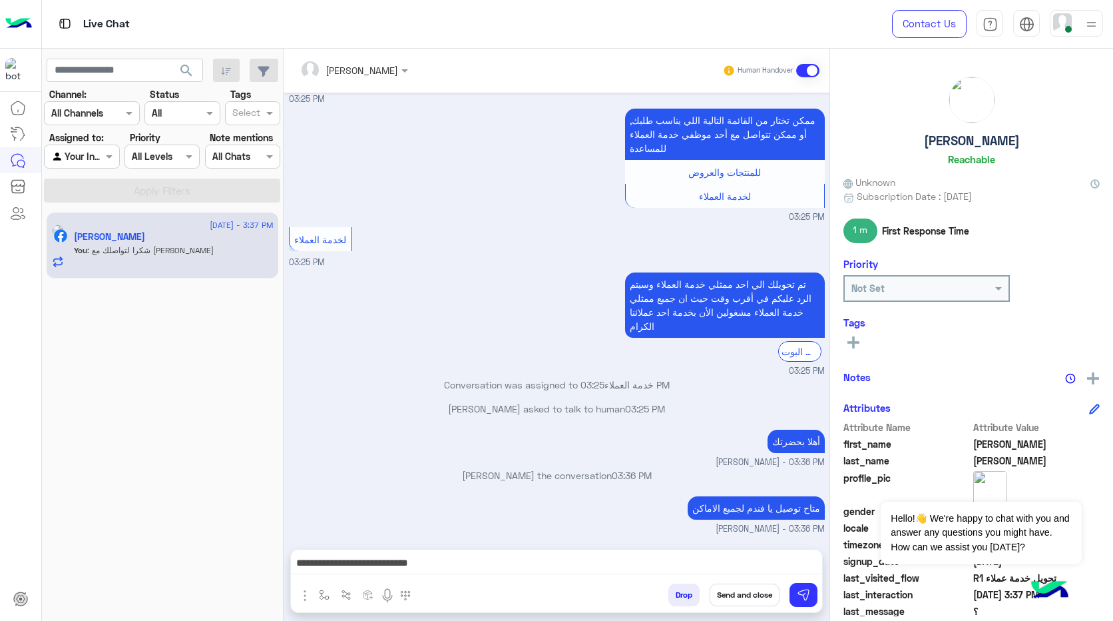
click at [772, 596] on button "Send and close" at bounding box center [745, 594] width 70 height 23
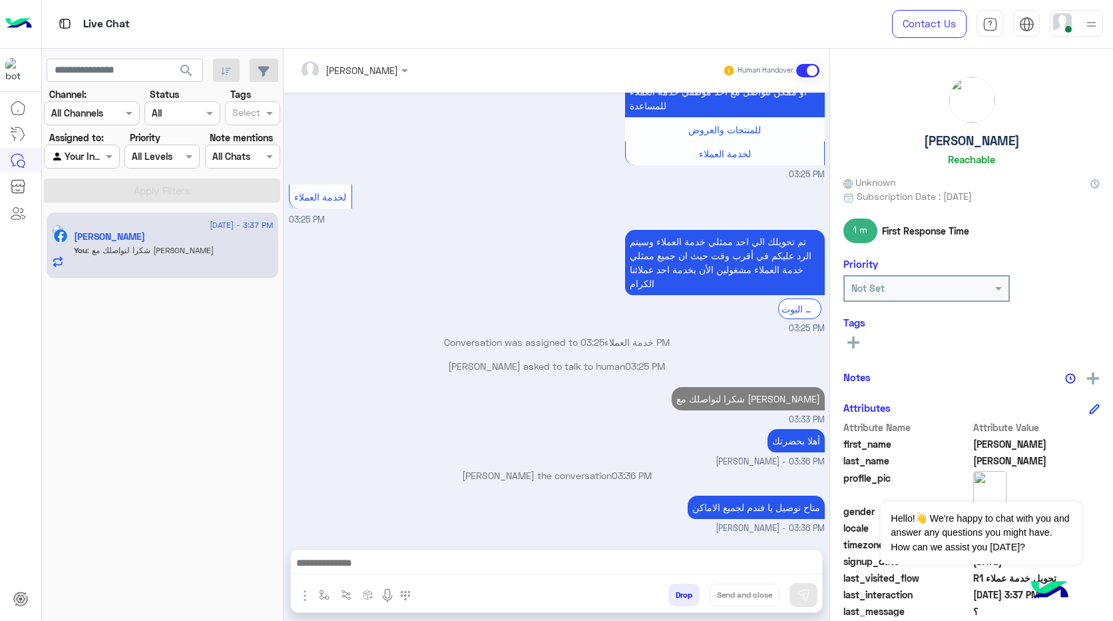
scroll to position [1017, 0]
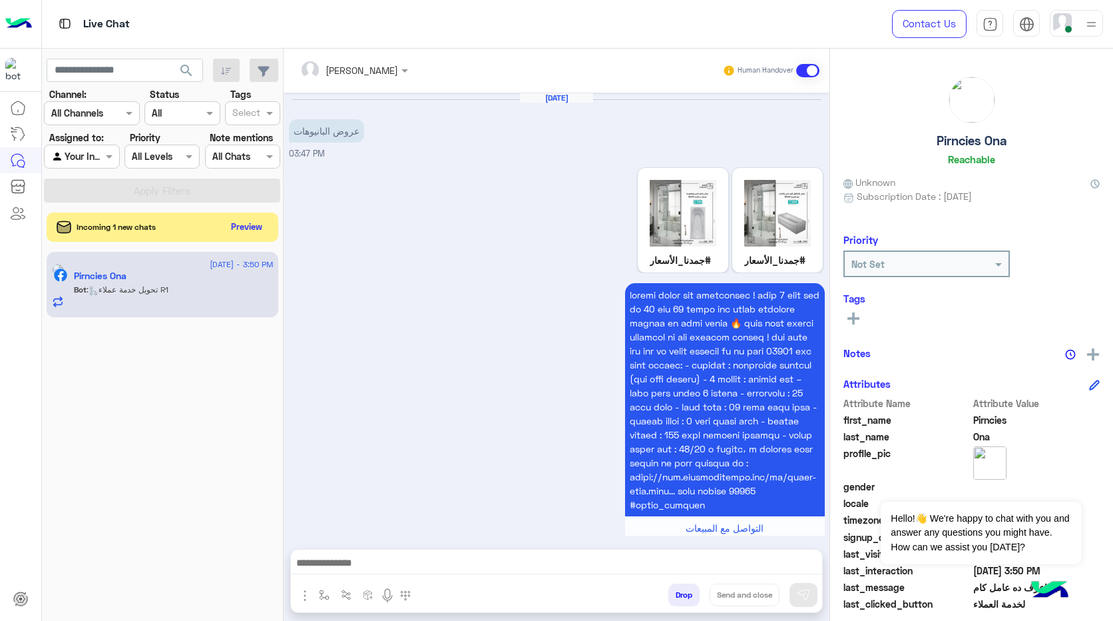
scroll to position [1757, 0]
